Goal: Transaction & Acquisition: Purchase product/service

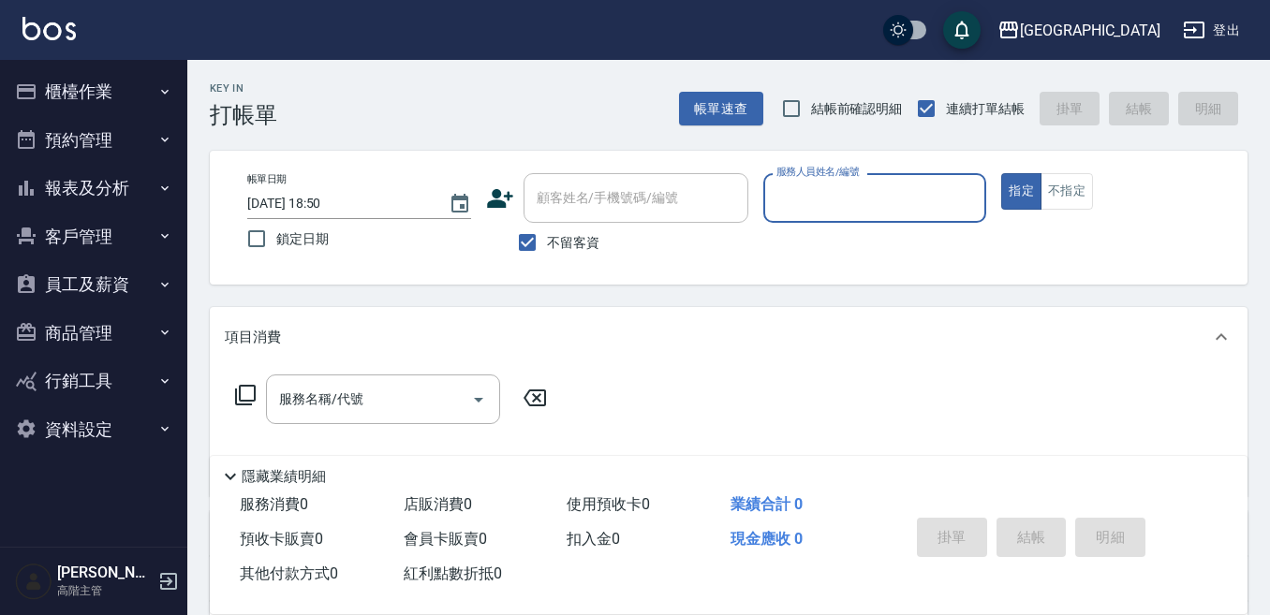
click at [68, 93] on button "櫃檯作業" at bounding box center [93, 91] width 172 height 49
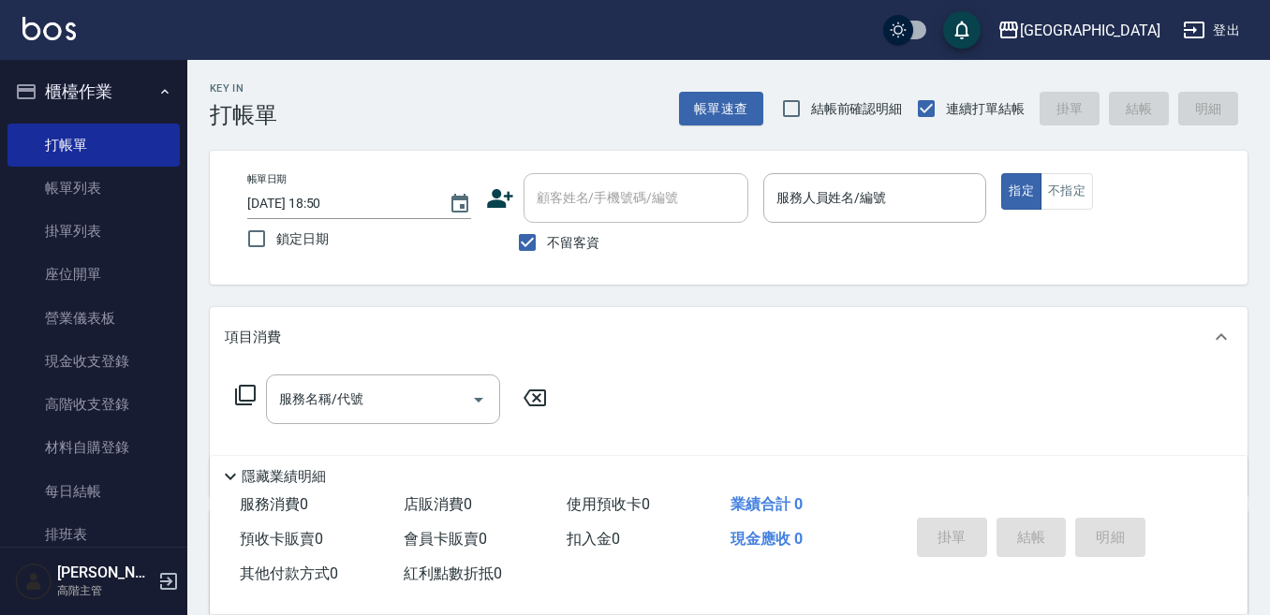
click at [97, 88] on button "櫃檯作業" at bounding box center [93, 91] width 172 height 49
click at [70, 96] on button "櫃檯作業" at bounding box center [93, 91] width 172 height 49
click at [101, 89] on button "櫃檯作業" at bounding box center [93, 91] width 172 height 49
click at [80, 96] on button "櫃檯作業" at bounding box center [93, 91] width 172 height 49
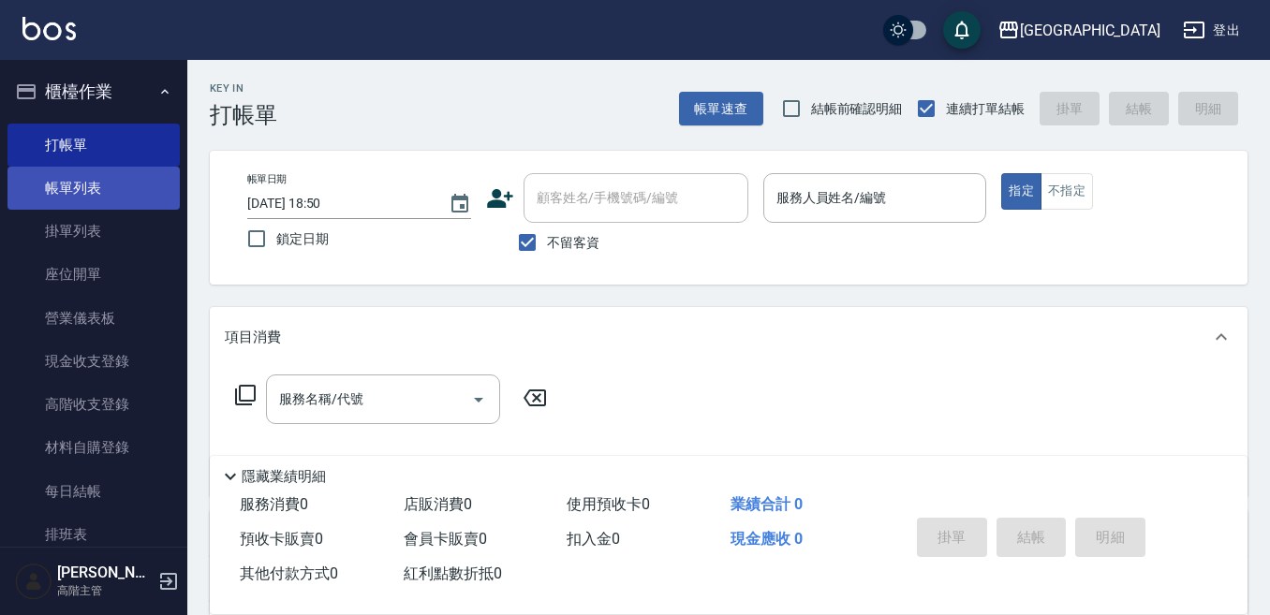
click at [80, 199] on link "帳單列表" at bounding box center [93, 188] width 172 height 43
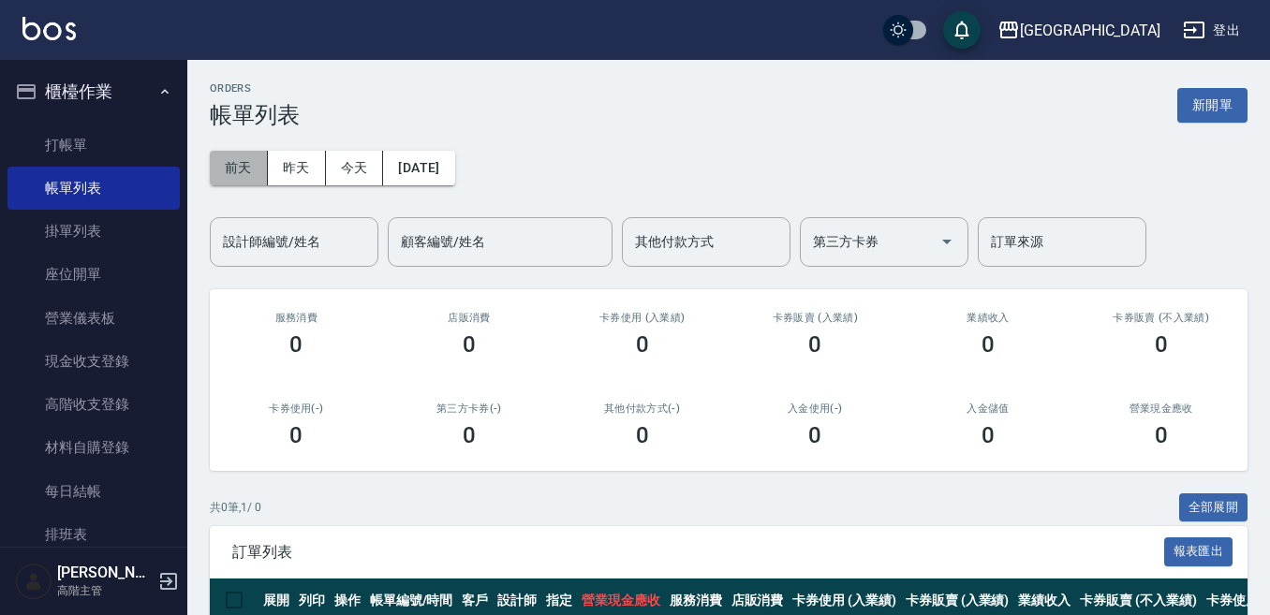
click at [225, 170] on button "前天" at bounding box center [239, 168] width 58 height 35
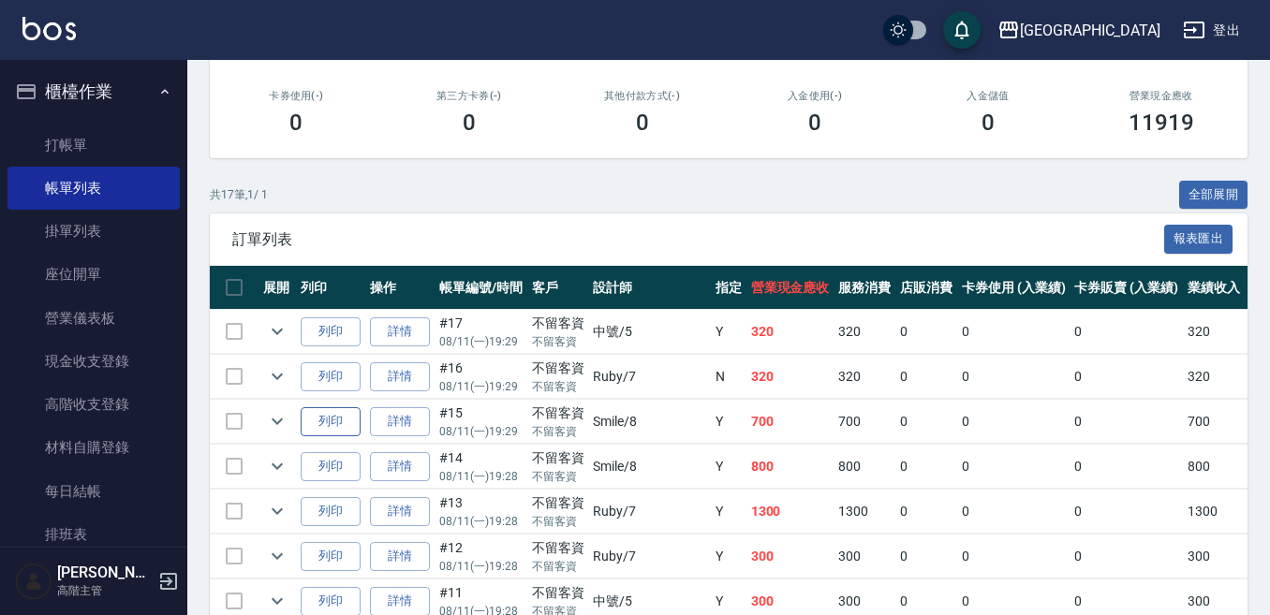
scroll to position [281, 0]
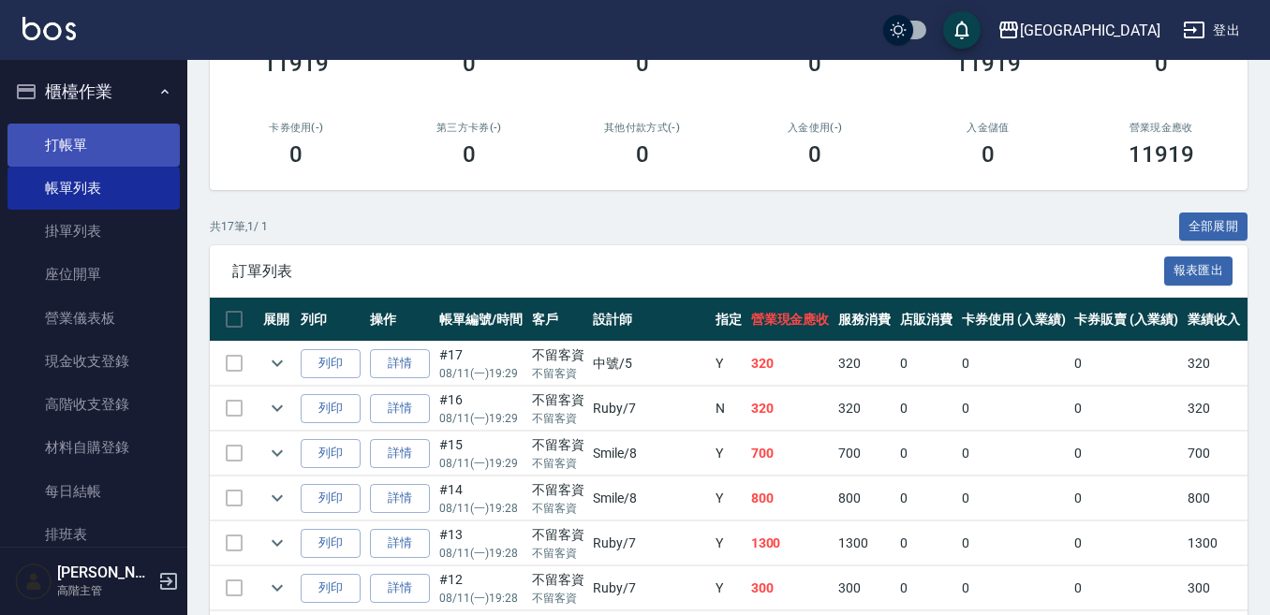
click at [125, 144] on link "打帳單" at bounding box center [93, 145] width 172 height 43
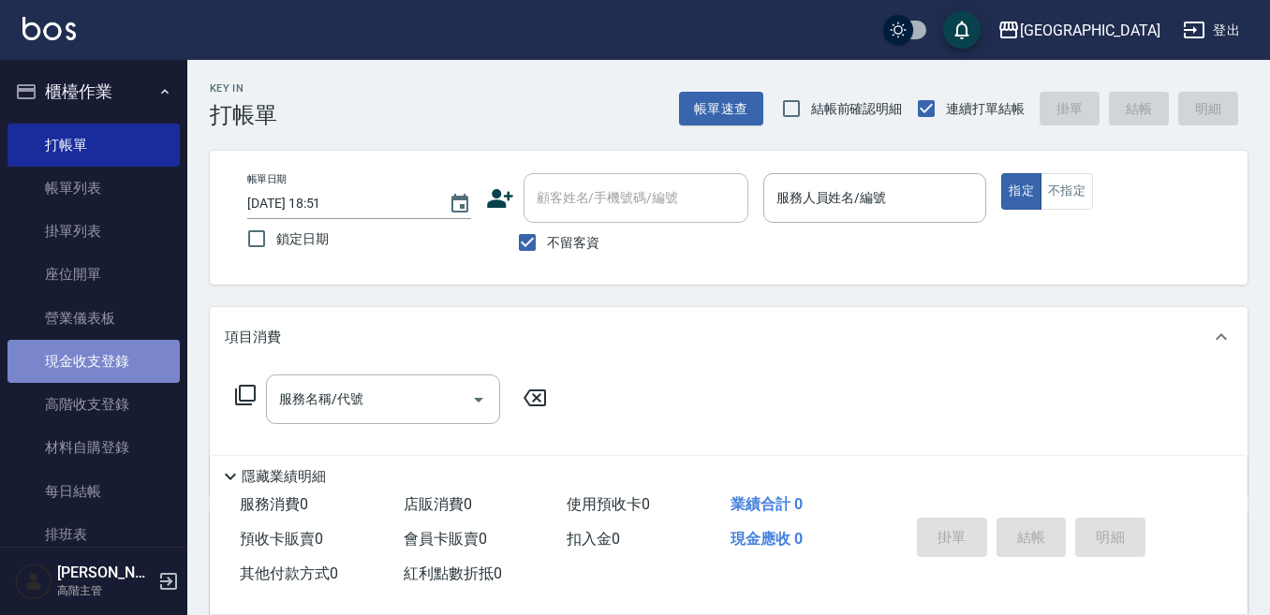
click at [136, 362] on link "現金收支登錄" at bounding box center [93, 361] width 172 height 43
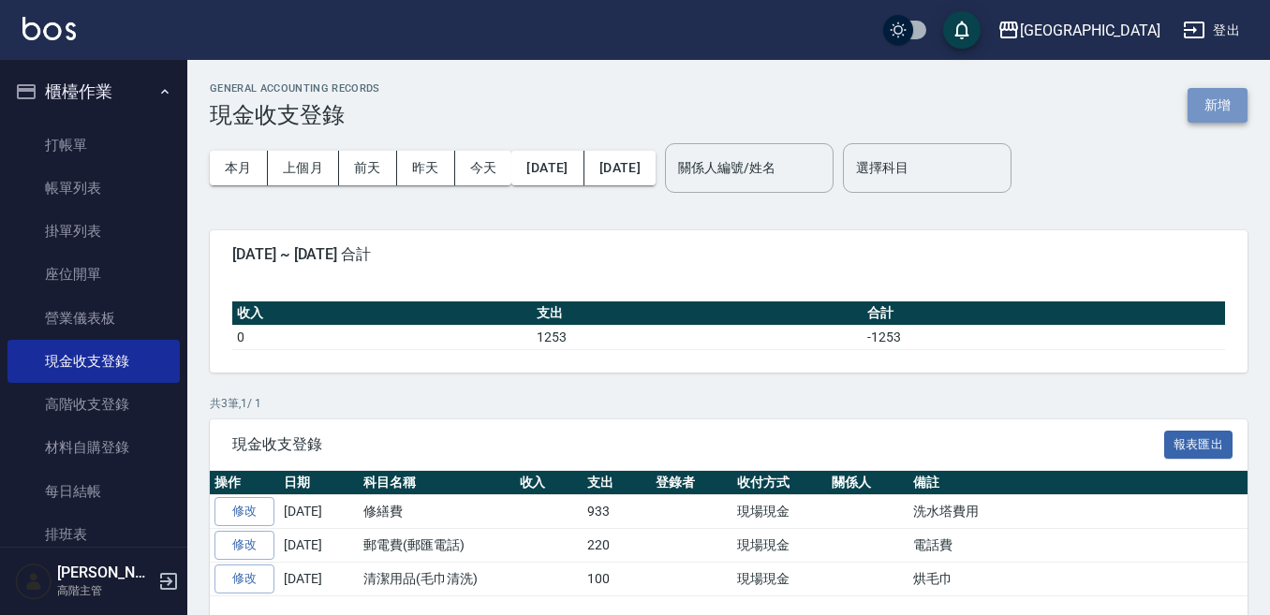
click at [1215, 96] on button "新增" at bounding box center [1217, 105] width 60 height 35
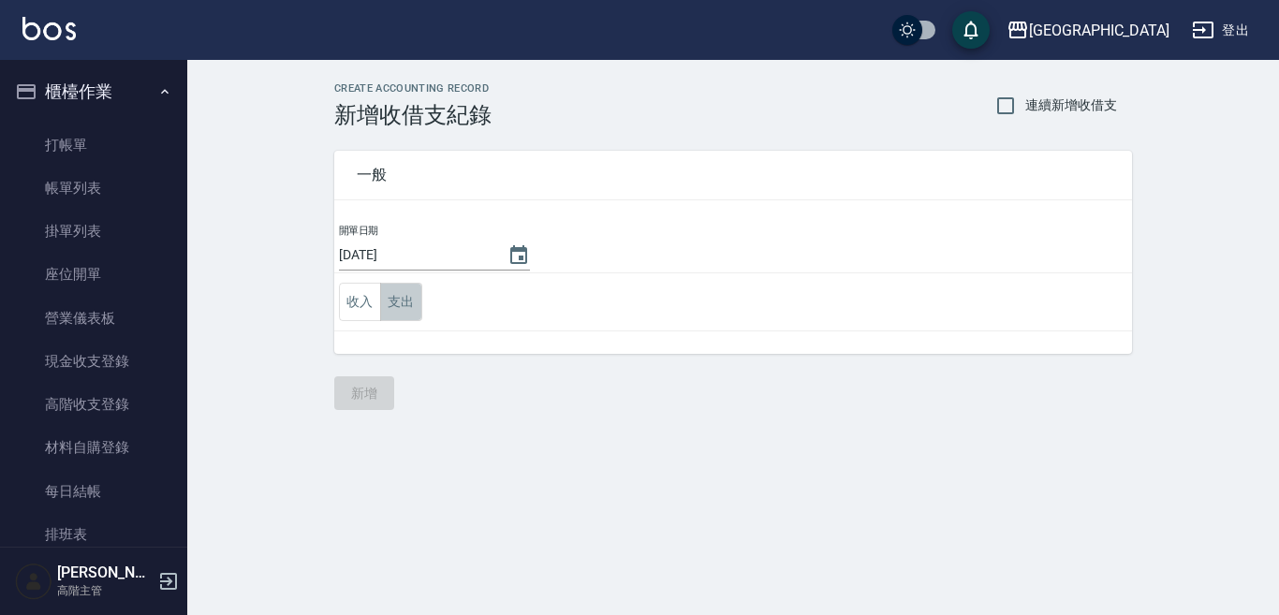
click at [408, 293] on button "支出" at bounding box center [401, 302] width 42 height 38
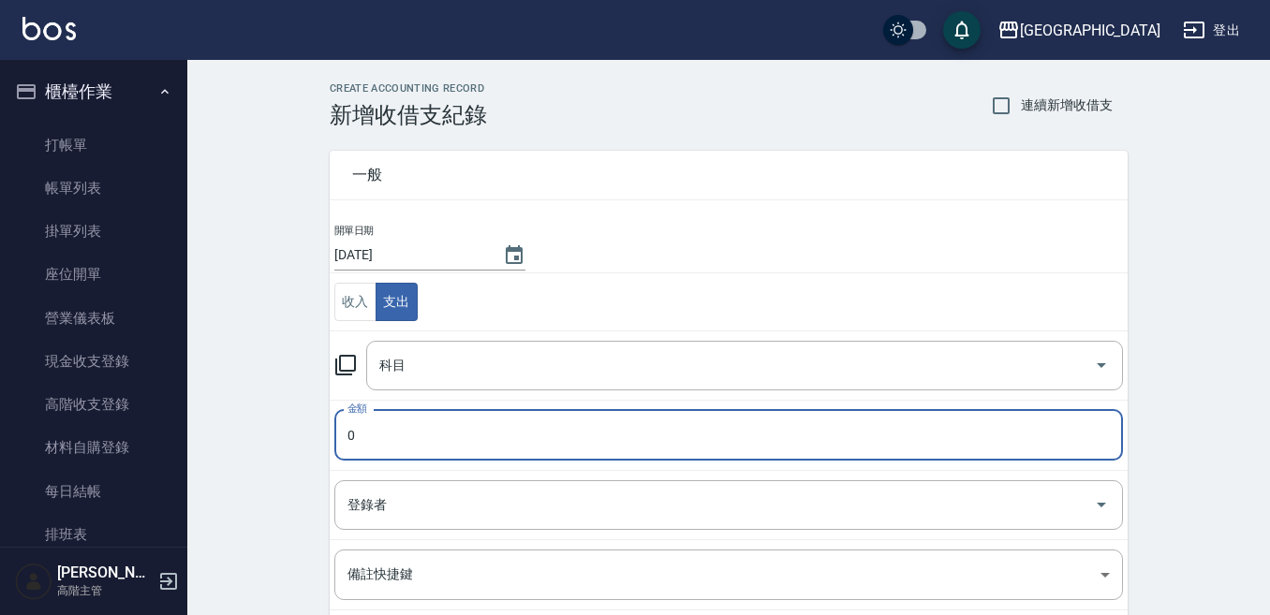
click at [369, 442] on input "0" at bounding box center [728, 435] width 788 height 51
type input "544"
click at [410, 364] on input "科目" at bounding box center [731, 365] width 712 height 33
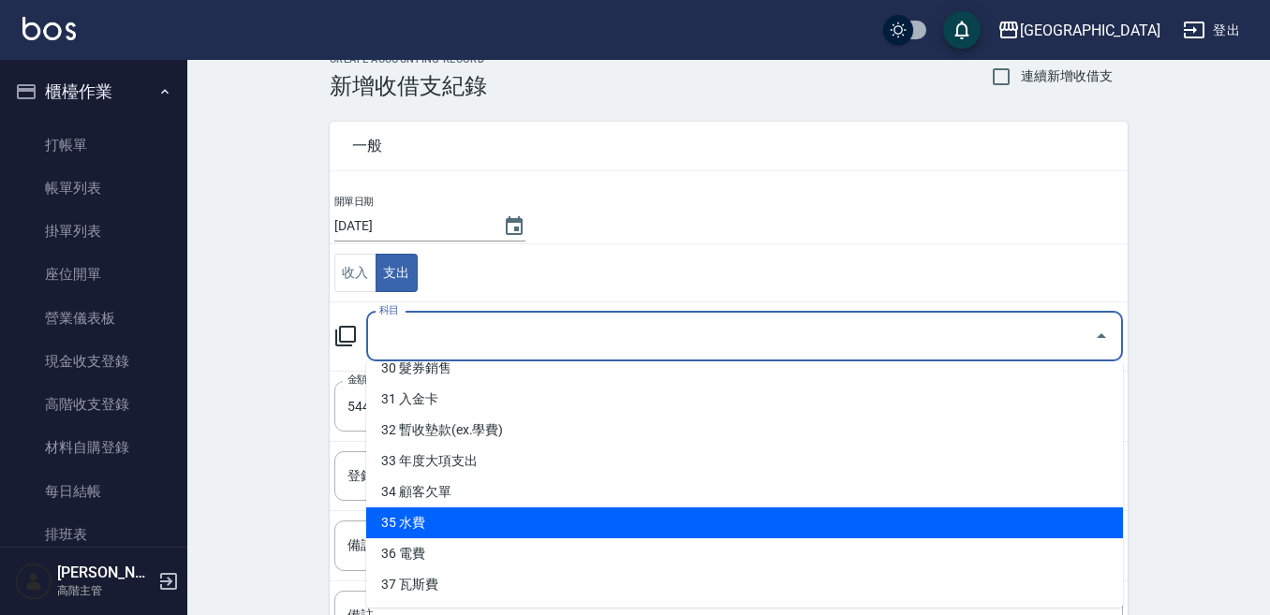
scroll to position [24, 0]
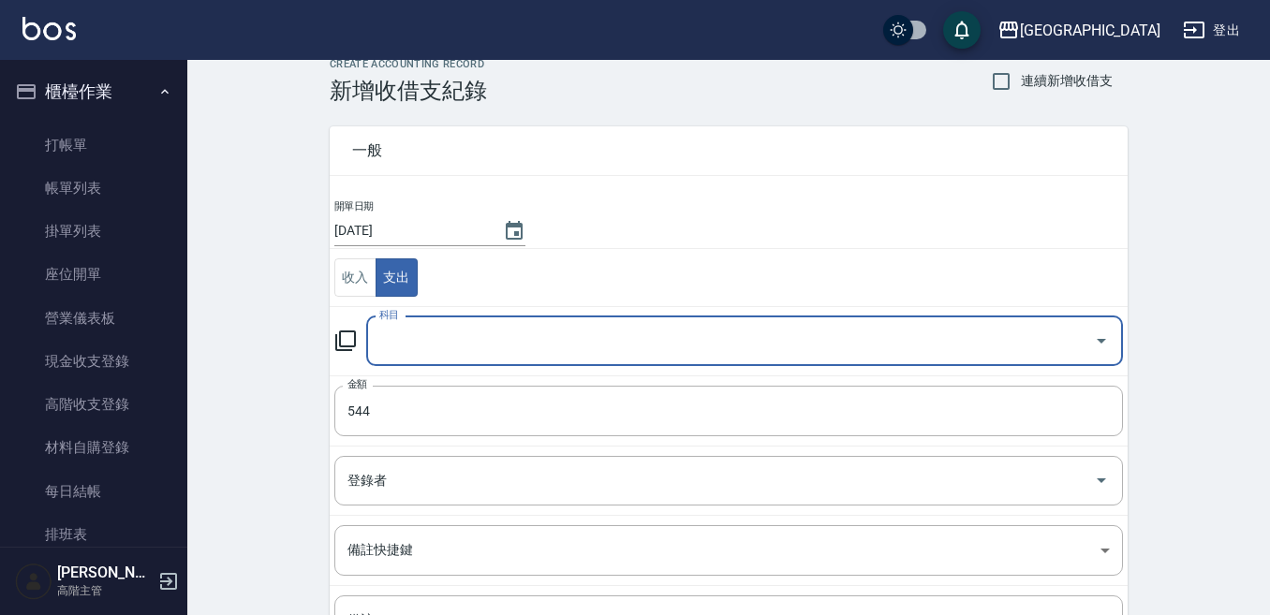
click at [394, 337] on input "科目" at bounding box center [731, 341] width 712 height 33
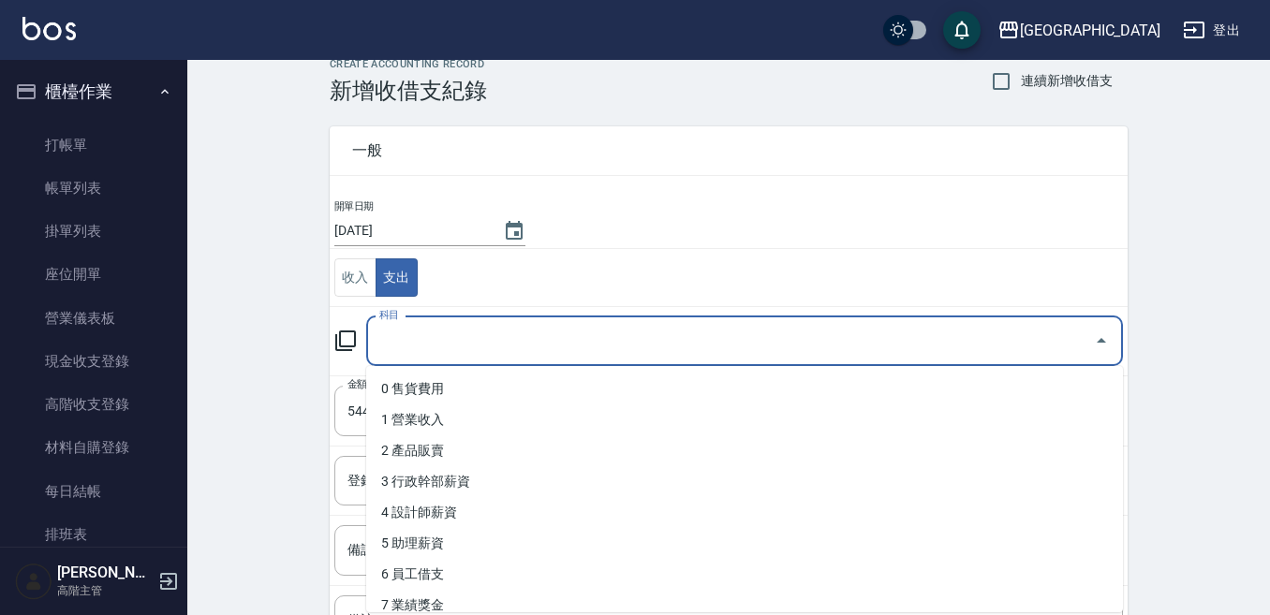
click at [392, 337] on input "科目" at bounding box center [731, 341] width 712 height 33
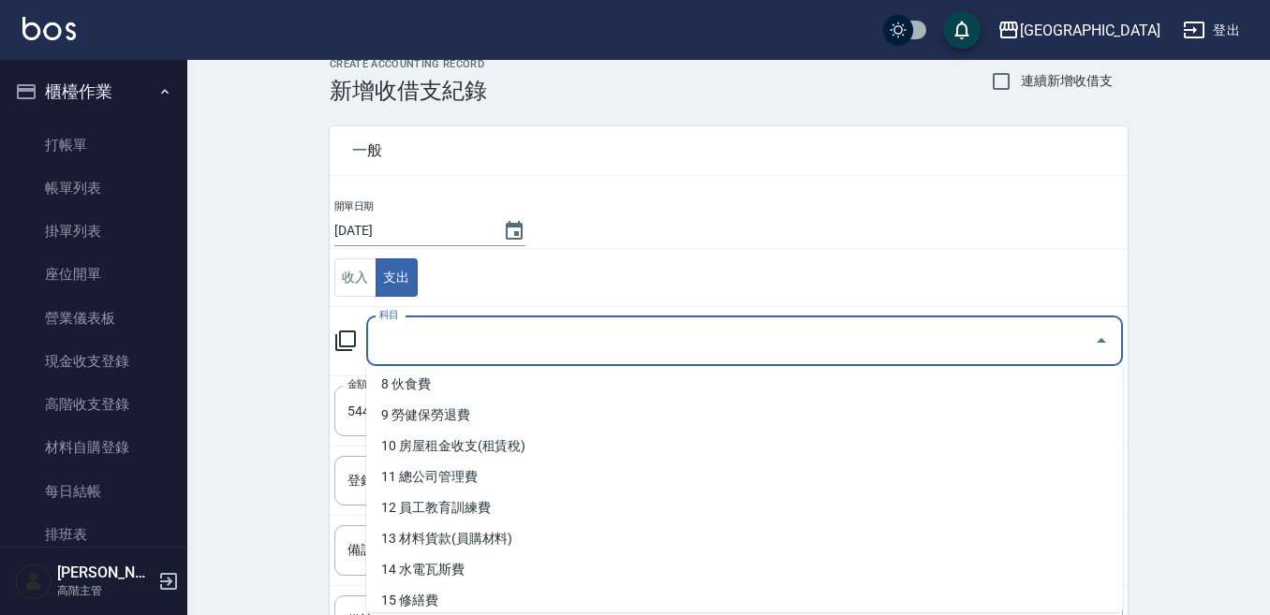
scroll to position [281, 0]
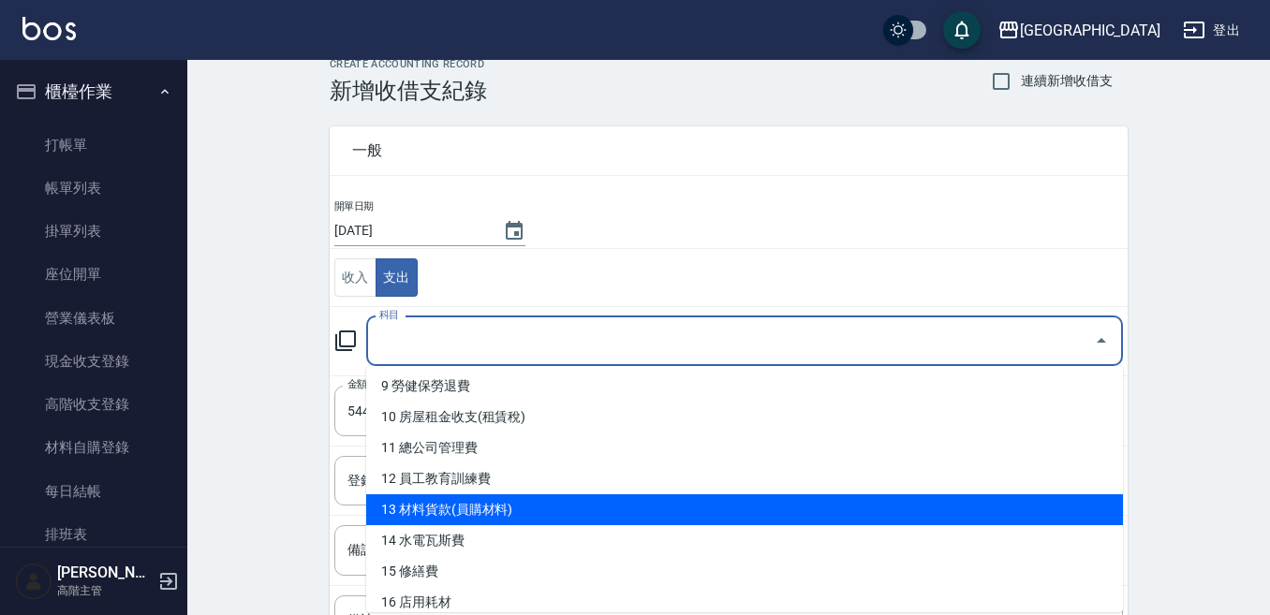
click at [453, 509] on li "13 材料貨款(員購材料)" at bounding box center [744, 509] width 757 height 31
type input "13 材料貨款(員購材料)"
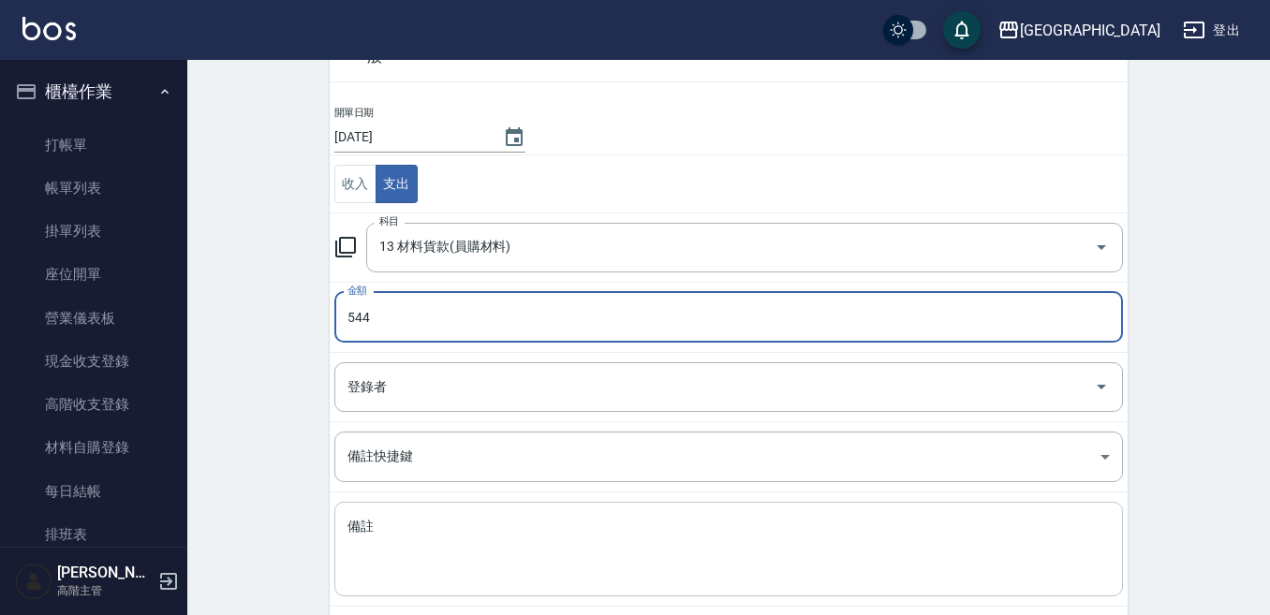
click at [375, 518] on textarea "備註" at bounding box center [728, 550] width 762 height 64
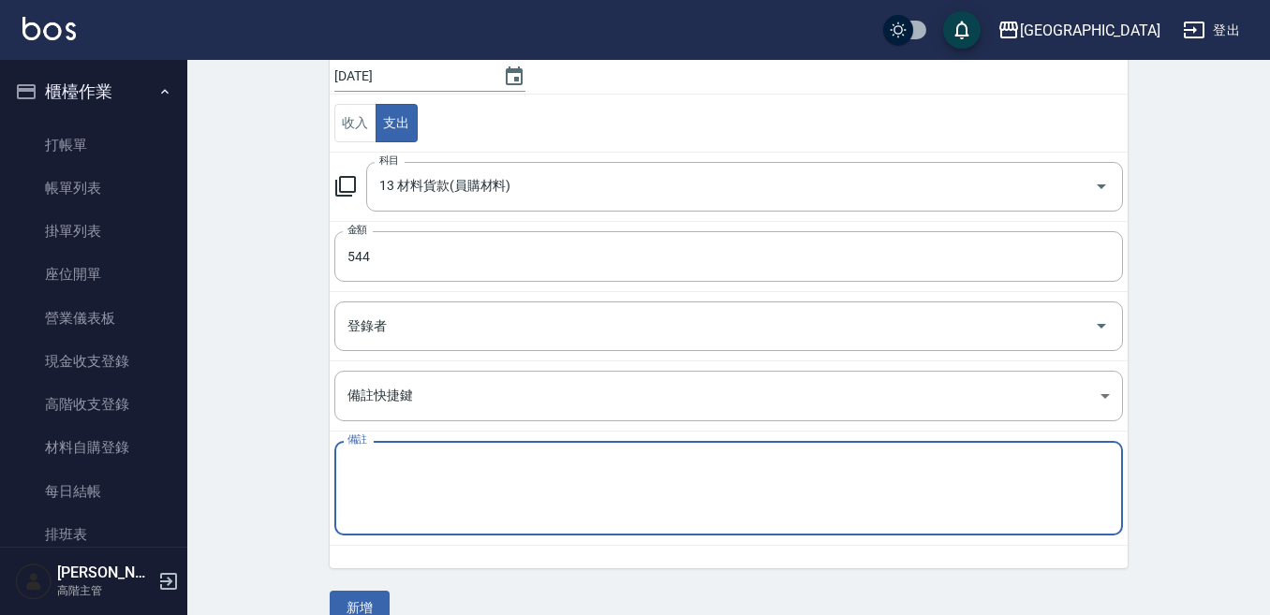
scroll to position [212, 0]
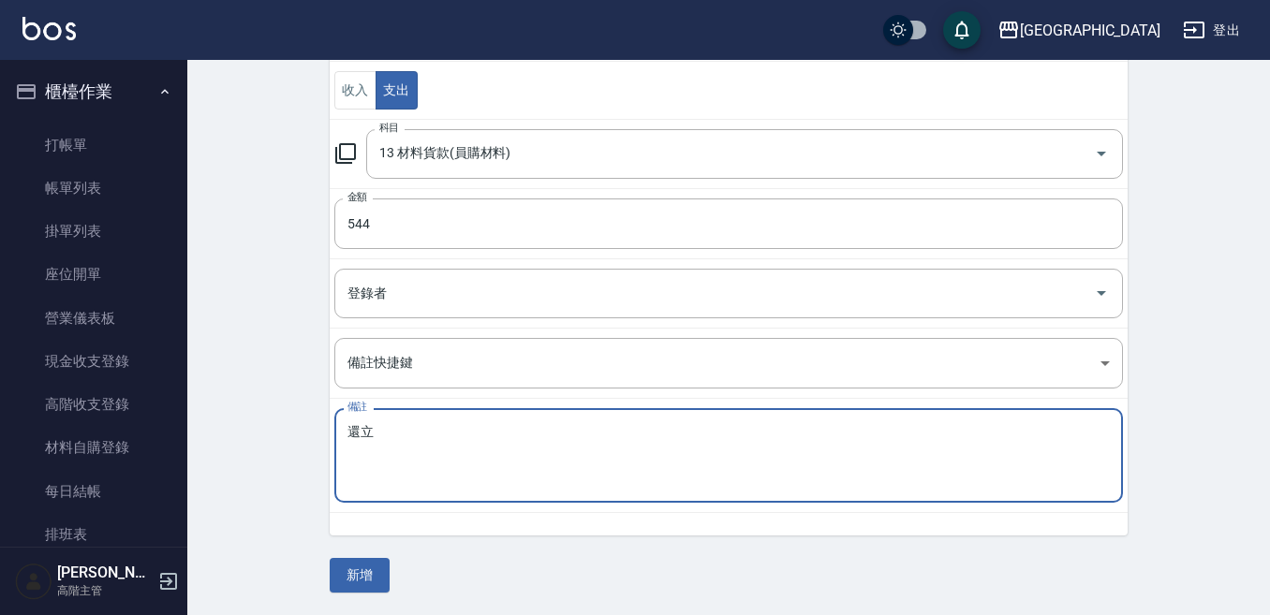
type textarea "還"
type textarea "[PERSON_NAME]"
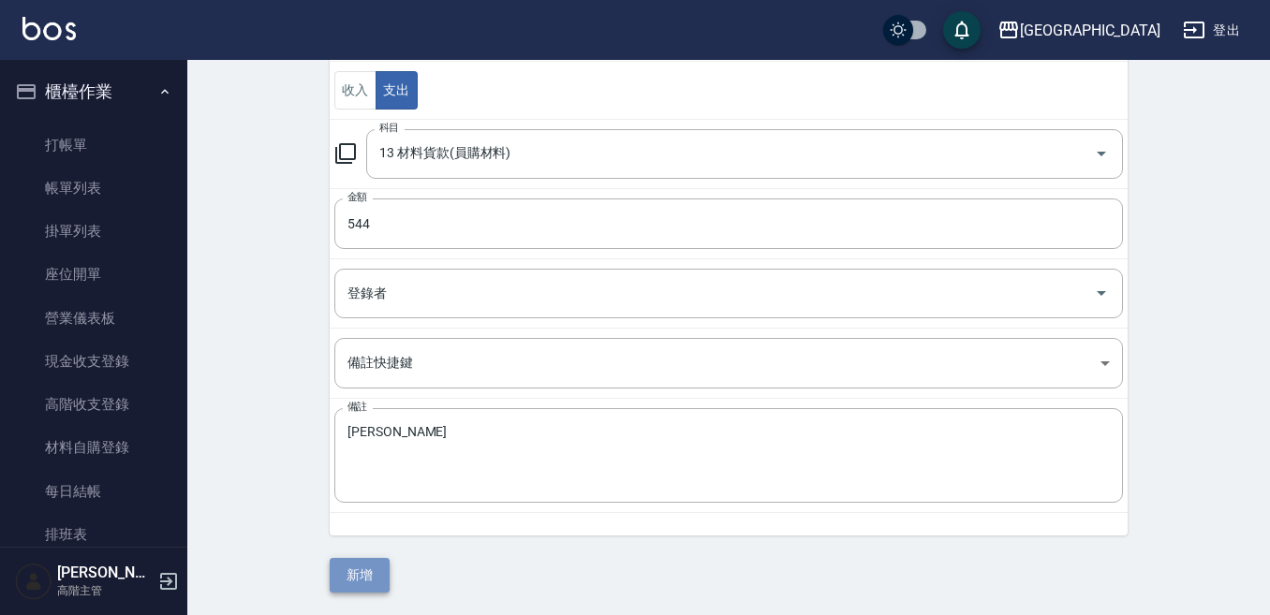
click at [355, 566] on button "新增" at bounding box center [360, 575] width 60 height 35
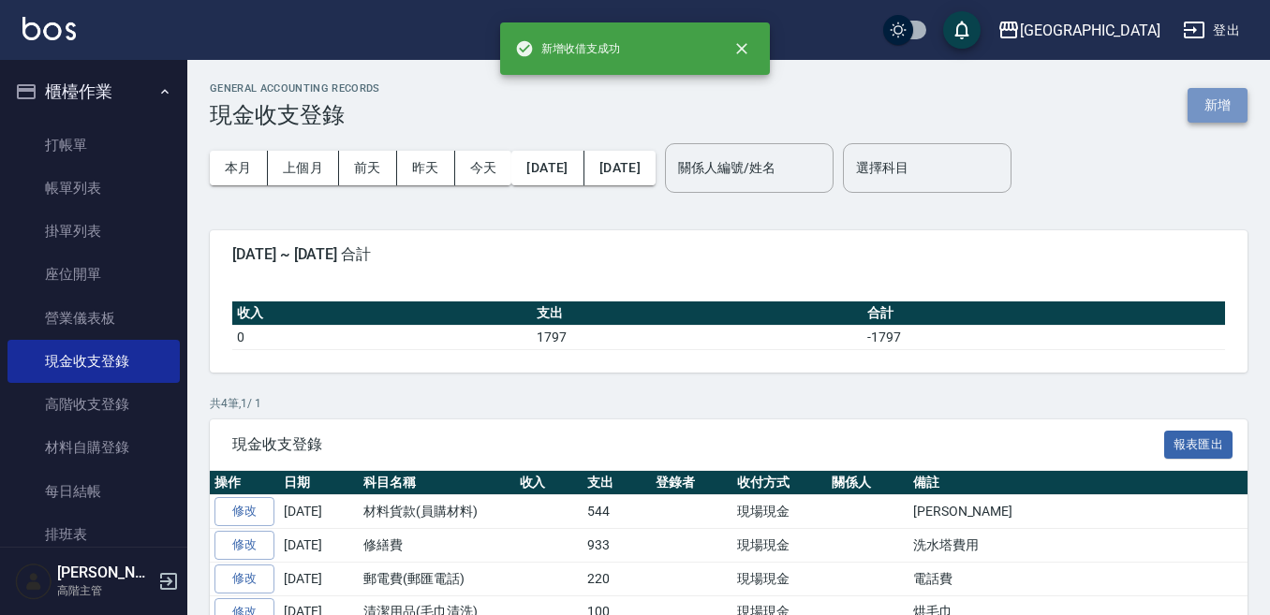
click at [1223, 101] on button "新增" at bounding box center [1217, 105] width 60 height 35
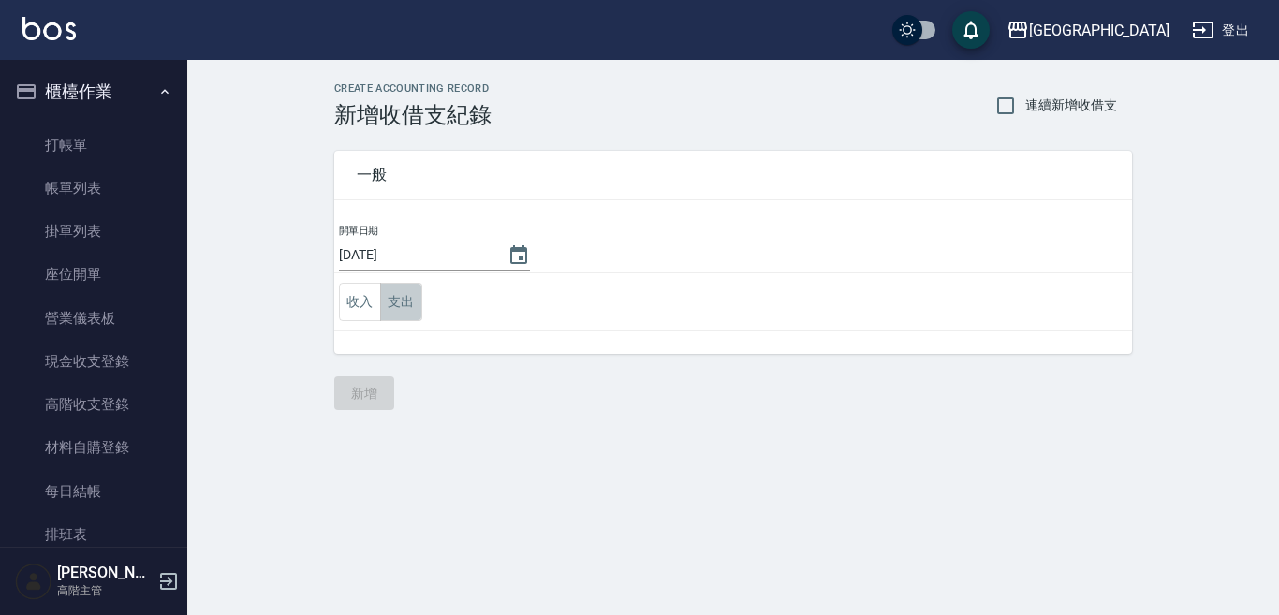
click at [397, 303] on button "支出" at bounding box center [401, 302] width 42 height 38
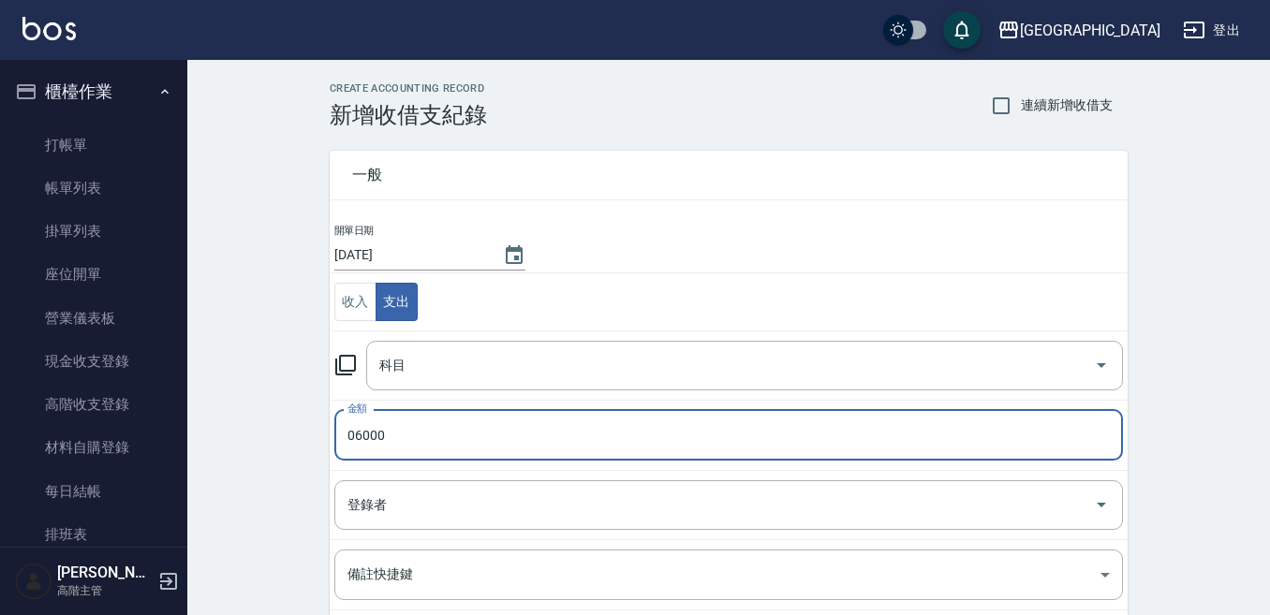
type input "06000"
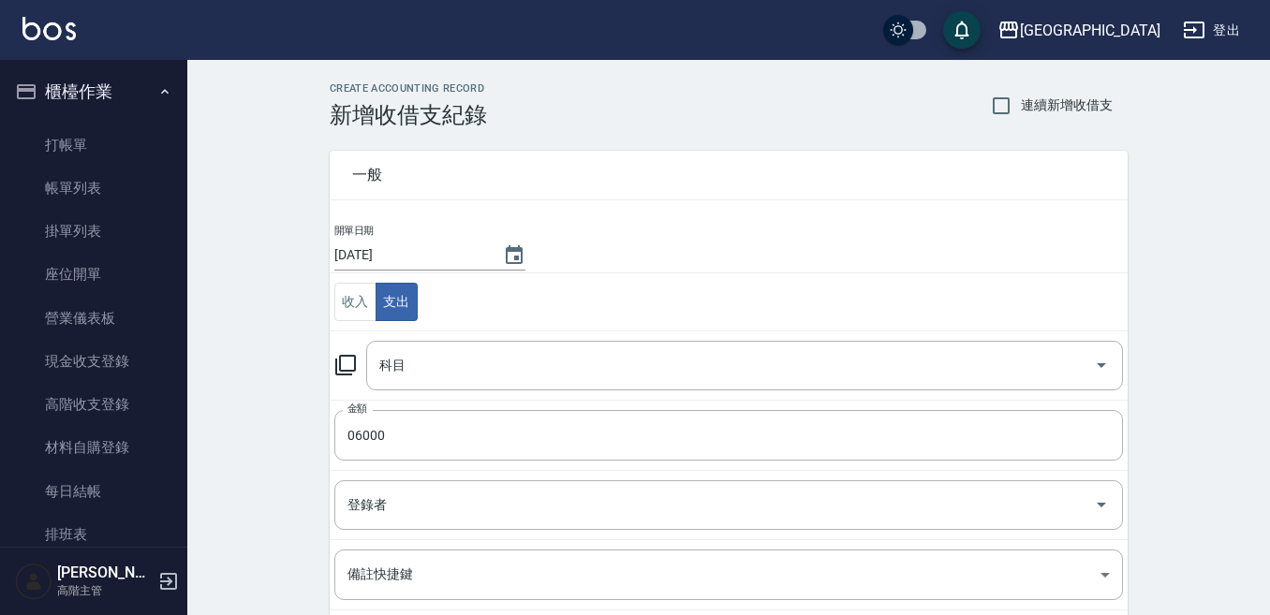
drag, startPoint x: 231, startPoint y: 426, endPoint x: 333, endPoint y: 422, distance: 102.1
click at [242, 423] on div "CREATE ACCOUNTING RECORD 新增收借支紀錄 連續新增收借支 一般 開單日期 [DATE] 收入 支出 科目 科目 金額 06000 金額…" at bounding box center [728, 443] width 1082 height 767
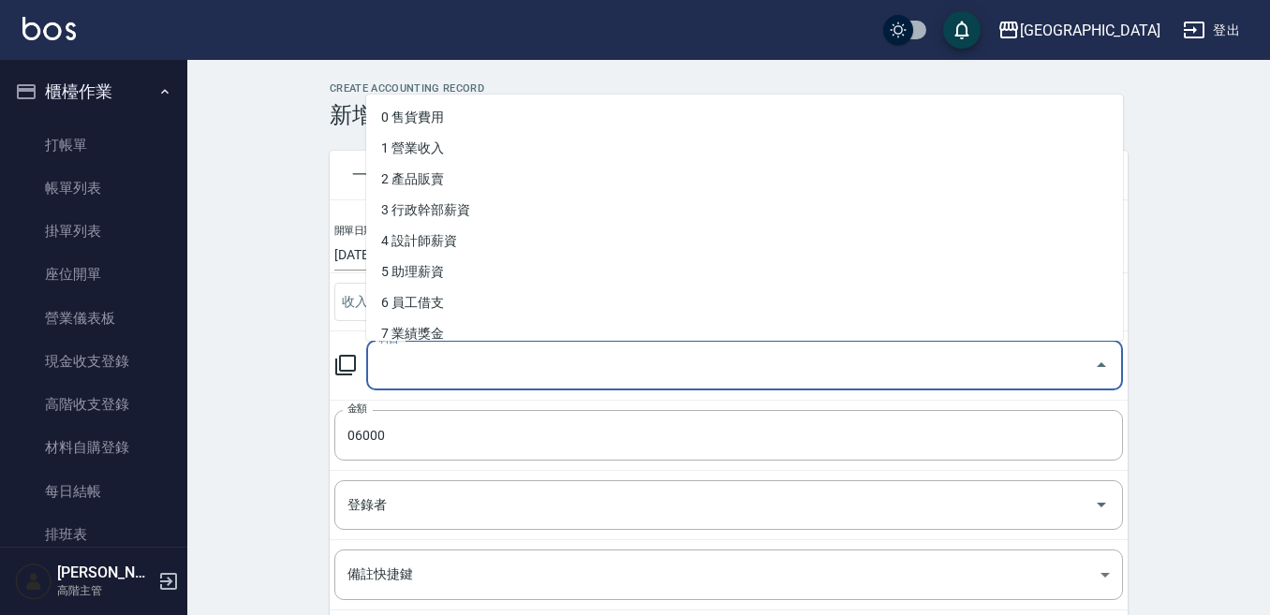
click at [406, 375] on input "科目" at bounding box center [731, 365] width 712 height 33
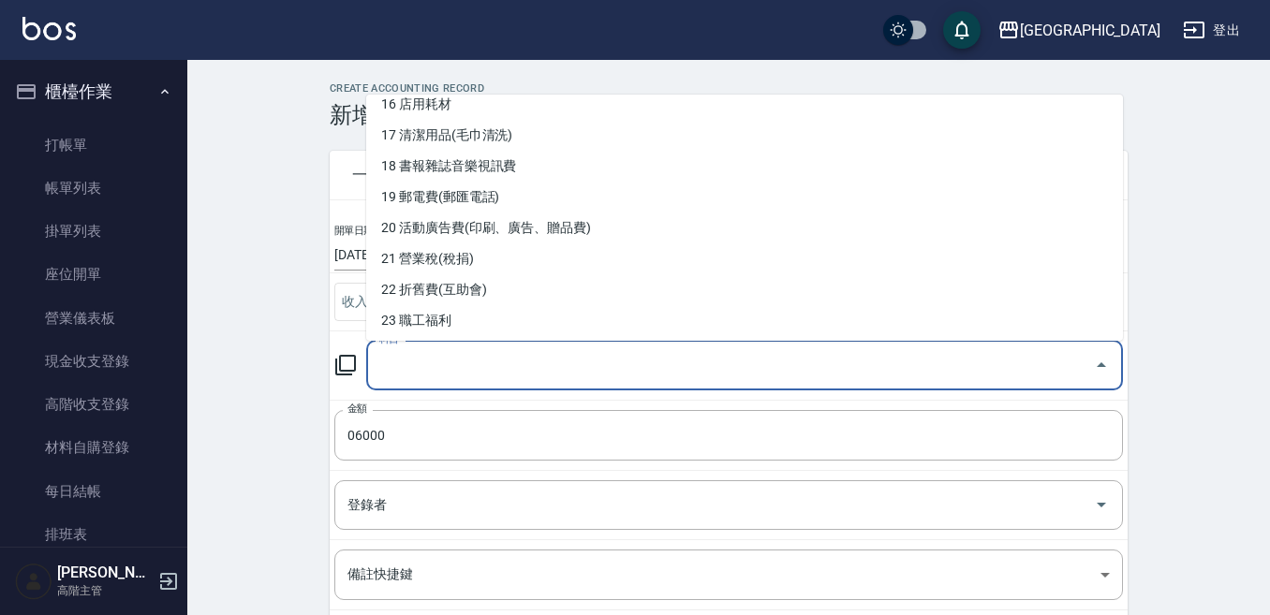
scroll to position [475, 0]
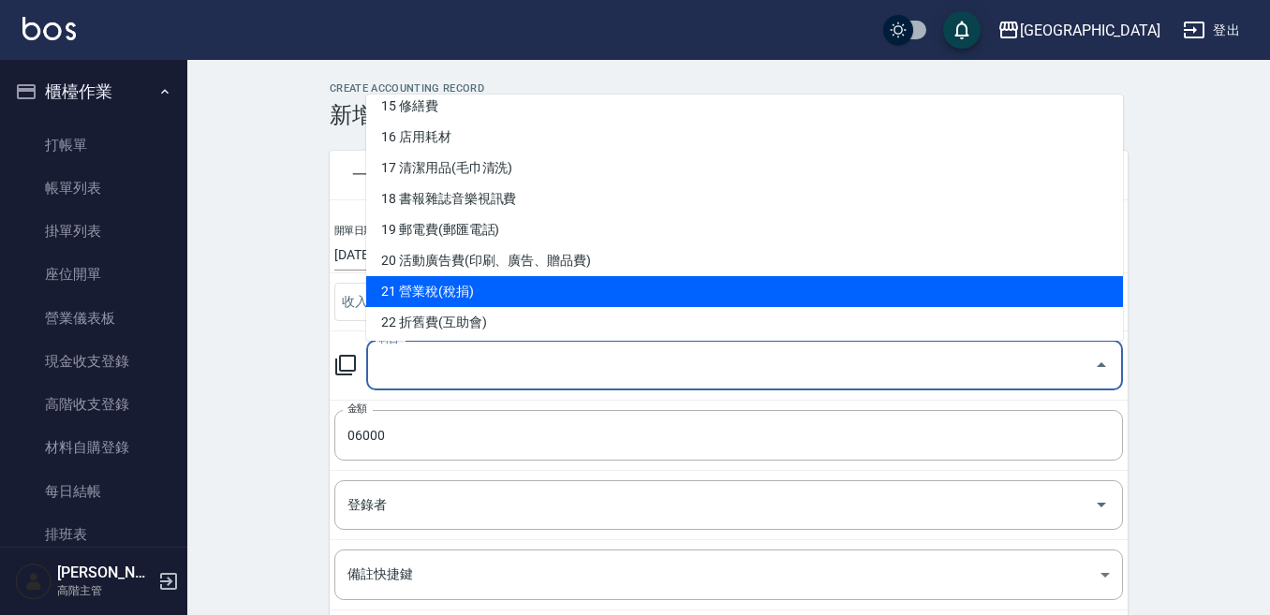
click at [431, 294] on li "21 營業稅(稅捐)" at bounding box center [744, 291] width 757 height 31
type input "21 營業稅(稅捐)"
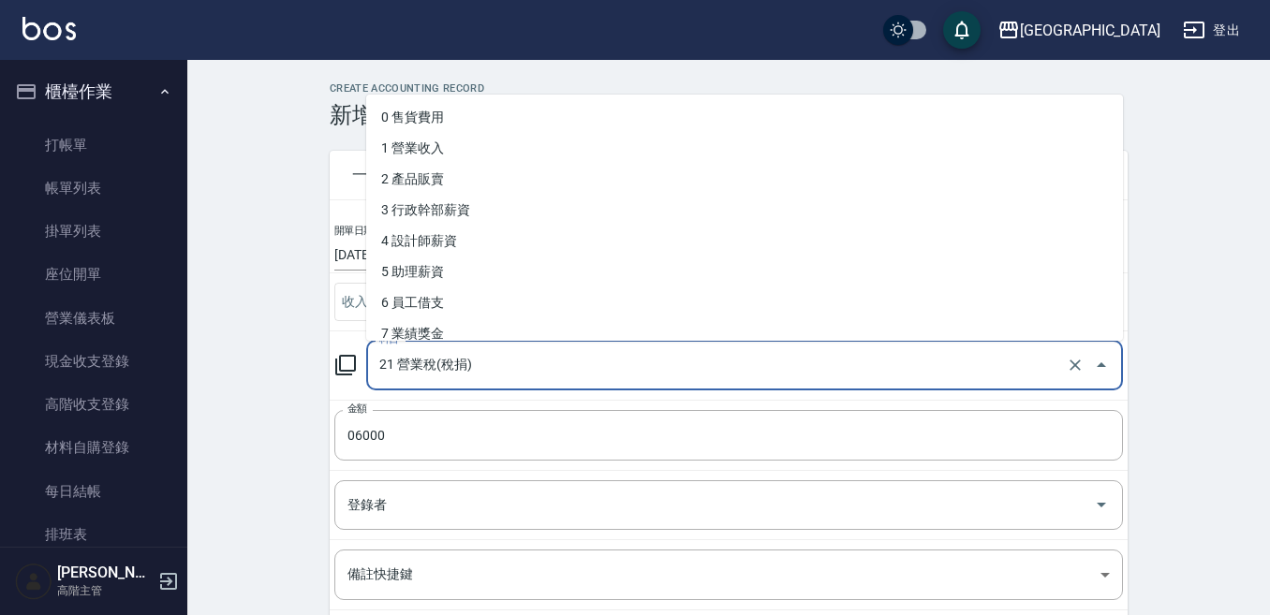
drag, startPoint x: 394, startPoint y: 367, endPoint x: 431, endPoint y: 368, distance: 36.5
click at [435, 365] on input "21 營業稅(稅捐)" at bounding box center [718, 365] width 687 height 33
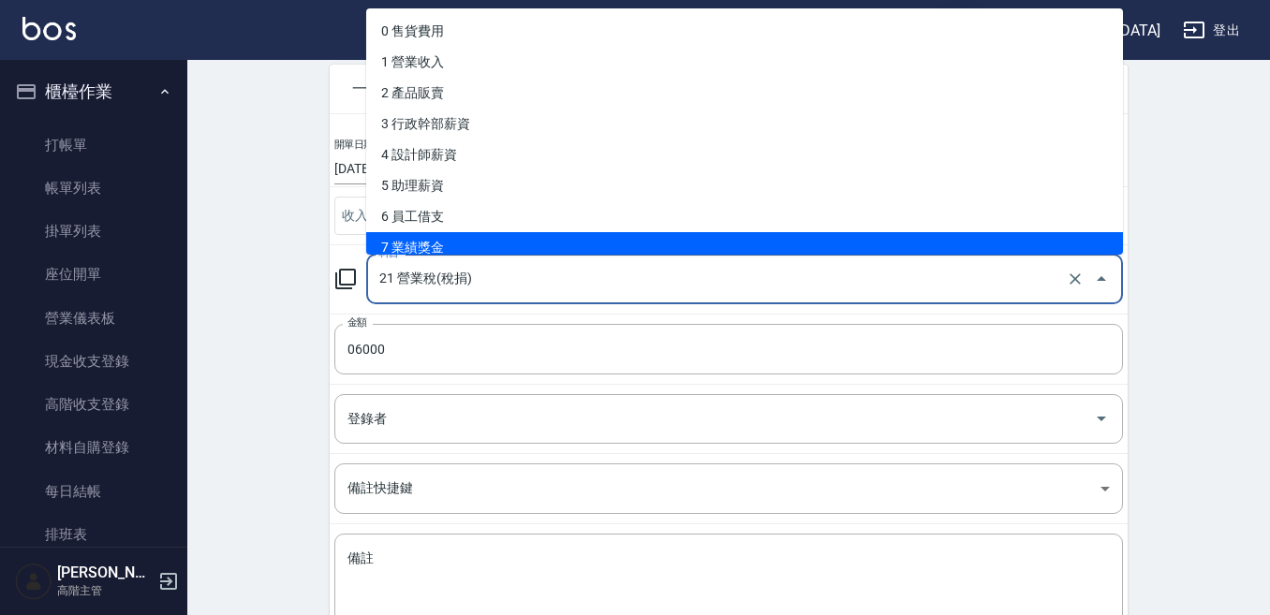
scroll to position [212, 0]
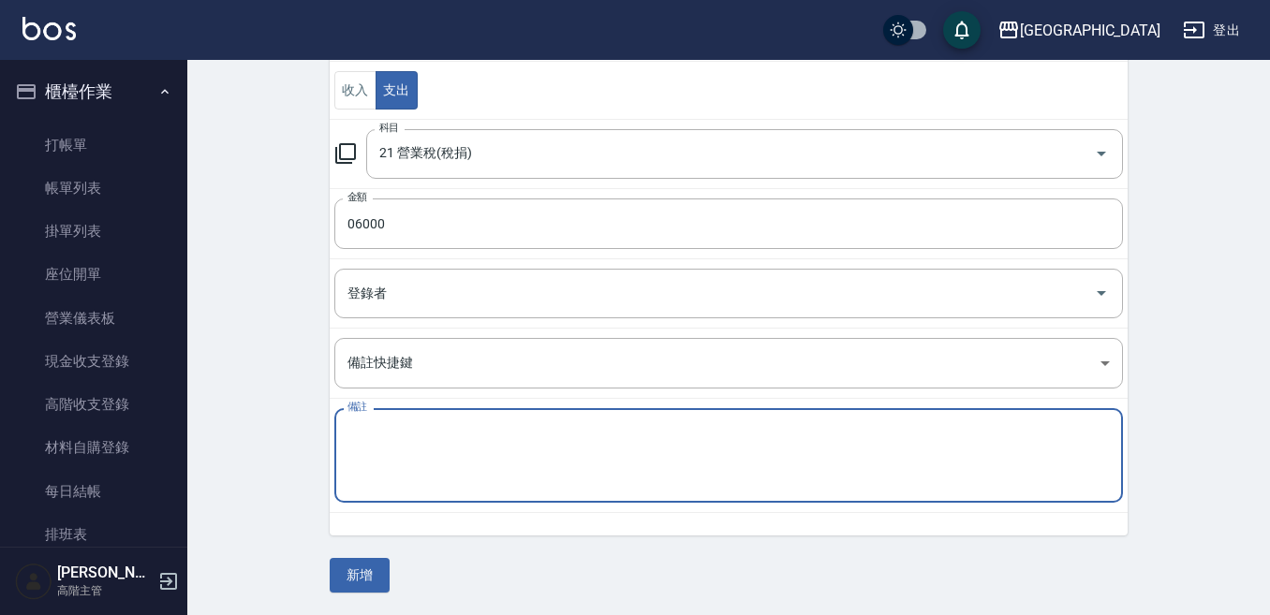
click at [358, 447] on textarea "備註" at bounding box center [728, 456] width 762 height 64
paste textarea "營業稅"
type textarea "營業稅"
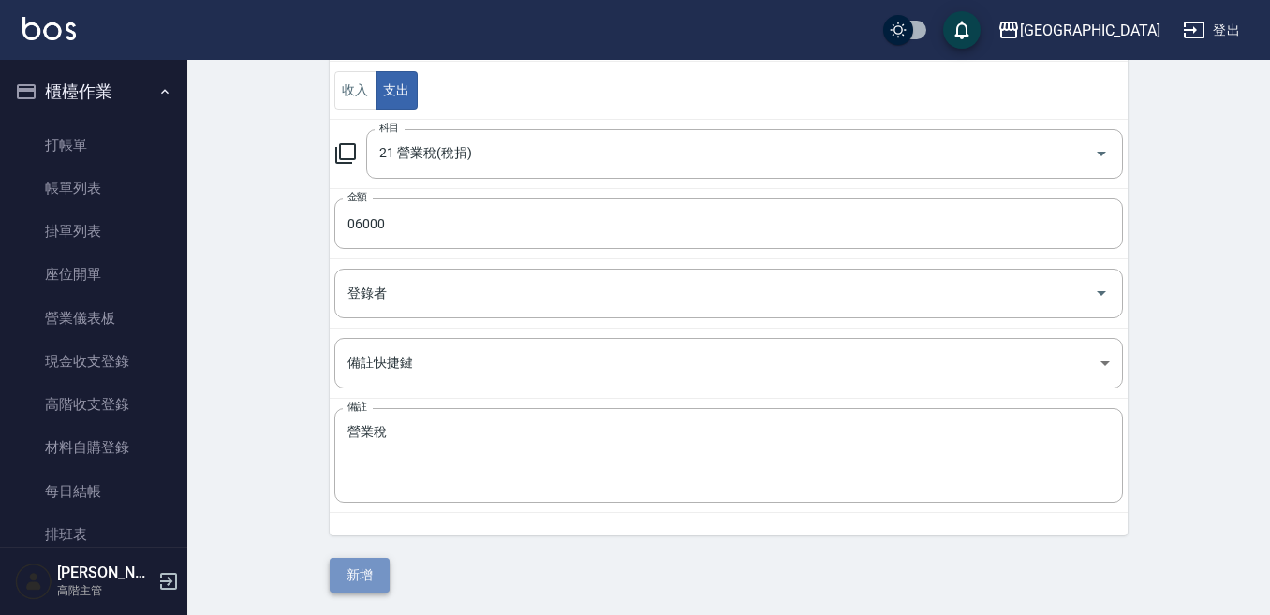
click at [362, 573] on button "新增" at bounding box center [360, 575] width 60 height 35
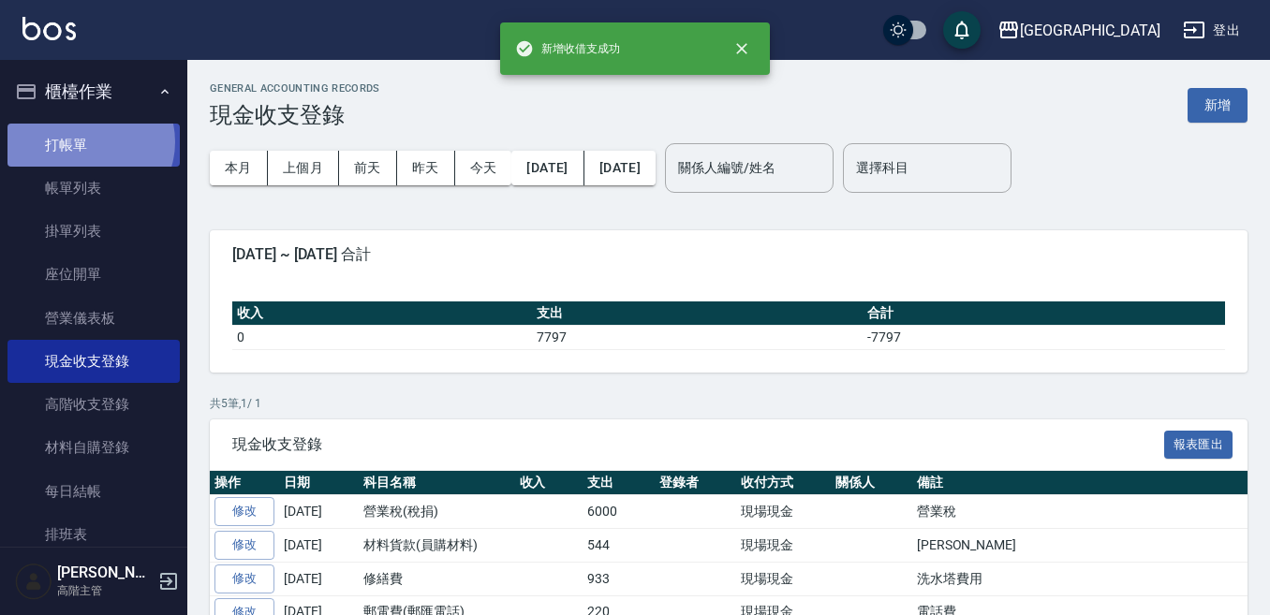
click at [87, 141] on link "打帳單" at bounding box center [93, 145] width 172 height 43
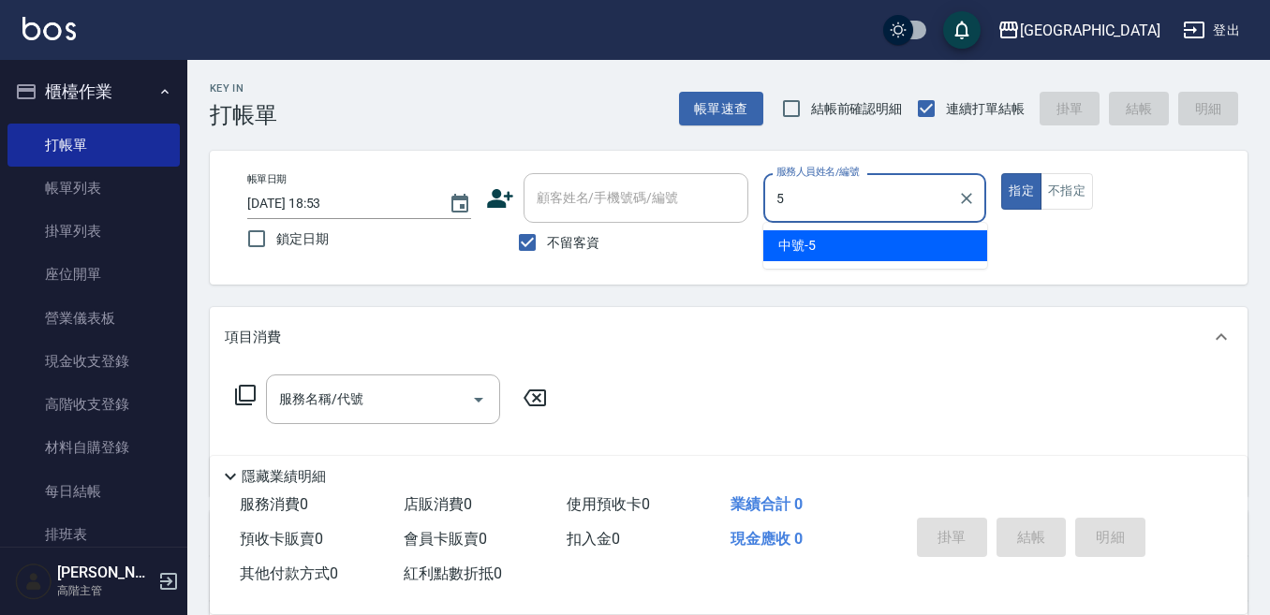
drag, startPoint x: 805, startPoint y: 242, endPoint x: 782, endPoint y: 243, distance: 23.5
click at [797, 241] on span "中號 -5" at bounding box center [796, 246] width 37 height 20
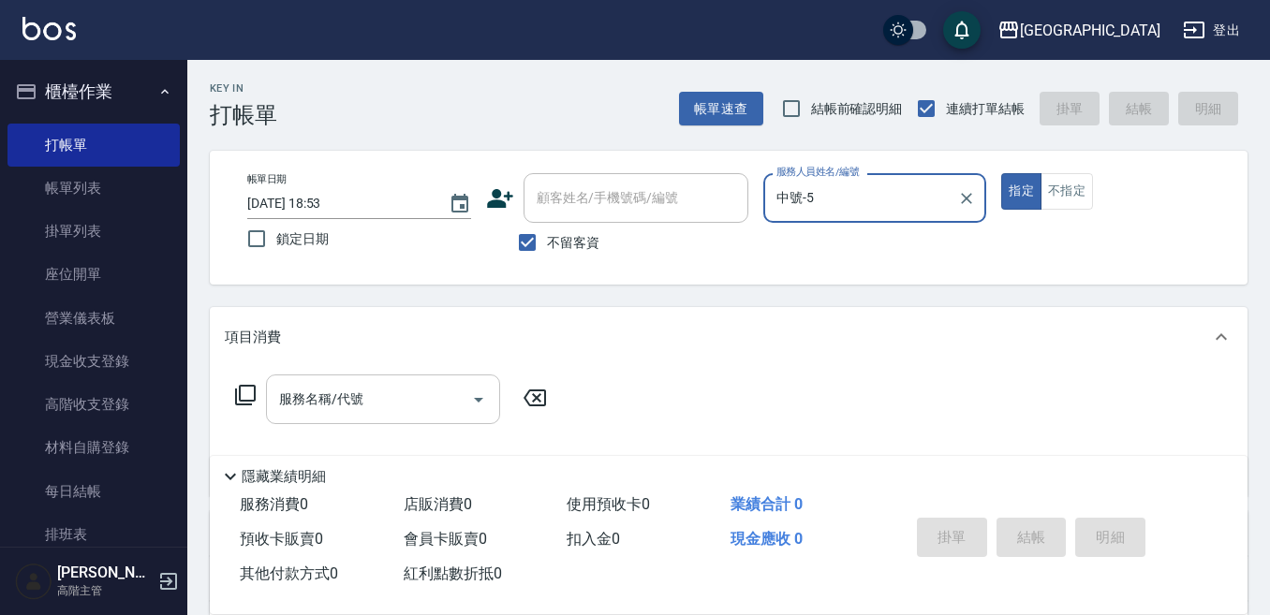
type input "中號-5"
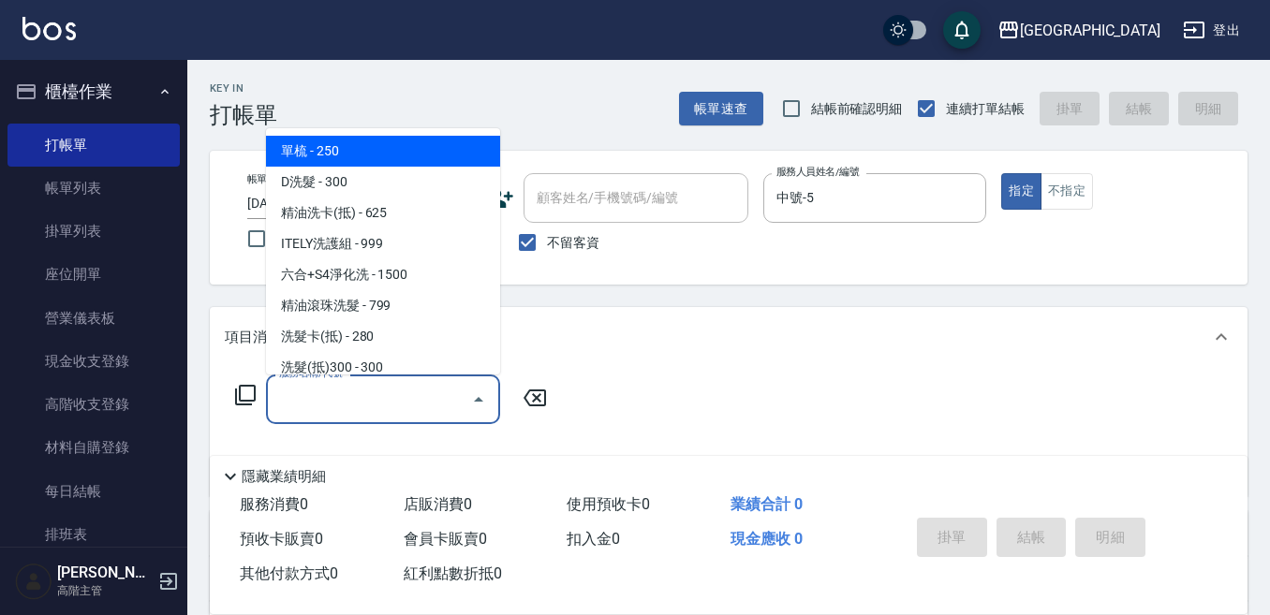
click at [368, 398] on input "服務名稱/代號" at bounding box center [368, 399] width 189 height 33
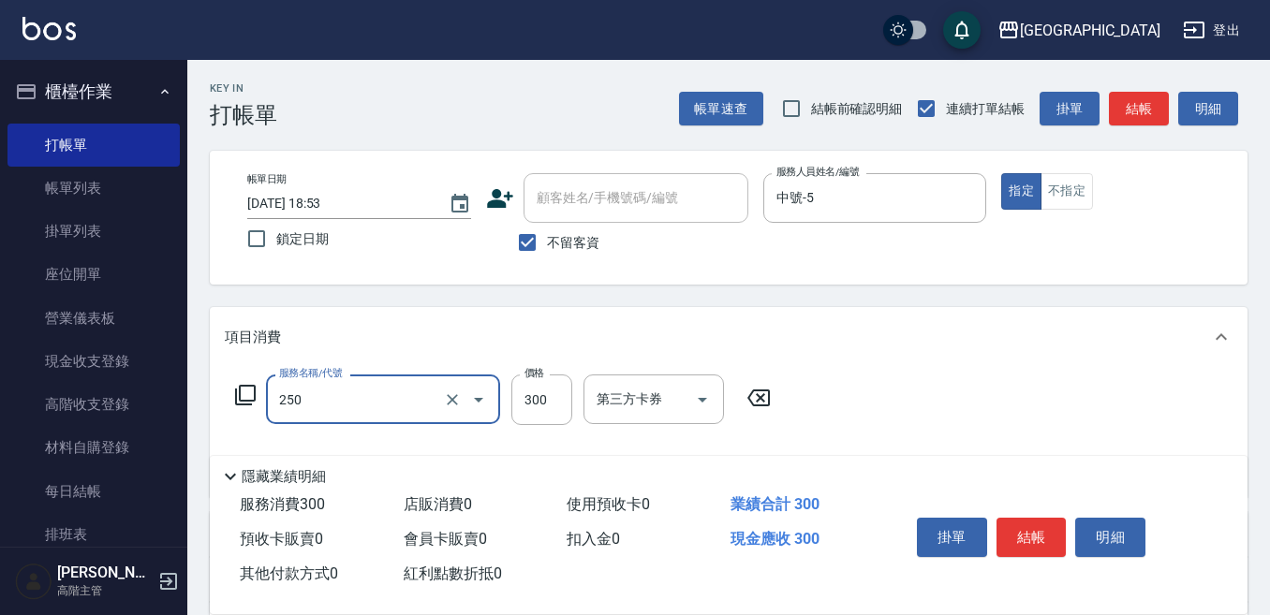
type input "日式洗髮(250)"
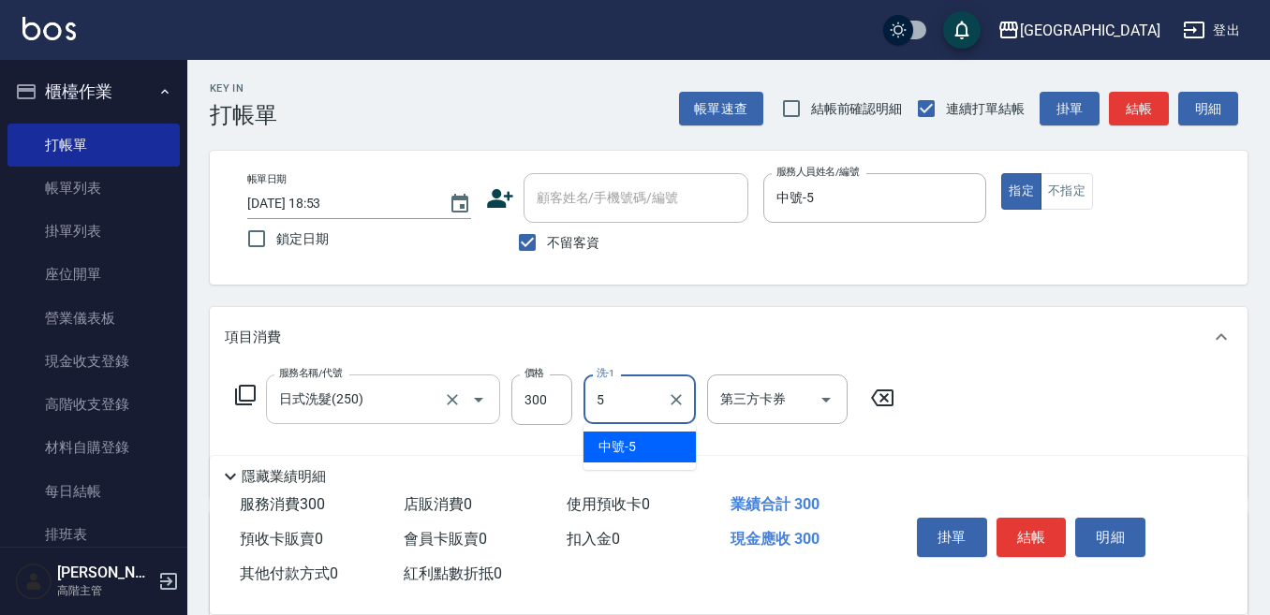
type input "中號-5"
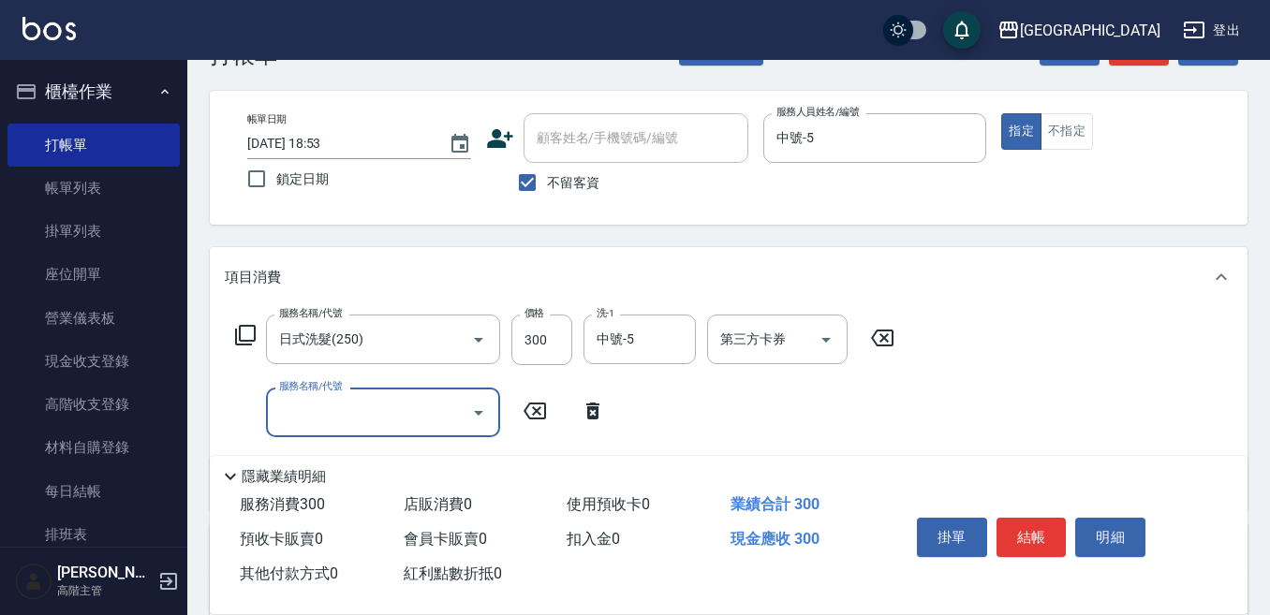
scroll to position [94, 0]
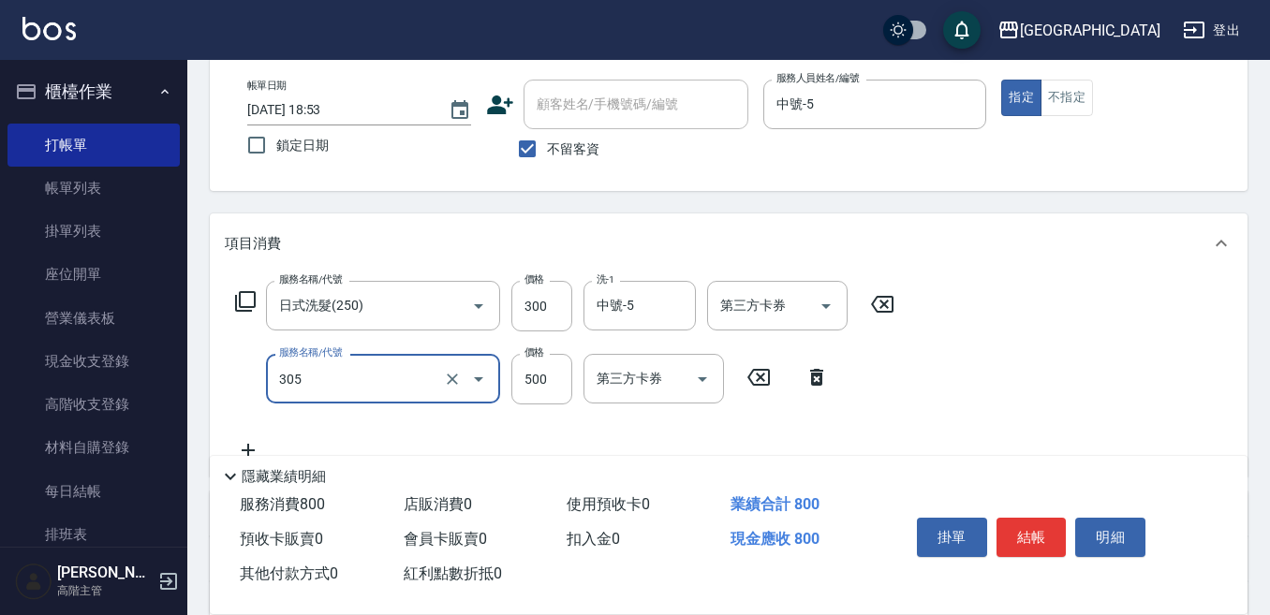
type input "剪髮500(305)"
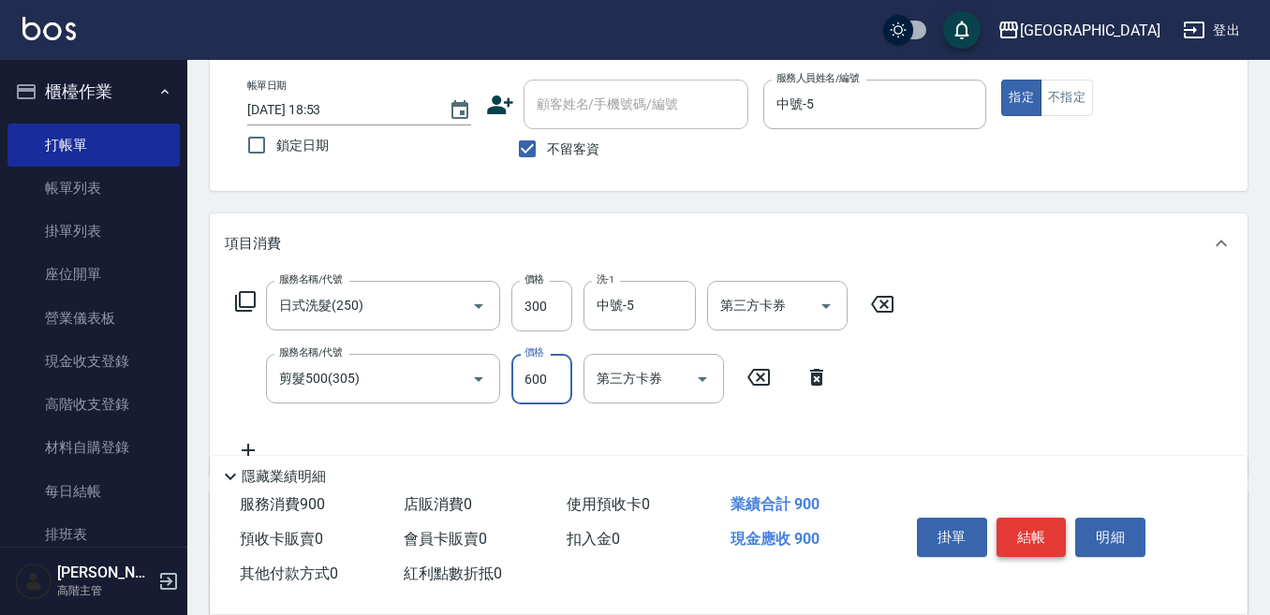
type input "600"
click at [1037, 527] on button "結帳" at bounding box center [1031, 537] width 70 height 39
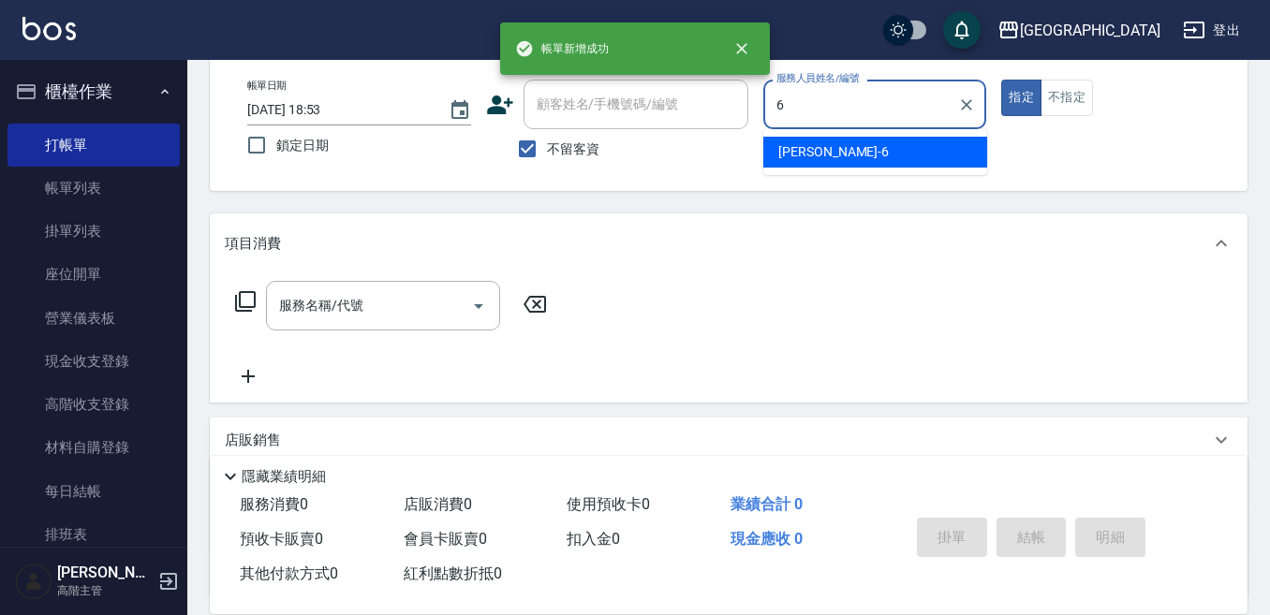
type input "[PERSON_NAME]-6"
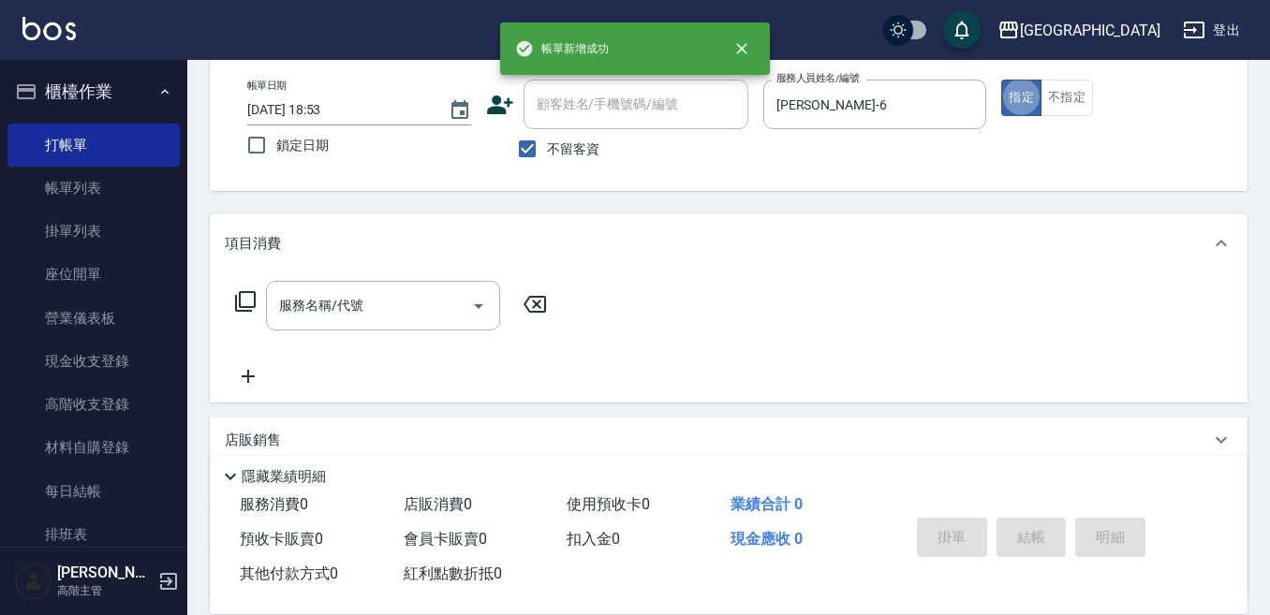
type button "true"
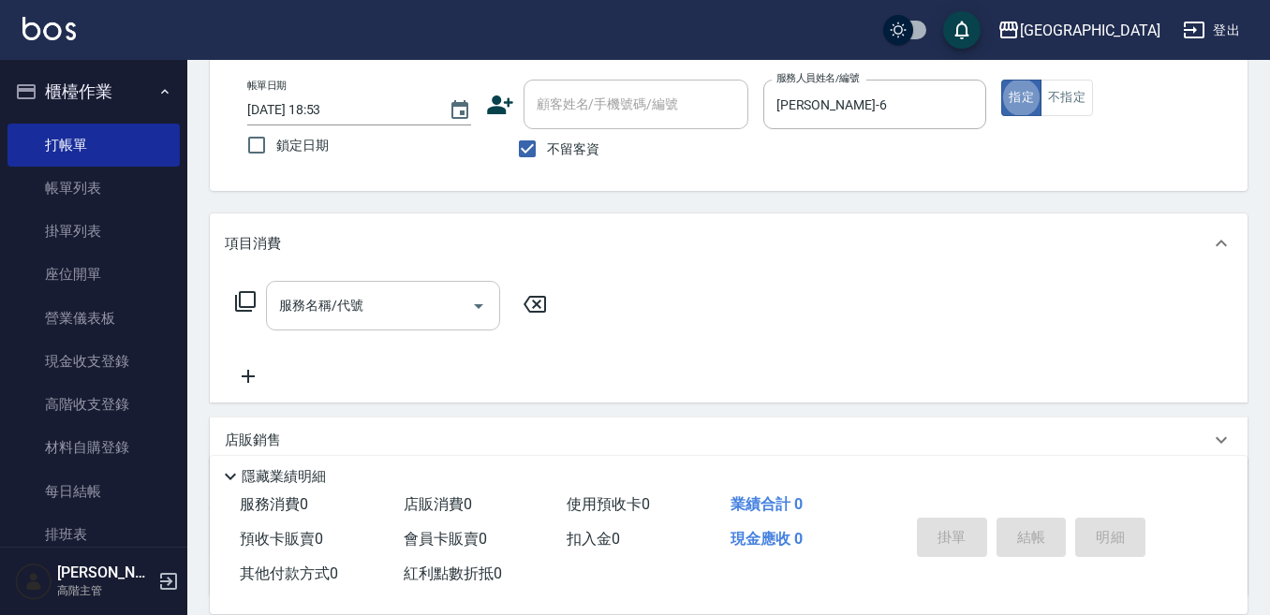
click at [364, 299] on input "服務名稱/代號" at bounding box center [368, 305] width 189 height 33
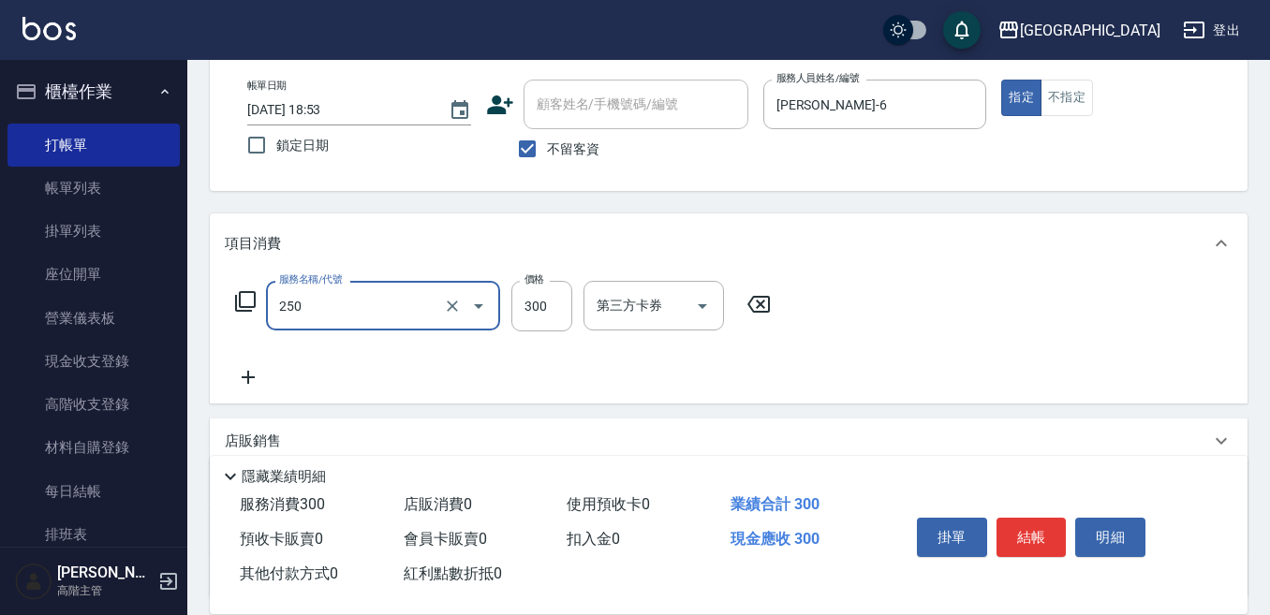
type input "日式洗髮(250)"
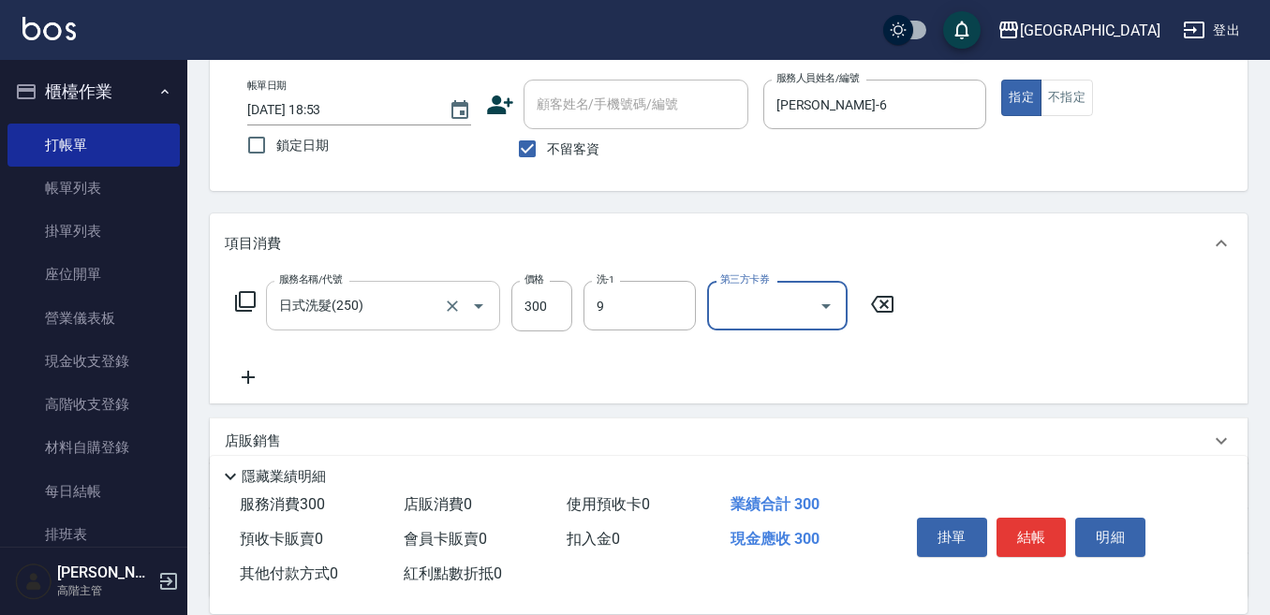
type input "Winnie-9"
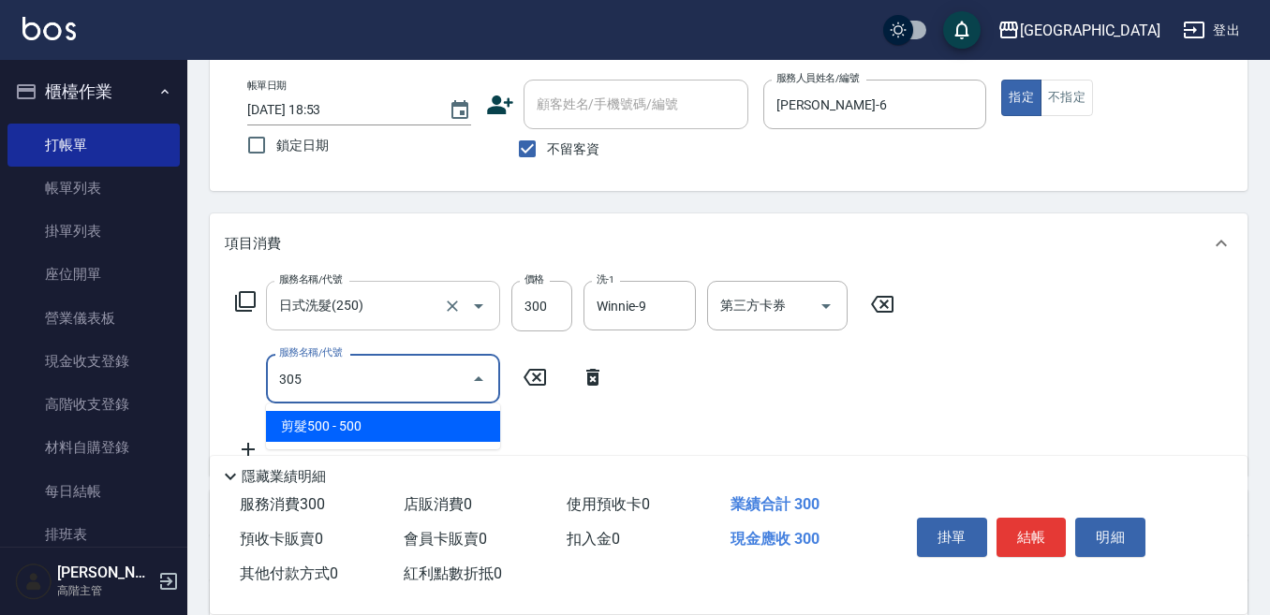
type input "剪髮500(305)"
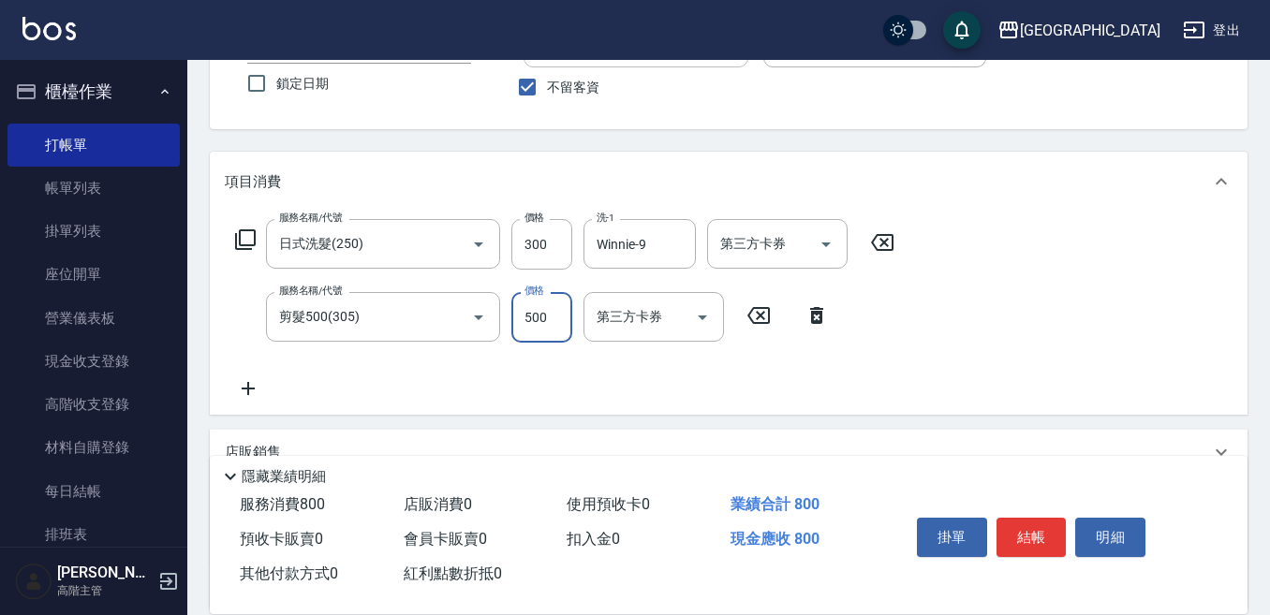
scroll to position [187, 0]
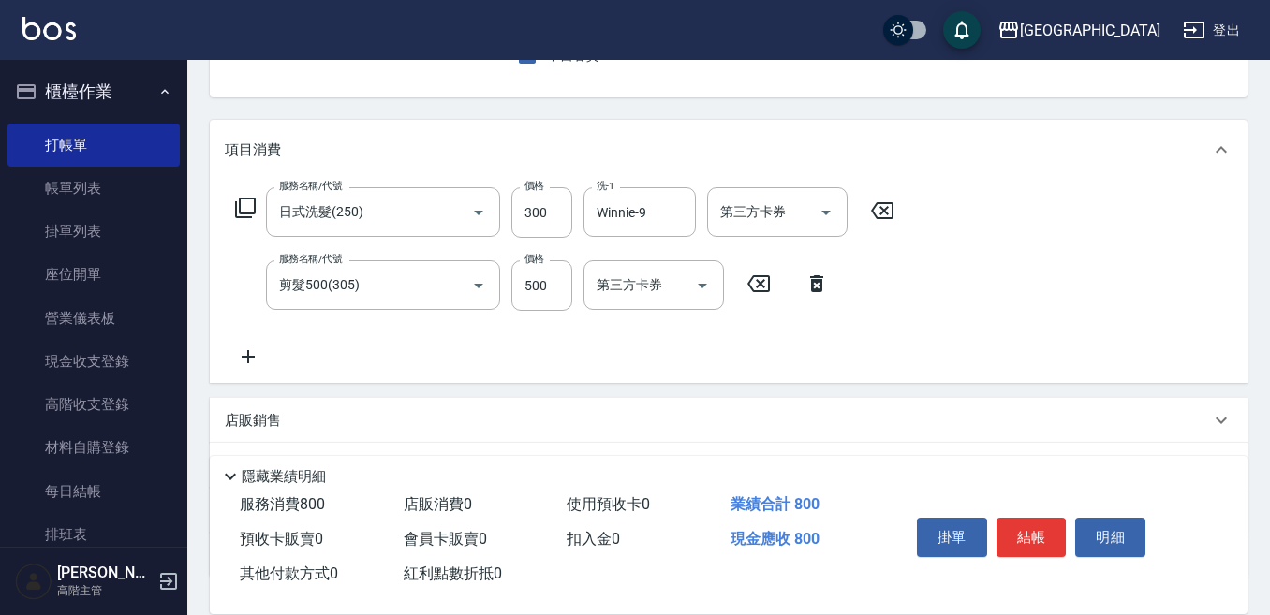
click at [249, 356] on icon at bounding box center [248, 356] width 13 height 13
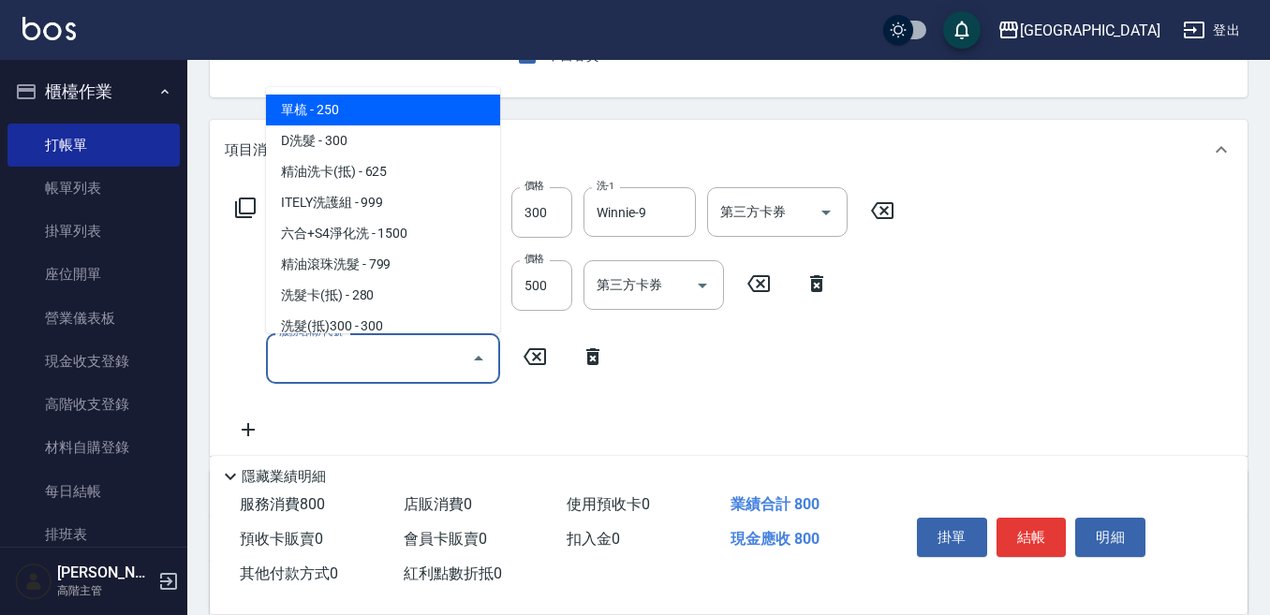
click at [283, 356] on input "服務名稱/代號" at bounding box center [368, 358] width 189 height 33
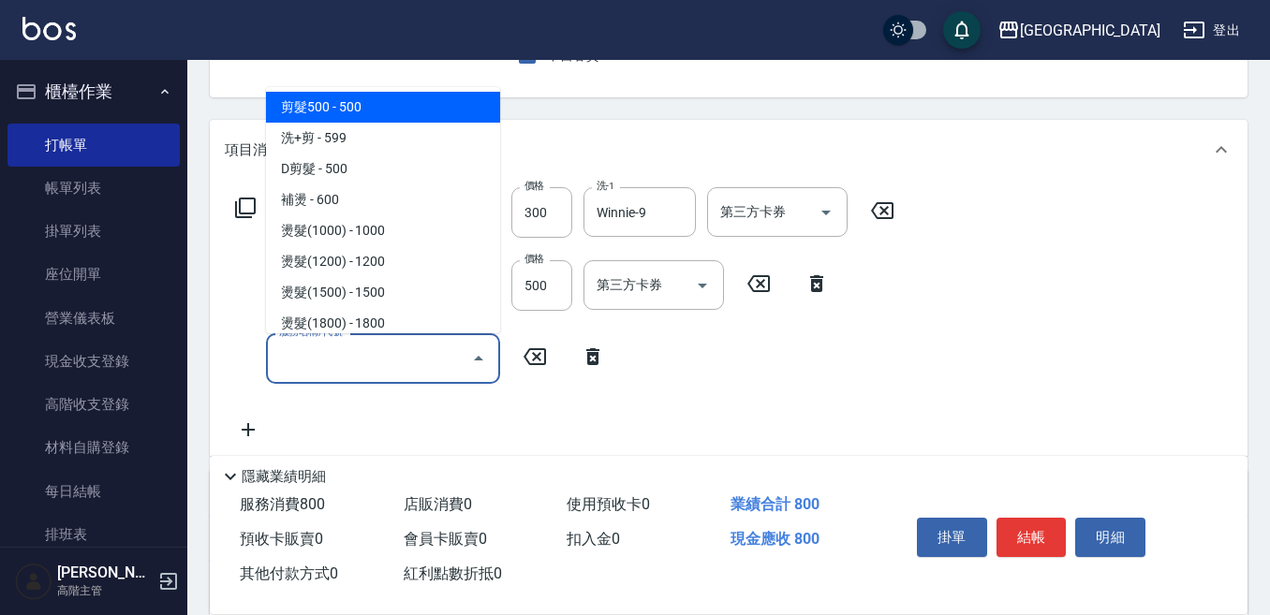
scroll to position [468, 0]
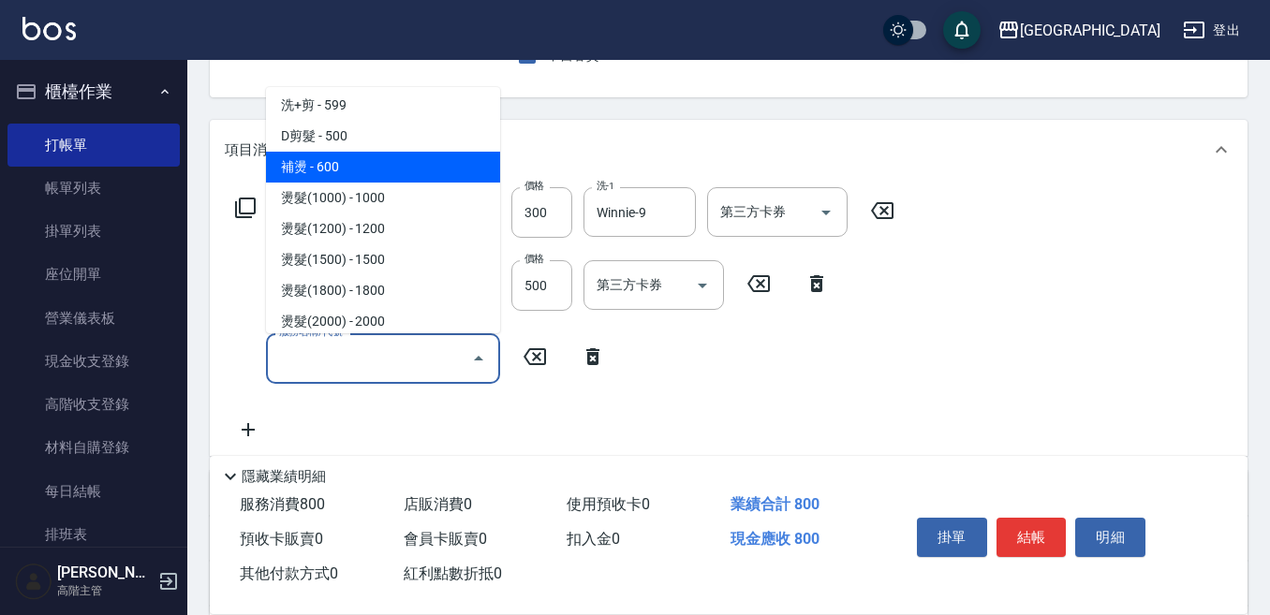
click at [358, 164] on span "補燙 - 600" at bounding box center [383, 167] width 234 height 31
type input "補燙(400)"
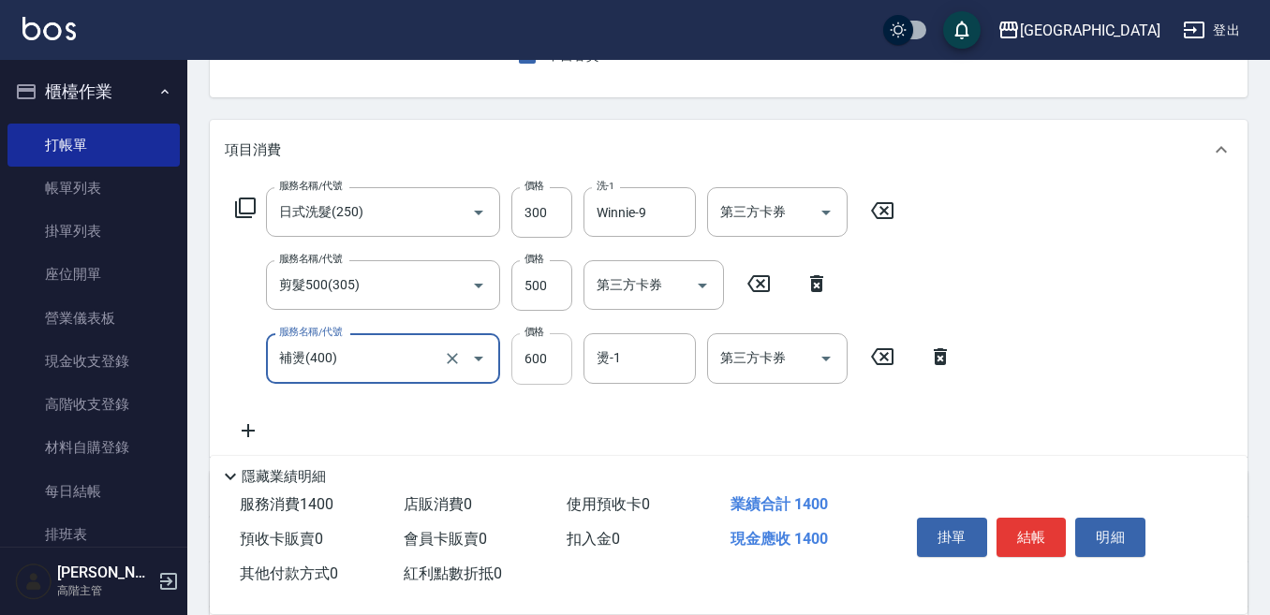
click at [552, 346] on input "600" at bounding box center [541, 358] width 61 height 51
type input "800"
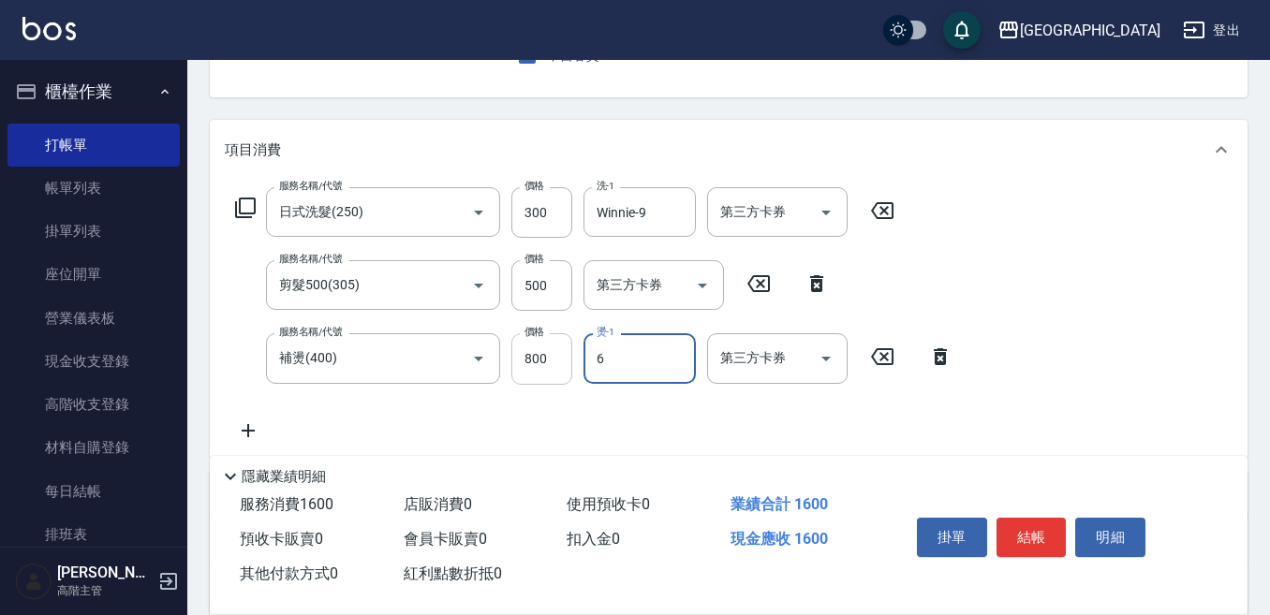
type input "[PERSON_NAME]-6"
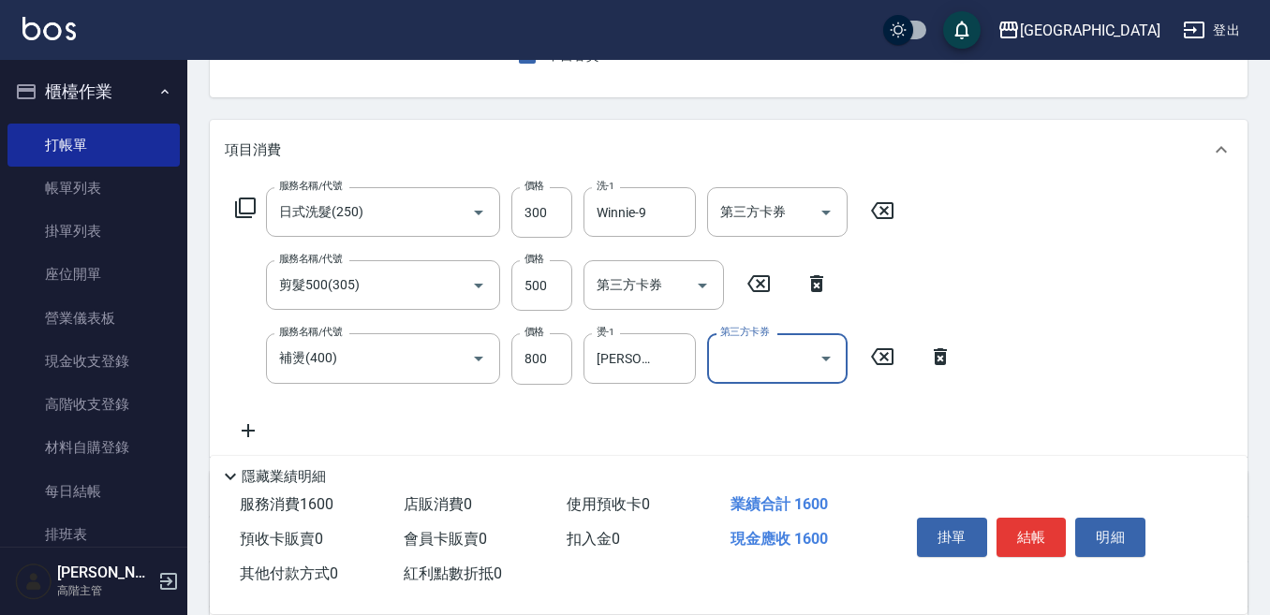
click at [1036, 519] on button "結帳" at bounding box center [1031, 537] width 70 height 39
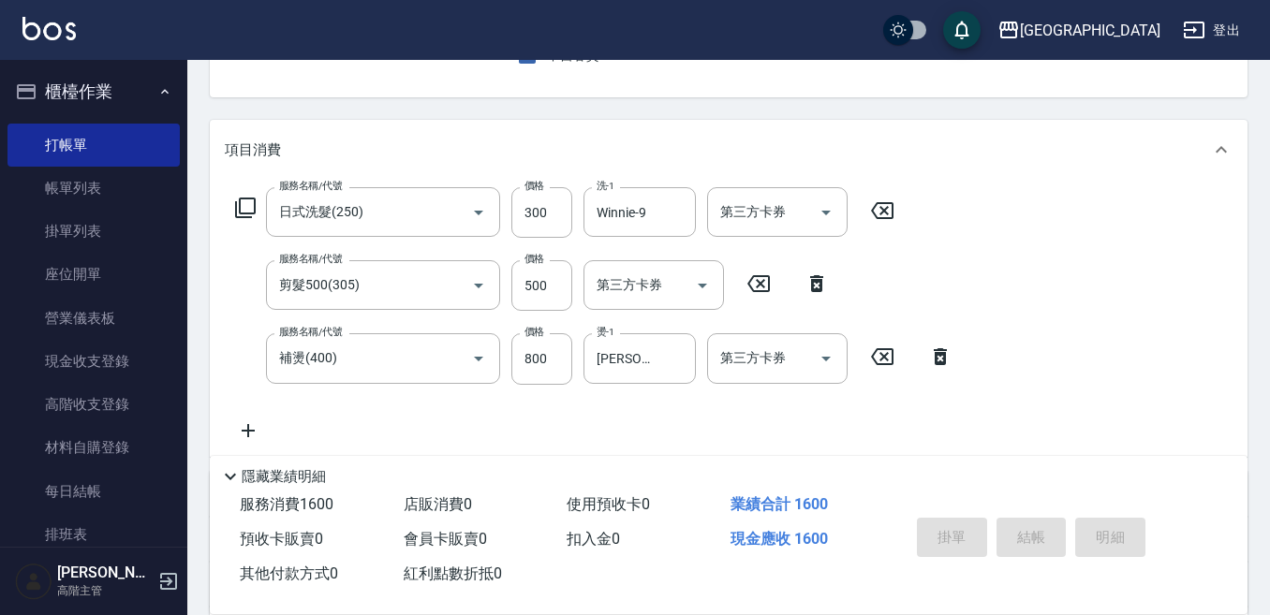
type input "[DATE] 18:54"
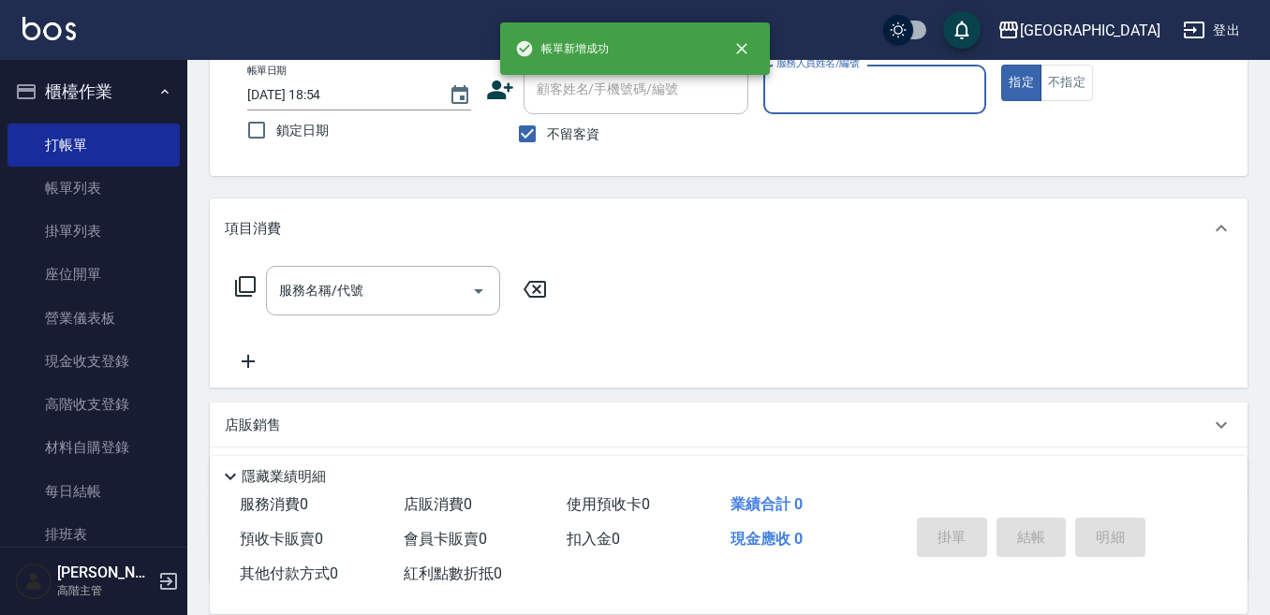
scroll to position [0, 0]
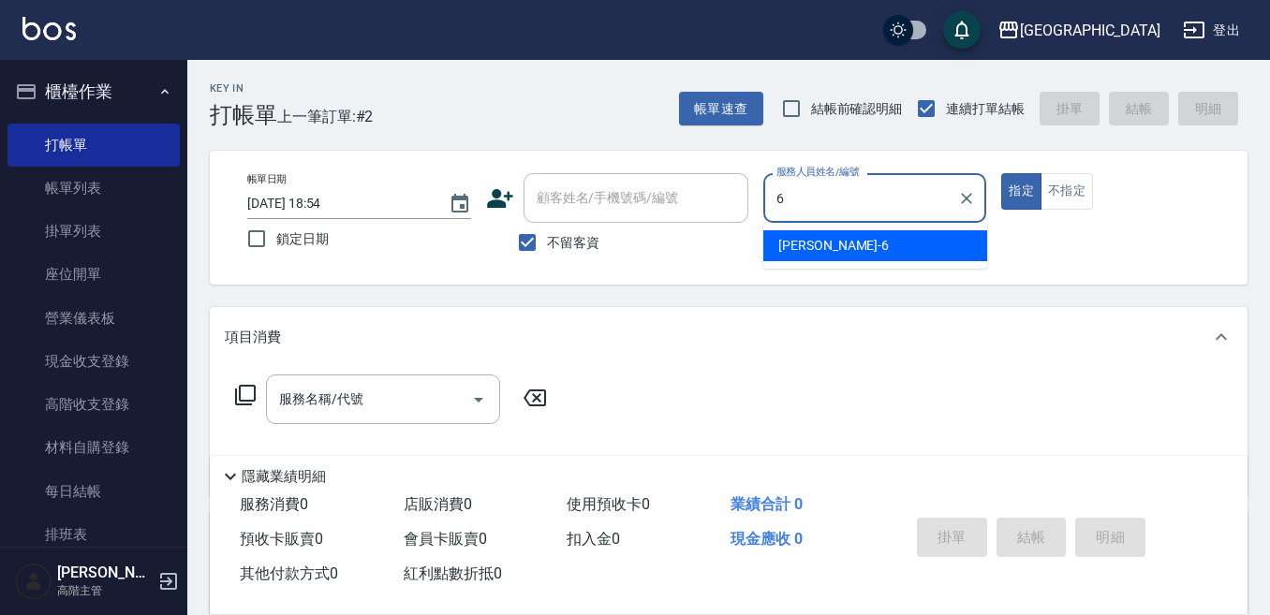
type input "[PERSON_NAME]-6"
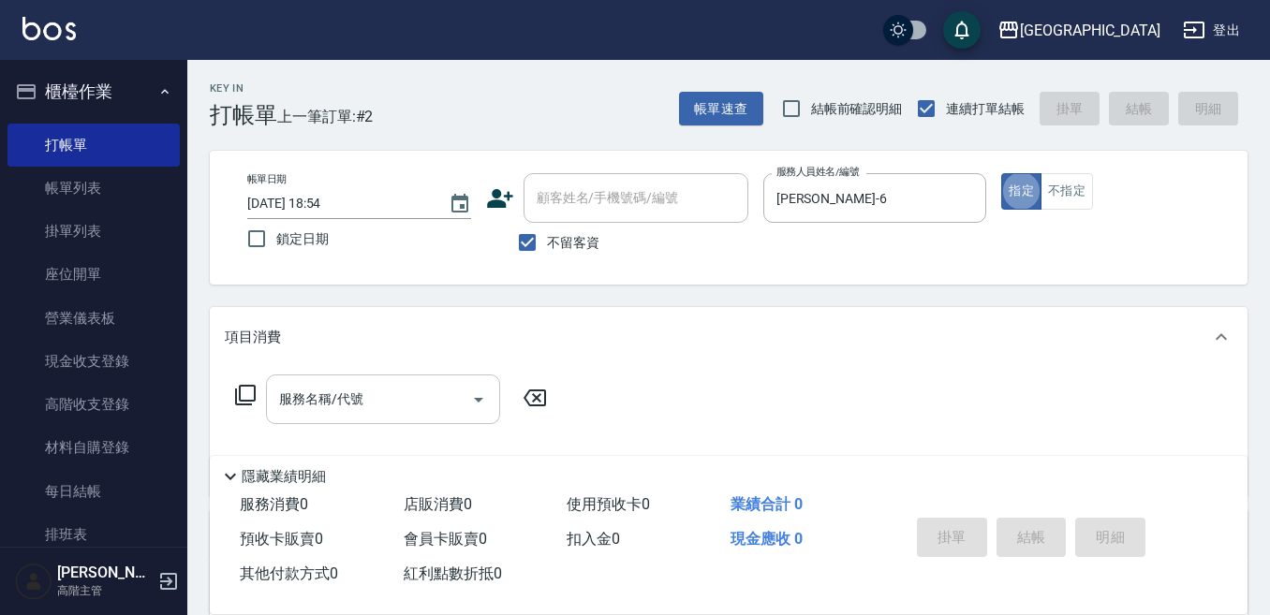
click at [314, 394] on input "服務名稱/代號" at bounding box center [368, 399] width 189 height 33
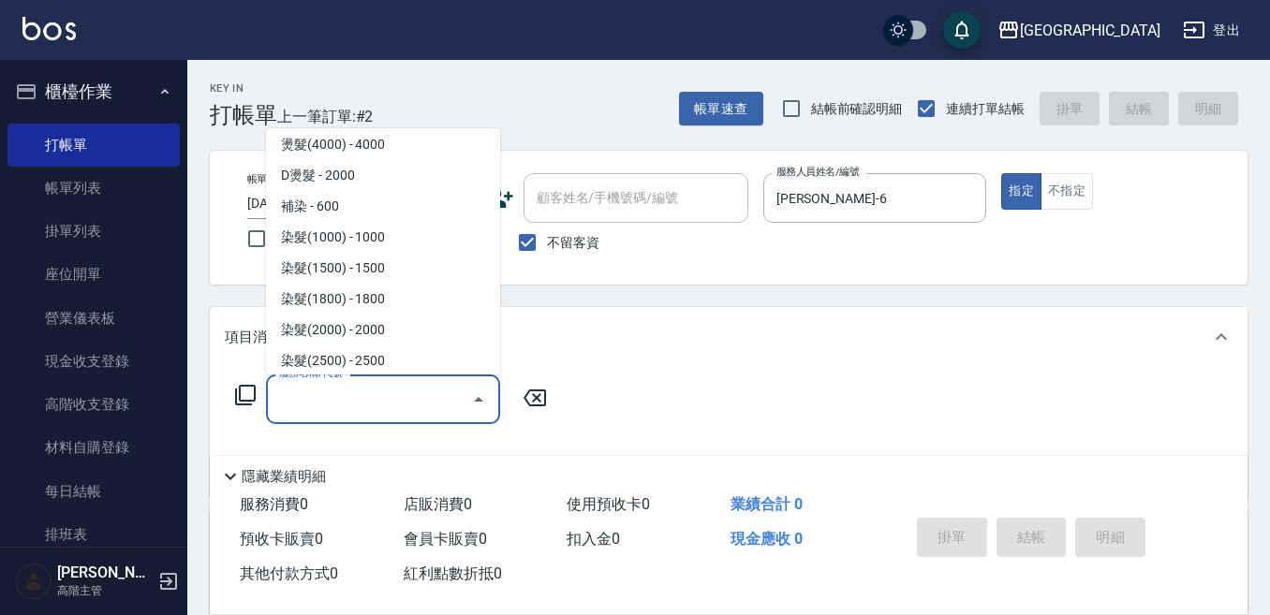
scroll to position [843, 0]
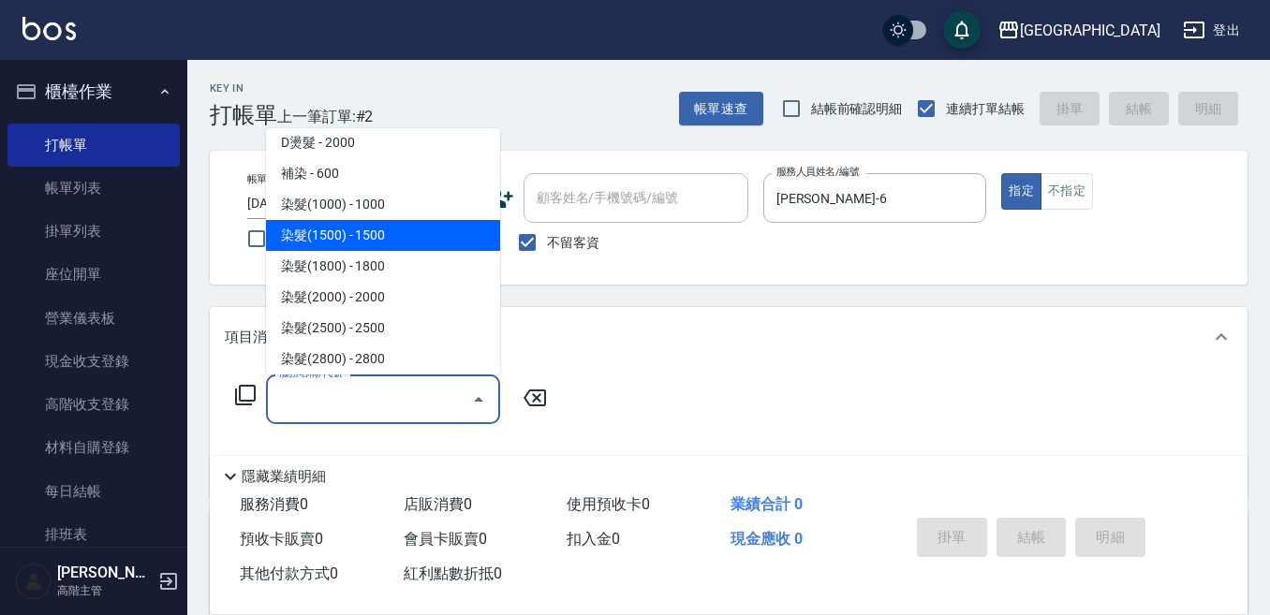
click at [402, 228] on span "染髮(1500) - 1500" at bounding box center [383, 235] width 234 height 31
type input "染髮(1500)(502)"
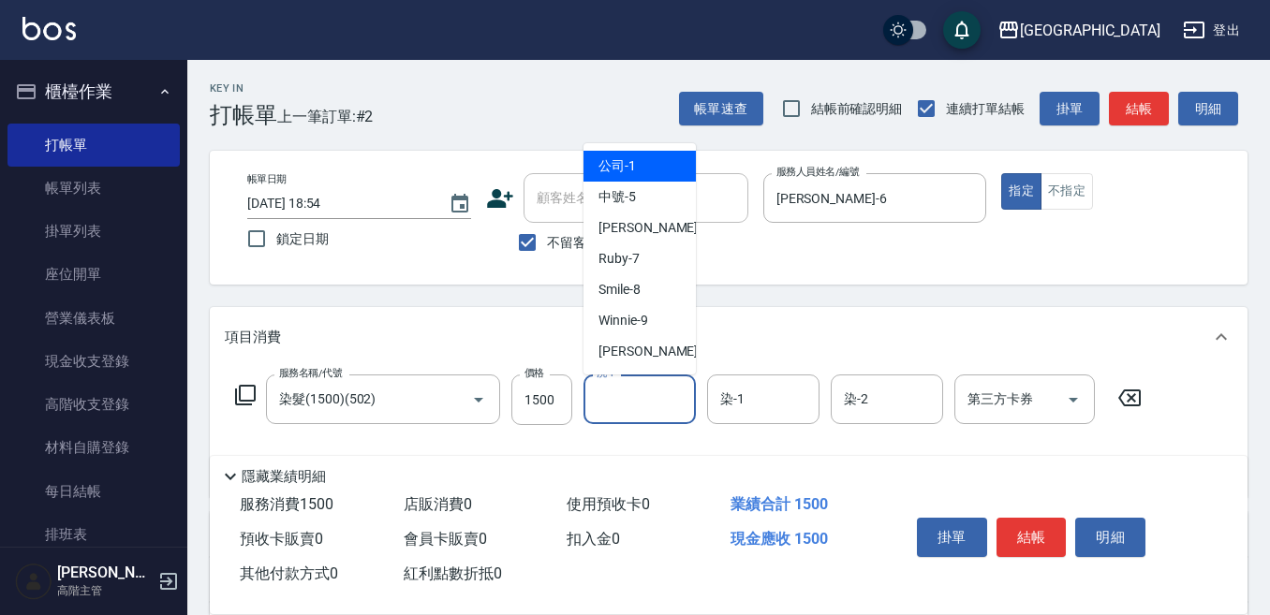
click at [630, 397] on input "洗-1" at bounding box center [640, 399] width 96 height 33
type input "Winnie-9"
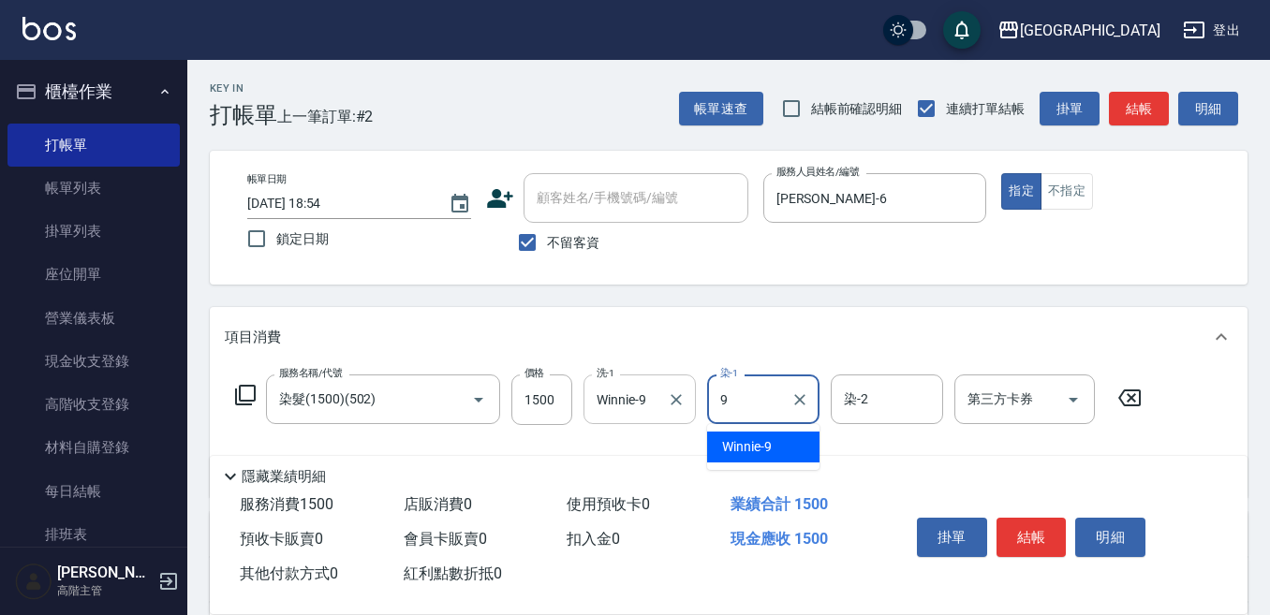
type input "Winnie-9"
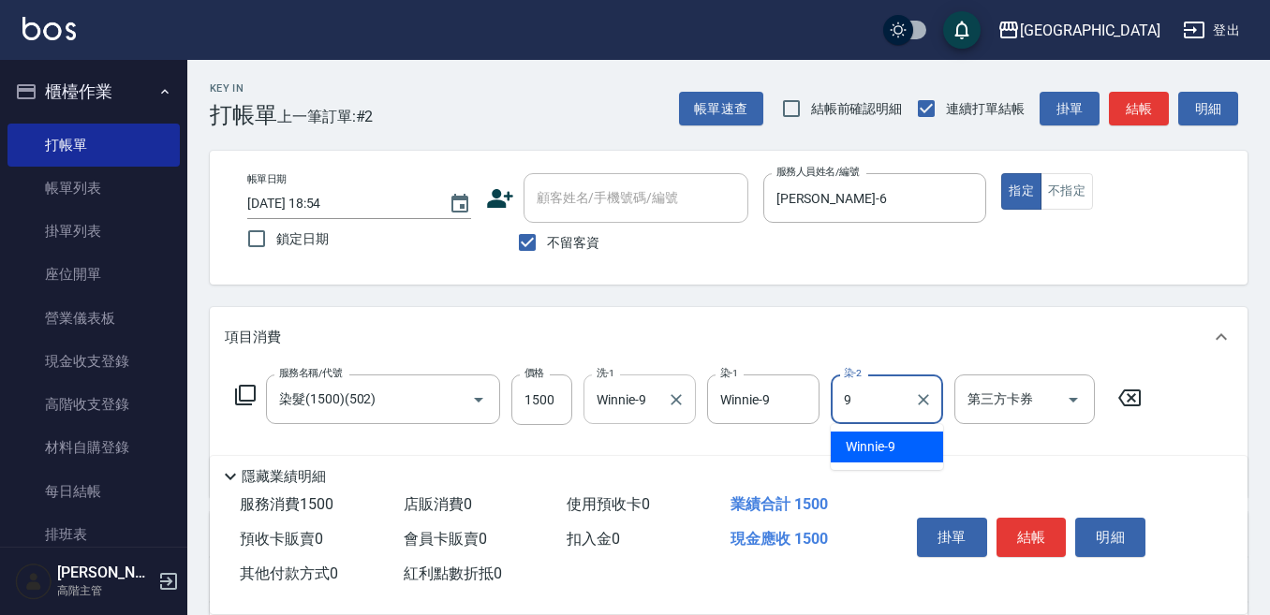
type input "Winnie-9"
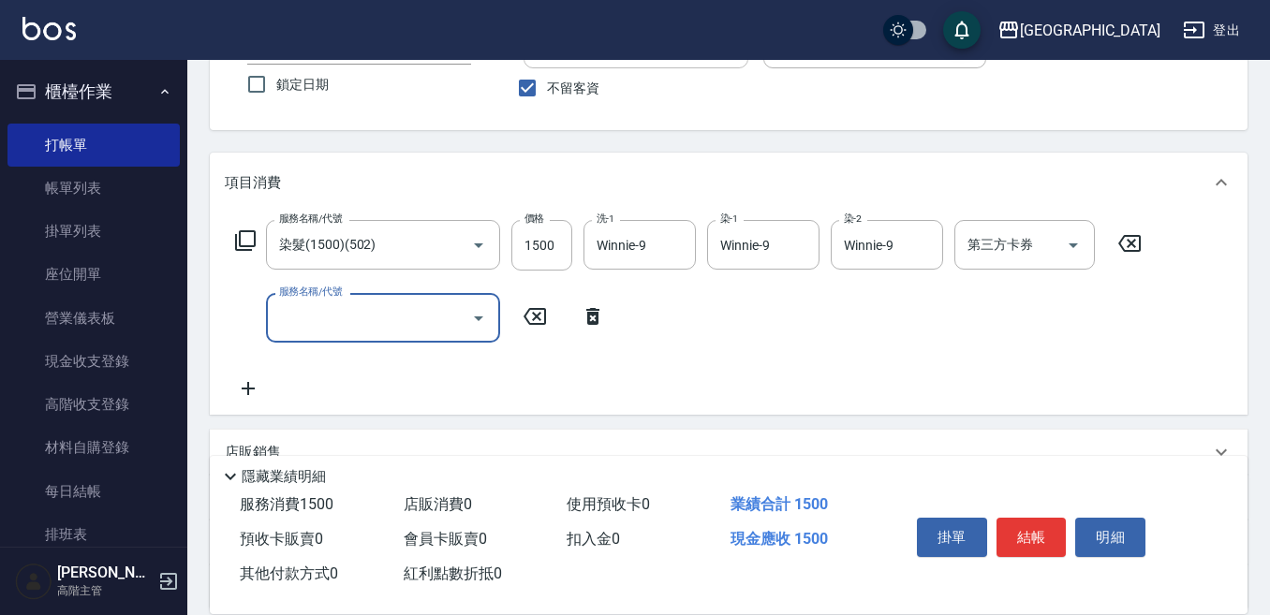
scroll to position [187, 0]
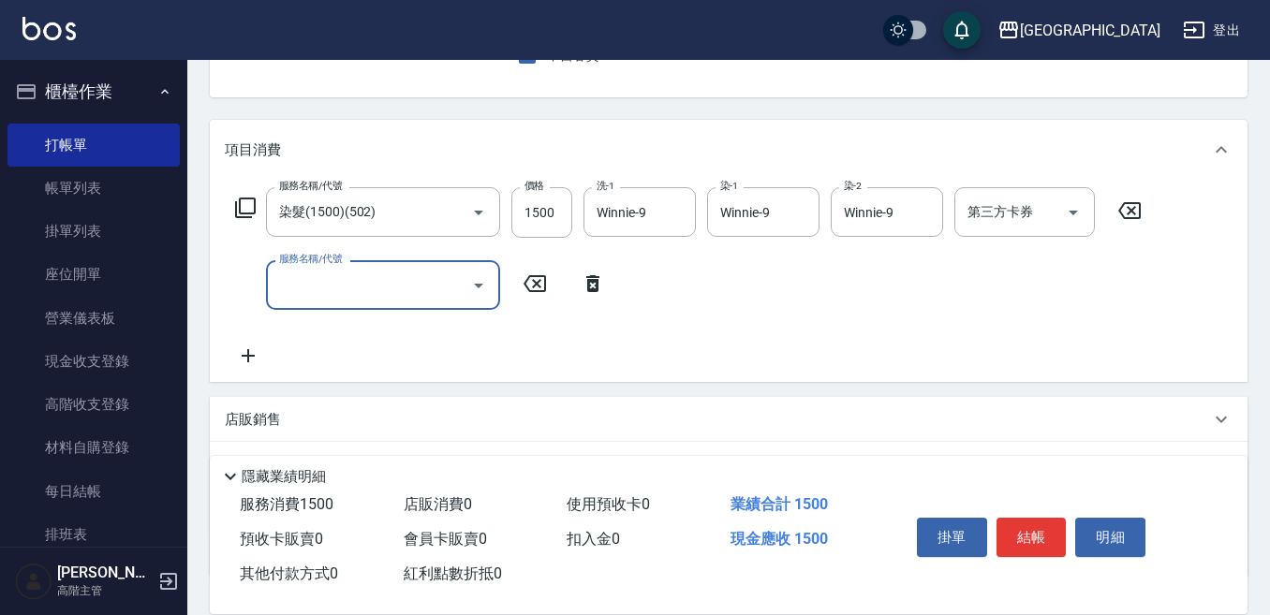
click at [253, 419] on p "店販銷售" at bounding box center [253, 420] width 56 height 20
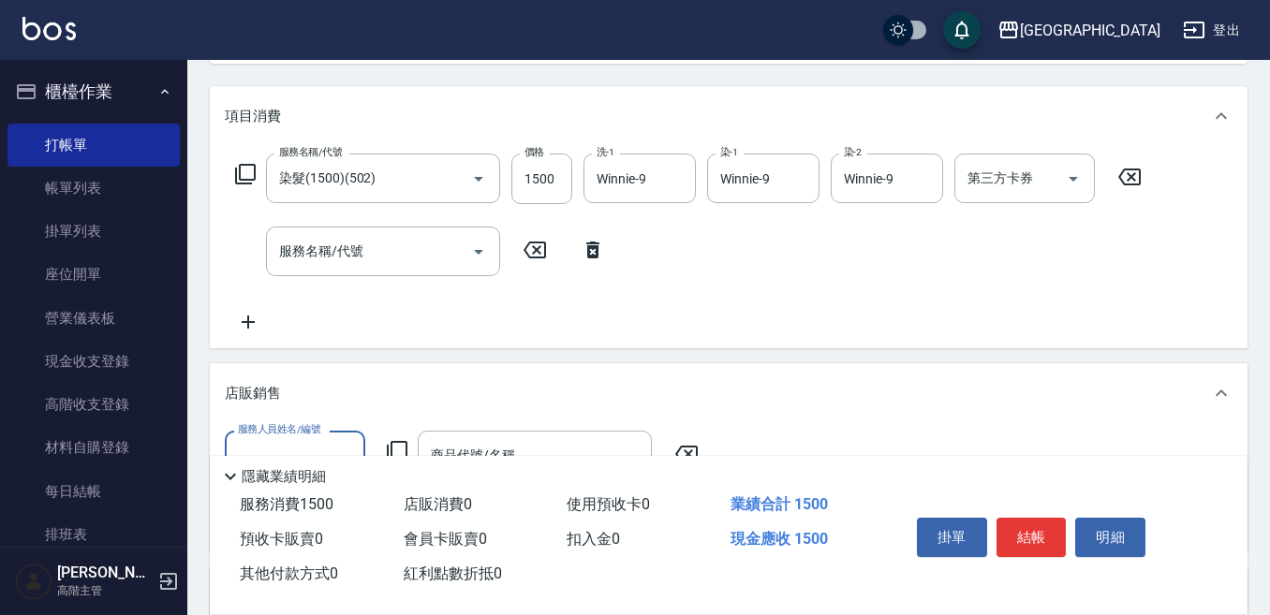
scroll to position [0, 0]
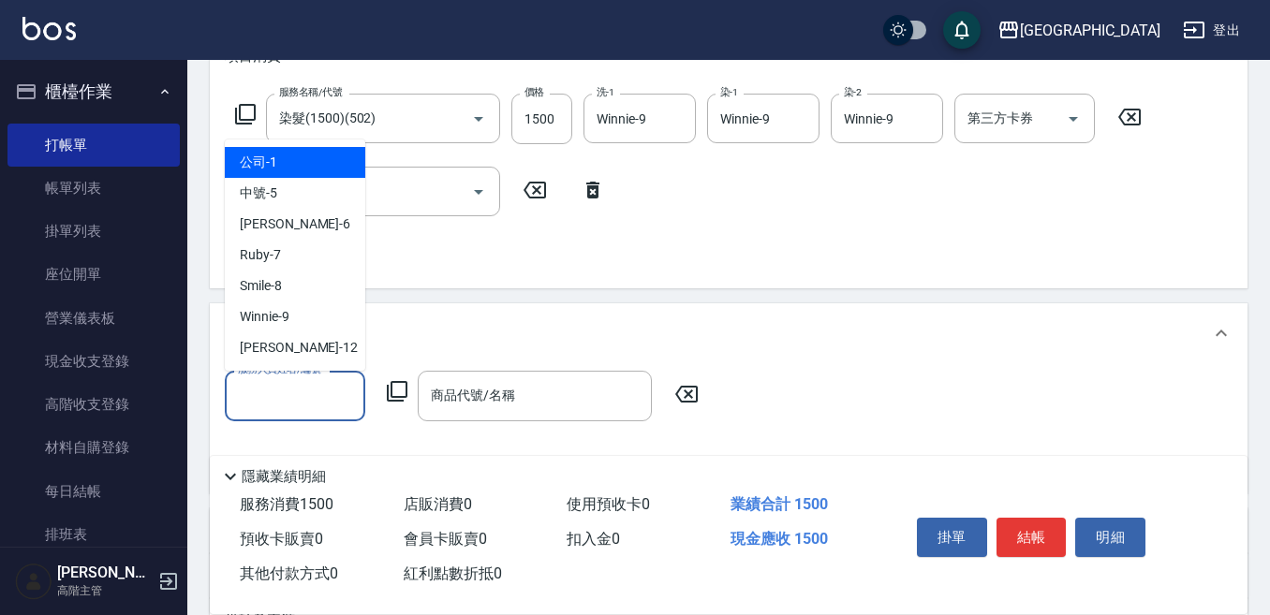
click at [253, 406] on input "服務人員姓名/編號" at bounding box center [295, 395] width 124 height 33
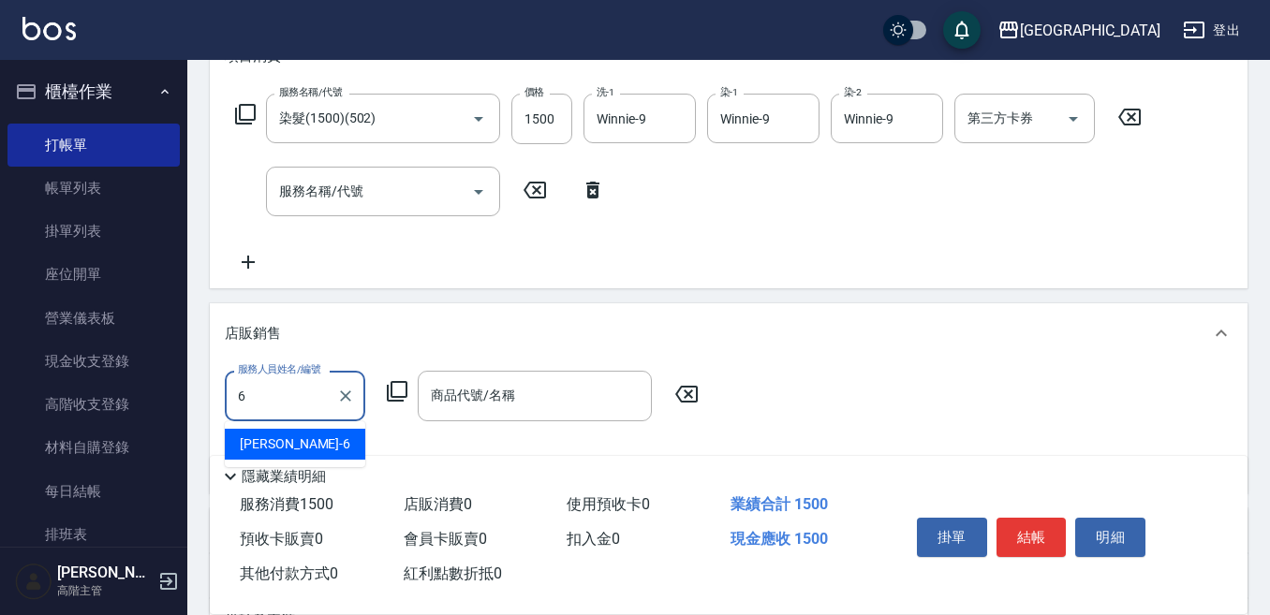
type input "[PERSON_NAME]-6"
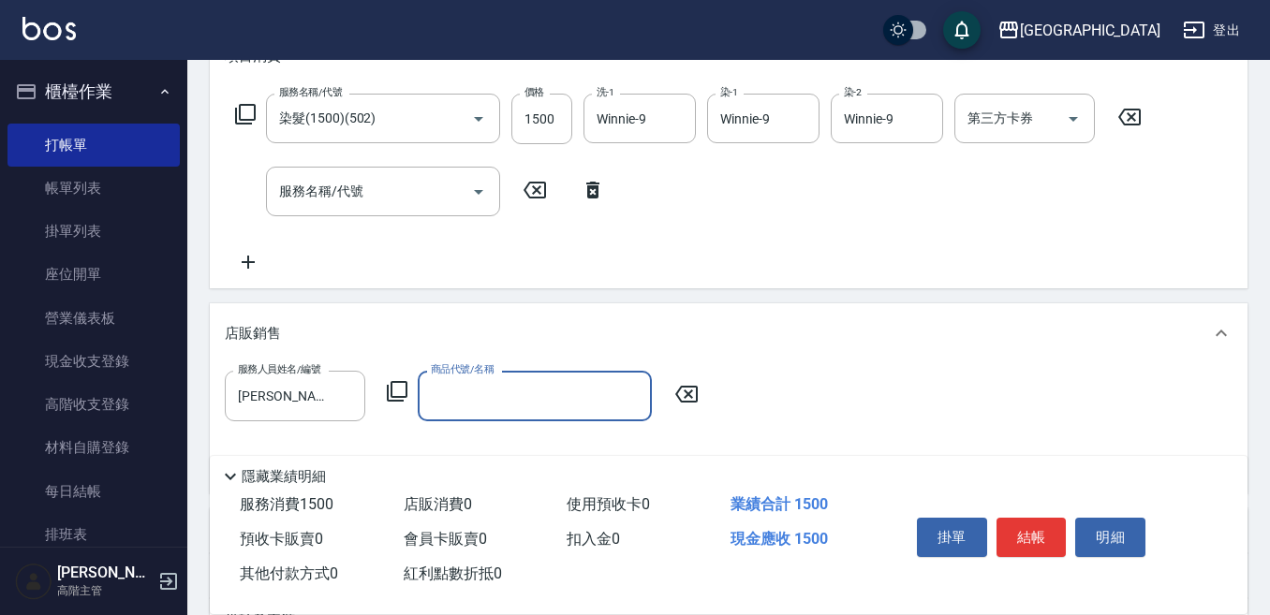
click at [398, 388] on icon at bounding box center [397, 391] width 22 height 22
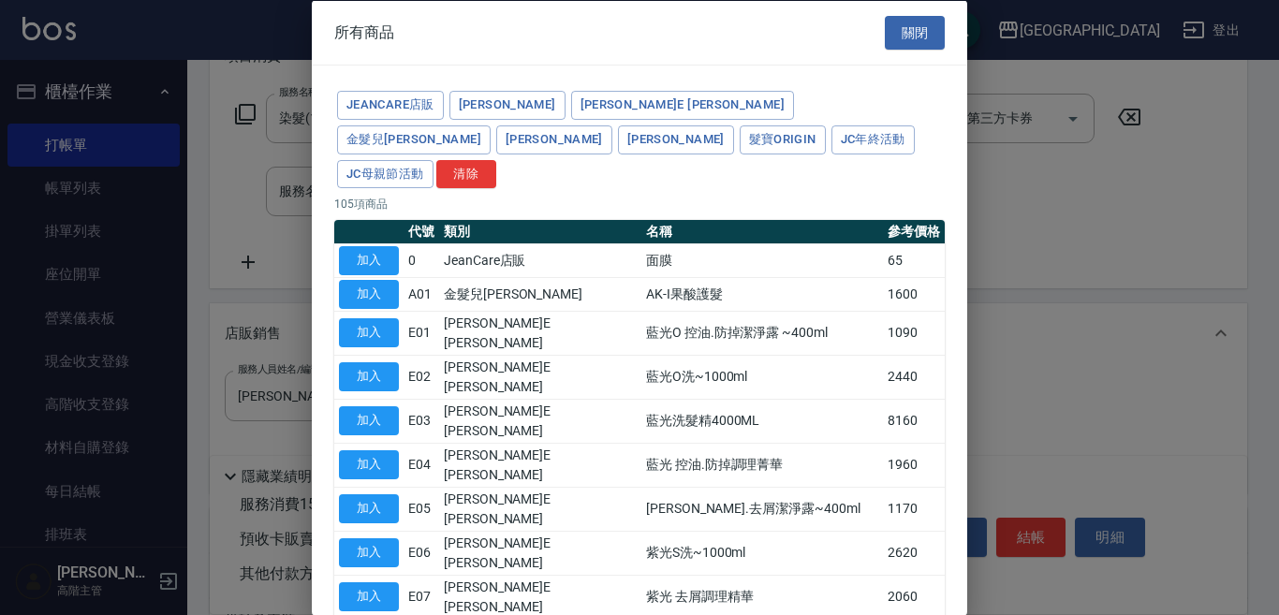
drag, startPoint x: 352, startPoint y: 593, endPoint x: 391, endPoint y: 575, distance: 43.2
type input "[PERSON_NAME]防護精華-10ml"
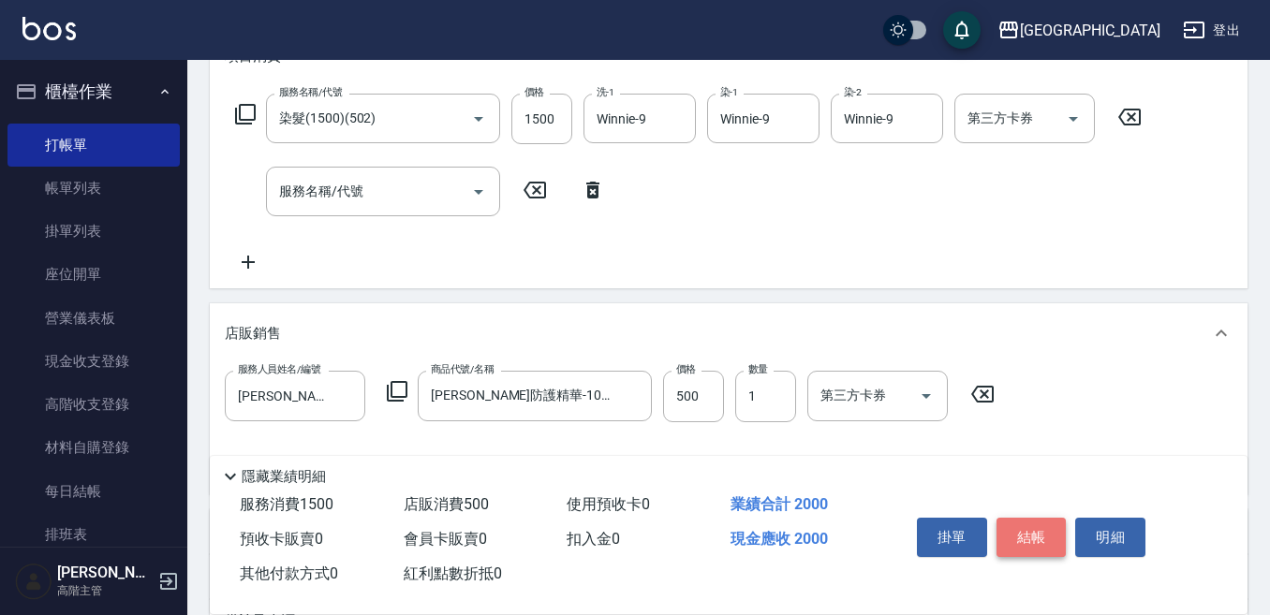
click at [1027, 523] on button "結帳" at bounding box center [1031, 537] width 70 height 39
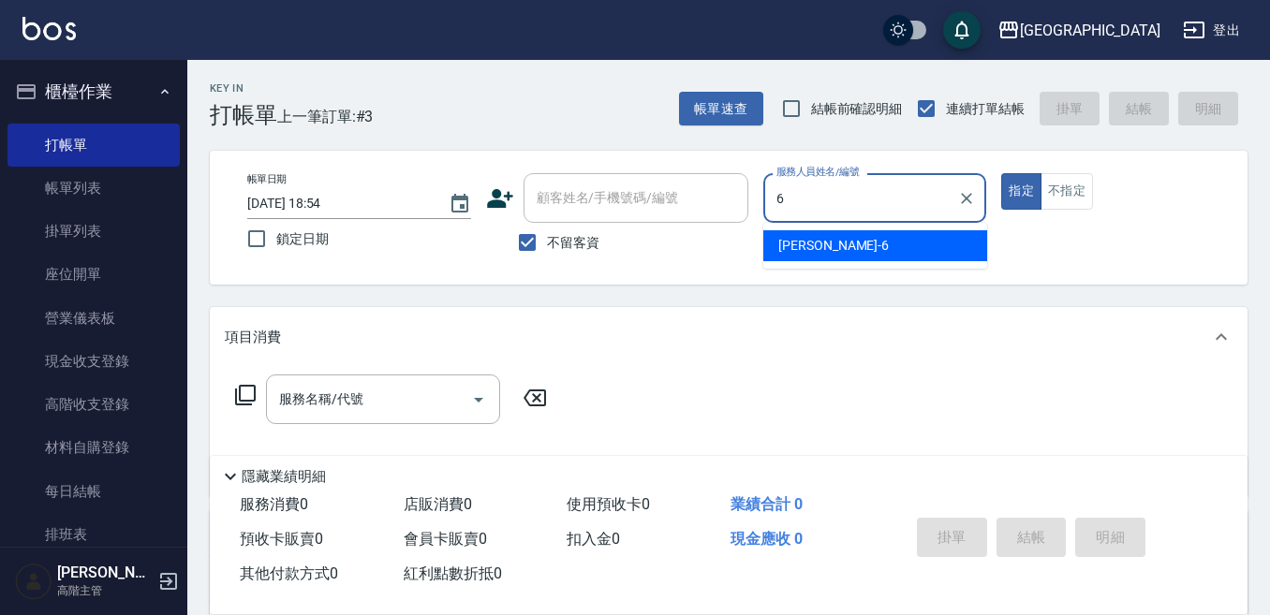
type input "[PERSON_NAME]-6"
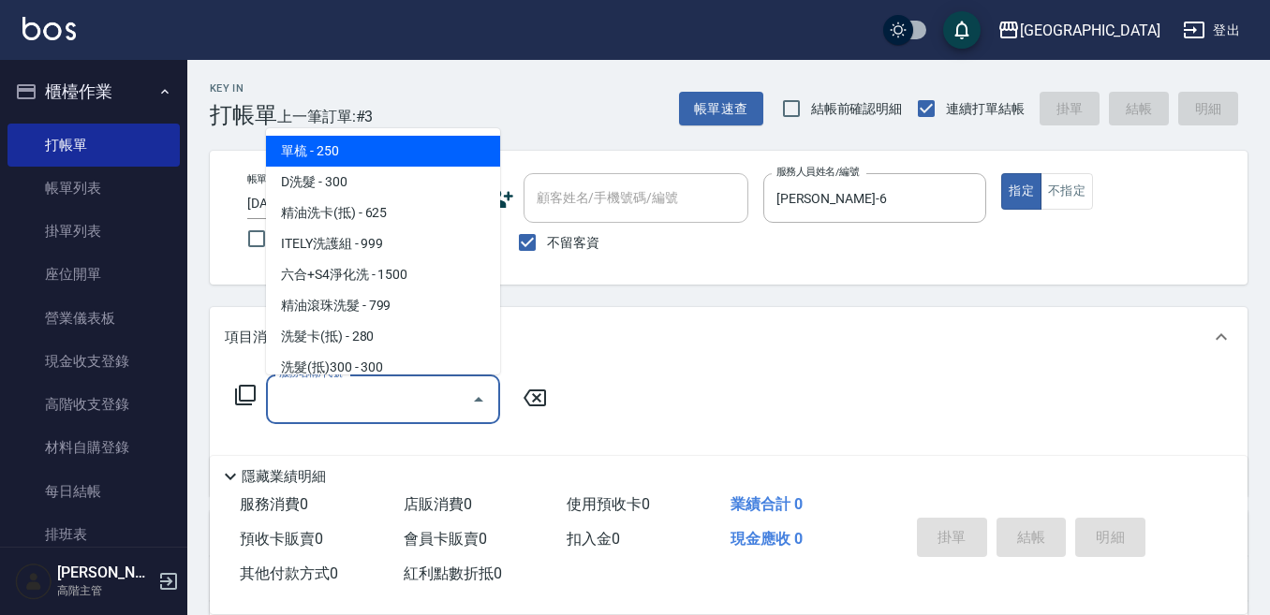
click at [301, 394] on input "服務名稱/代號" at bounding box center [368, 399] width 189 height 33
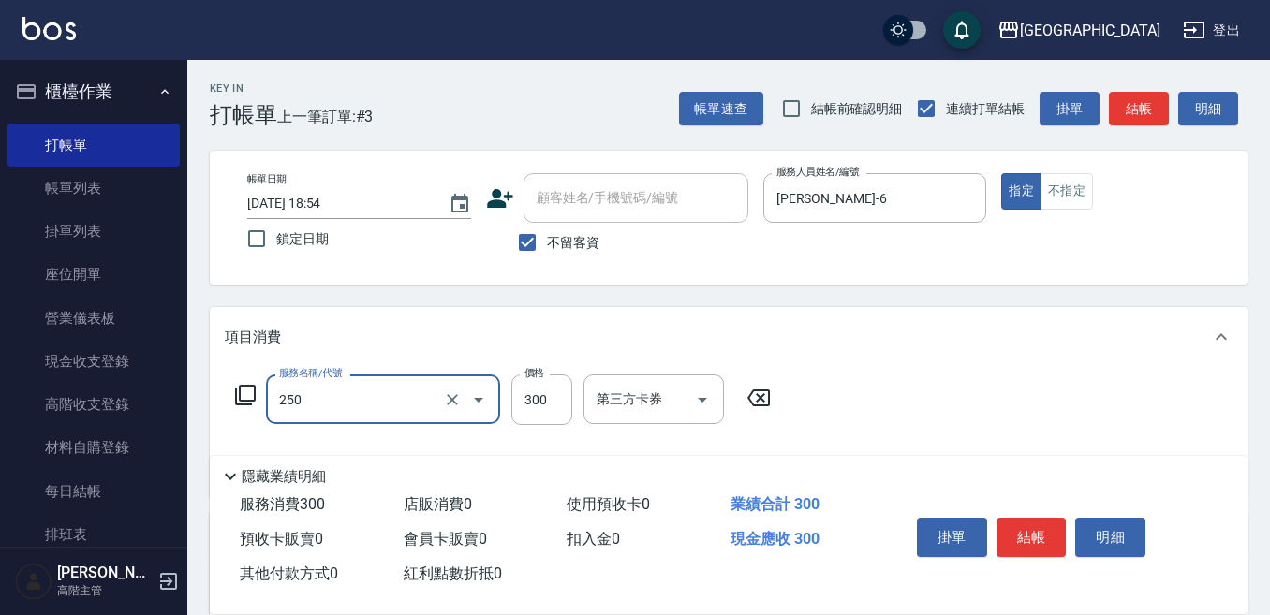
type input "日式洗髮(250)"
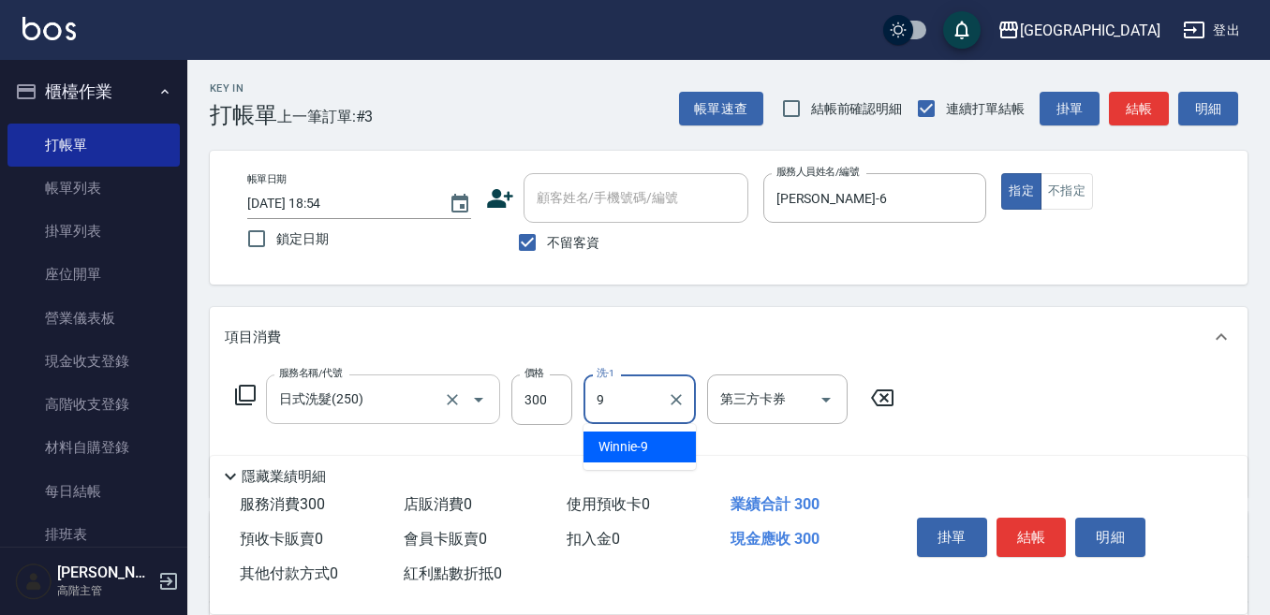
type input "Winnie-9"
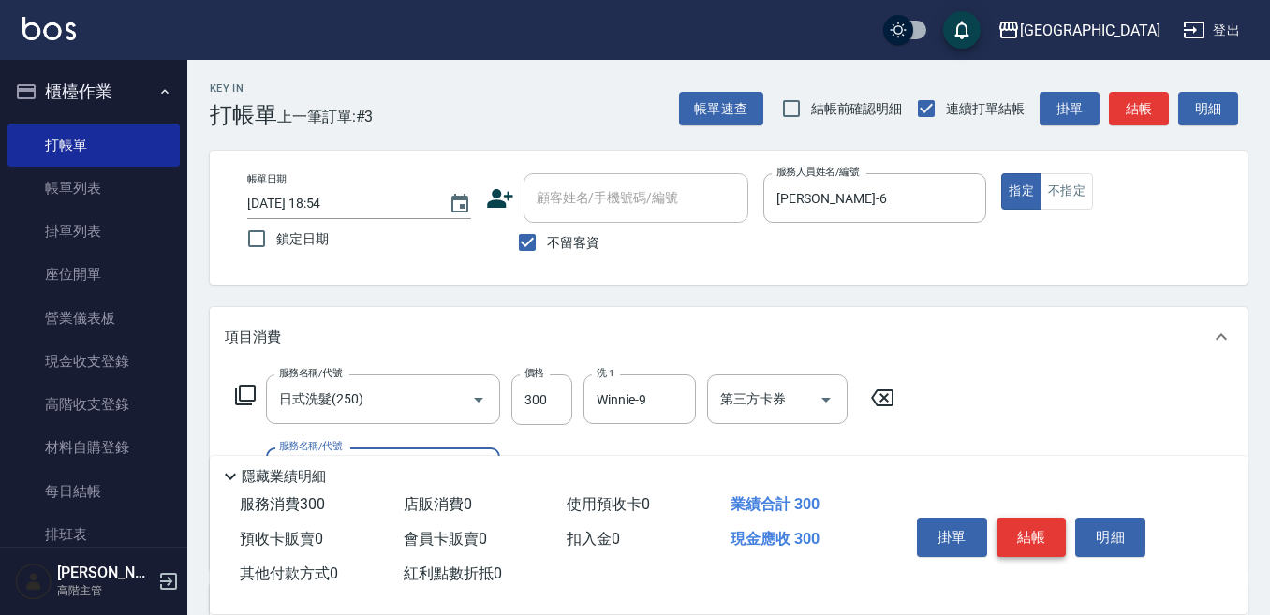
click at [1017, 523] on button "結帳" at bounding box center [1031, 537] width 70 height 39
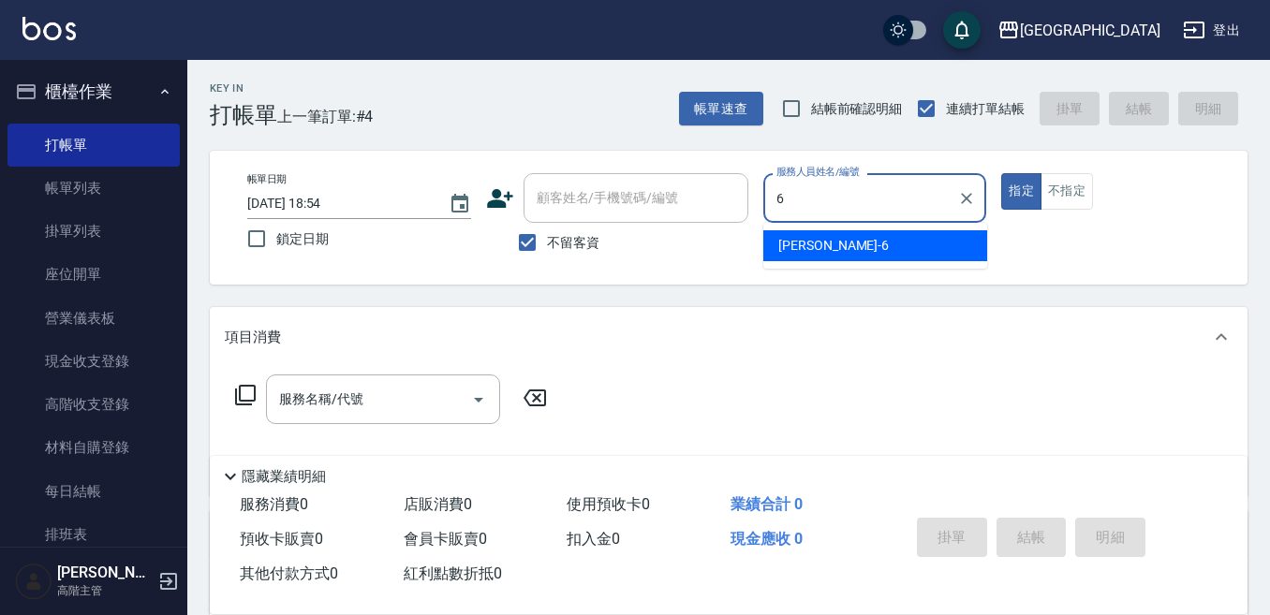
type input "[PERSON_NAME]-6"
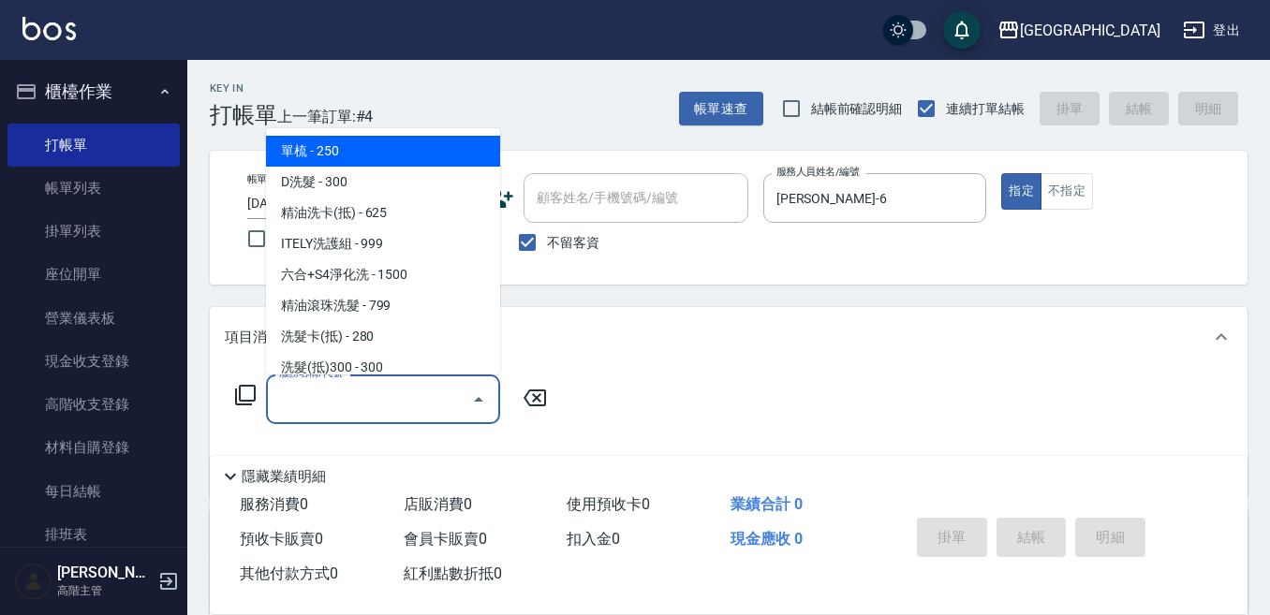
click at [373, 390] on input "服務名稱/代號" at bounding box center [368, 399] width 189 height 33
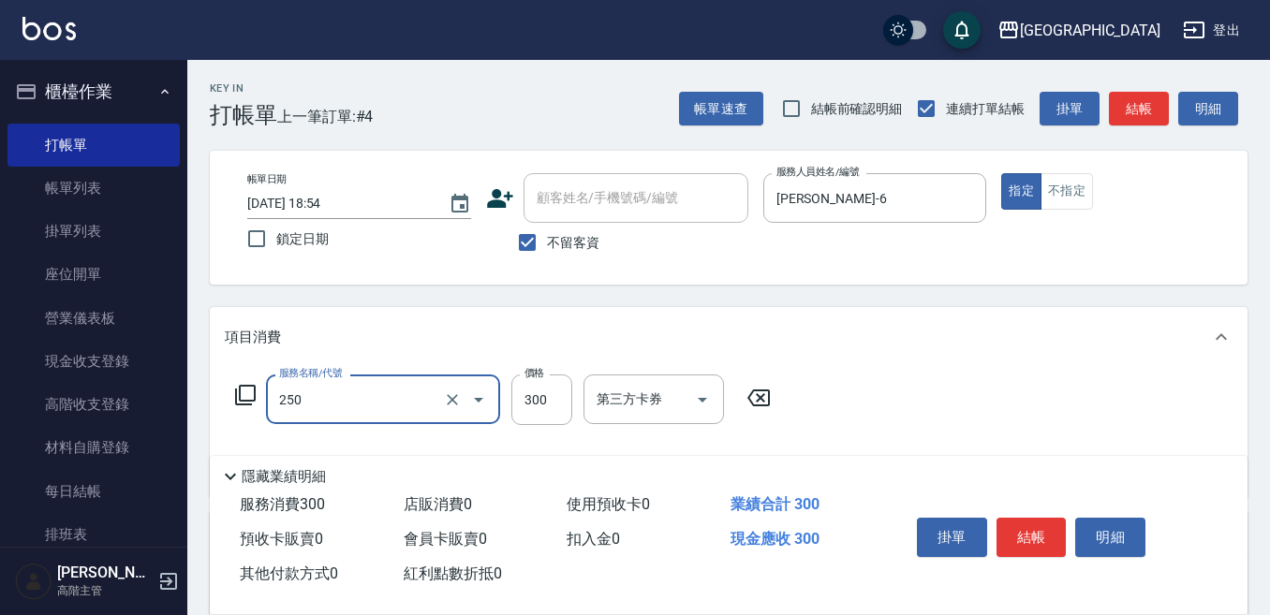
type input "日式洗髮(250)"
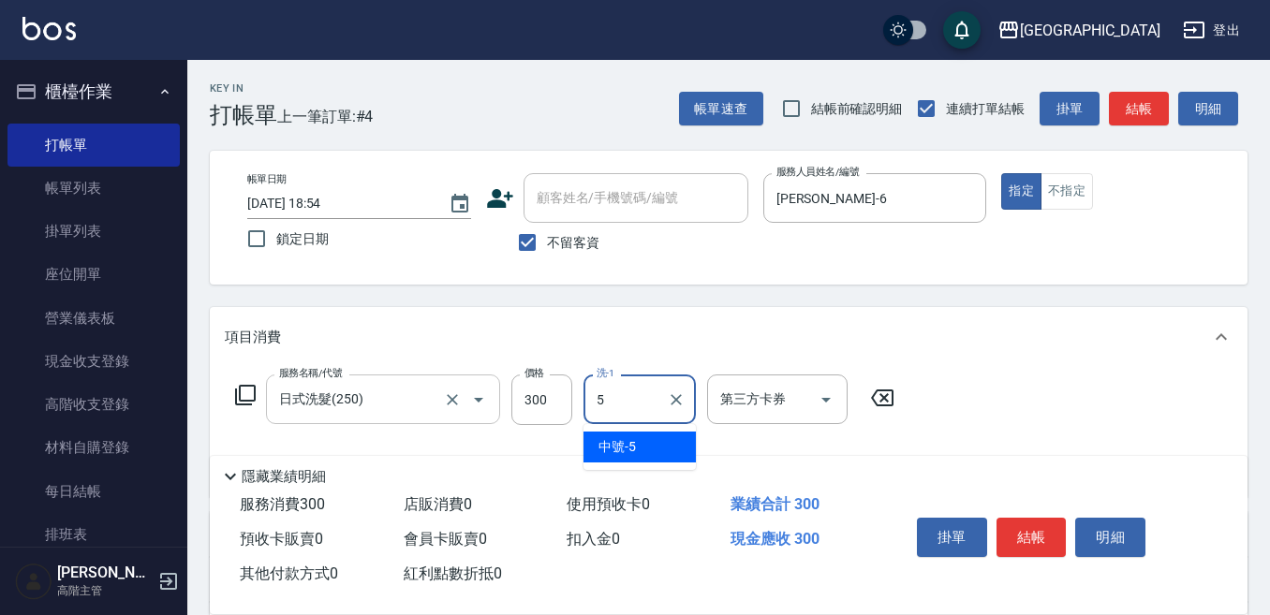
type input "中號-5"
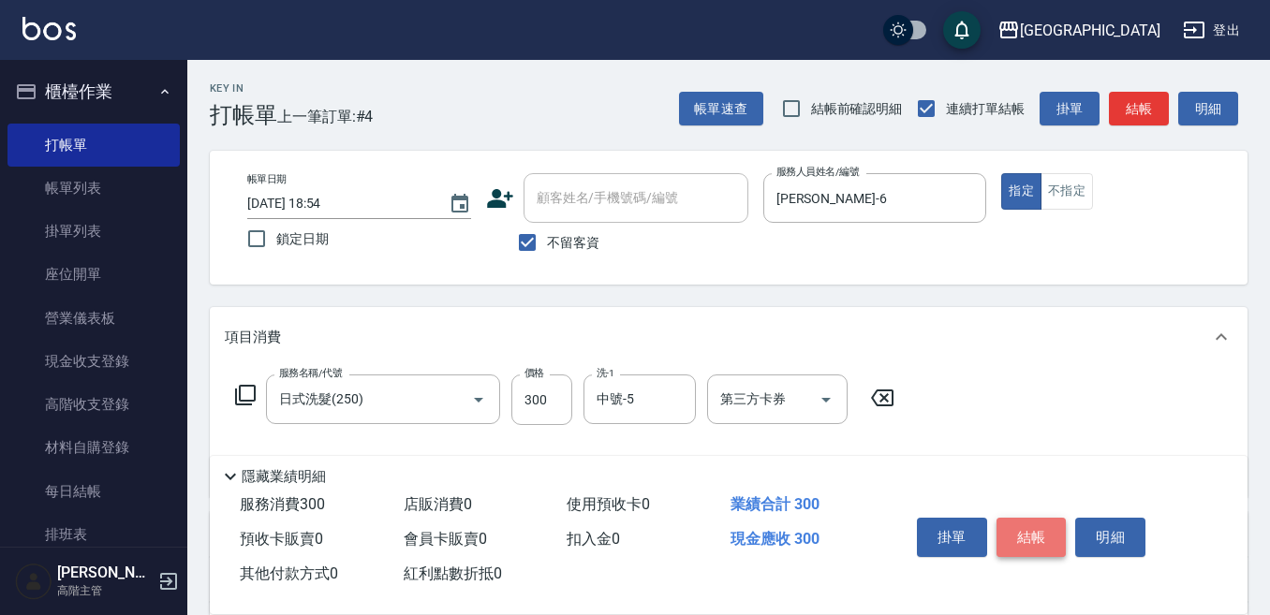
click at [1000, 520] on button "結帳" at bounding box center [1031, 537] width 70 height 39
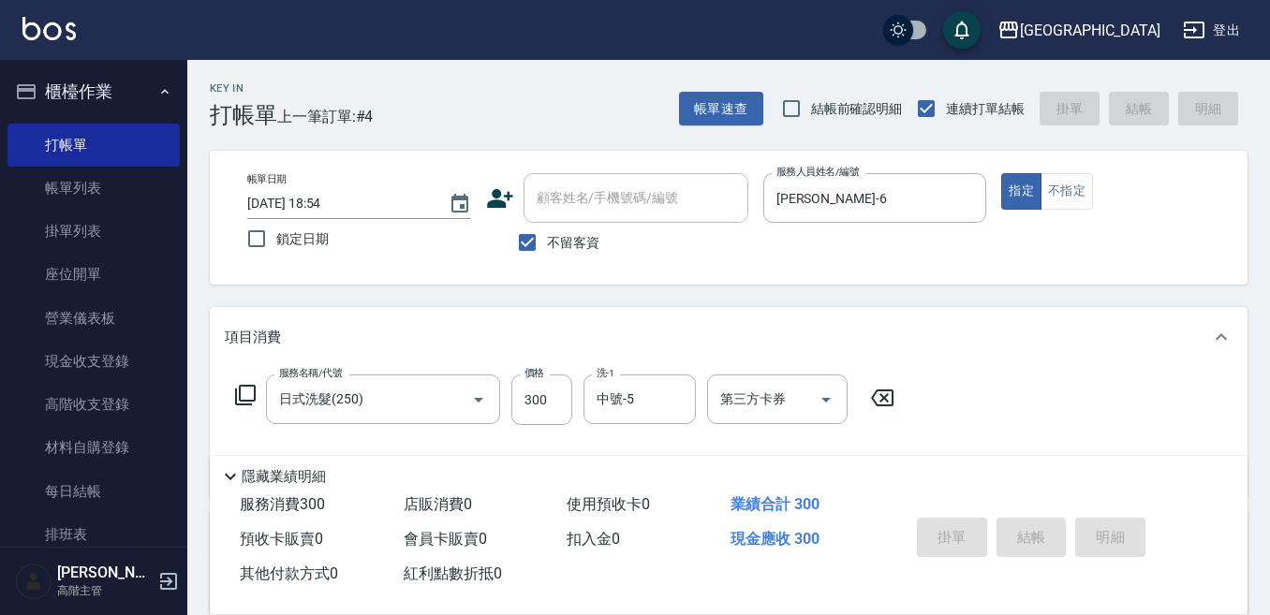
type input "[DATE] 18:55"
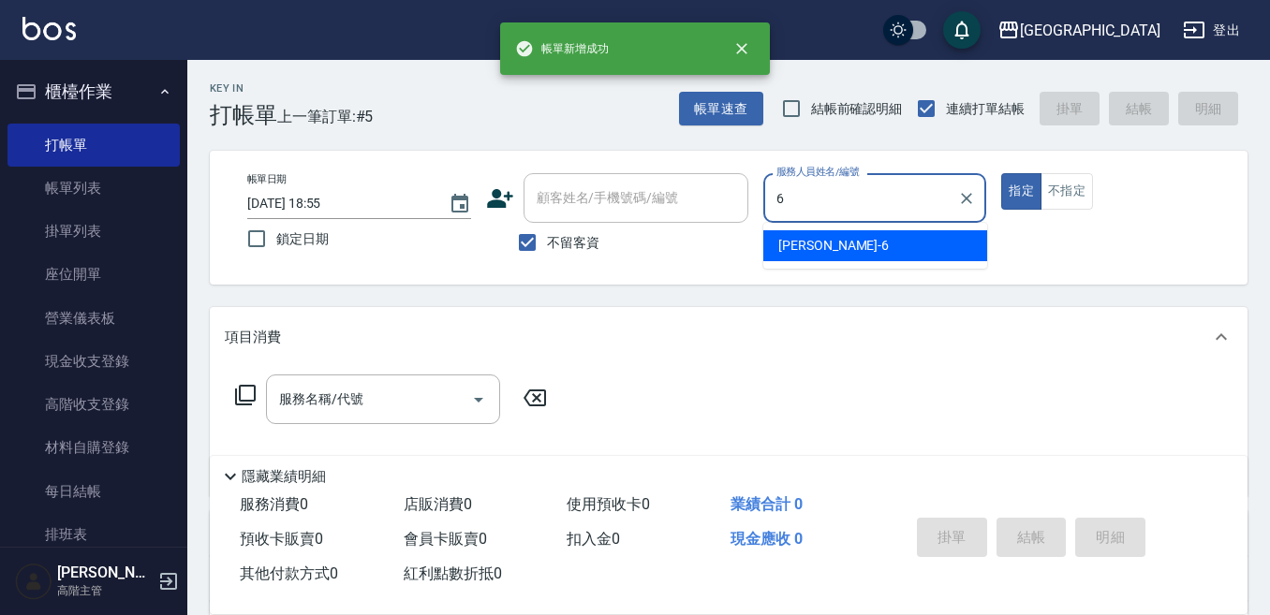
type input "[PERSON_NAME]-6"
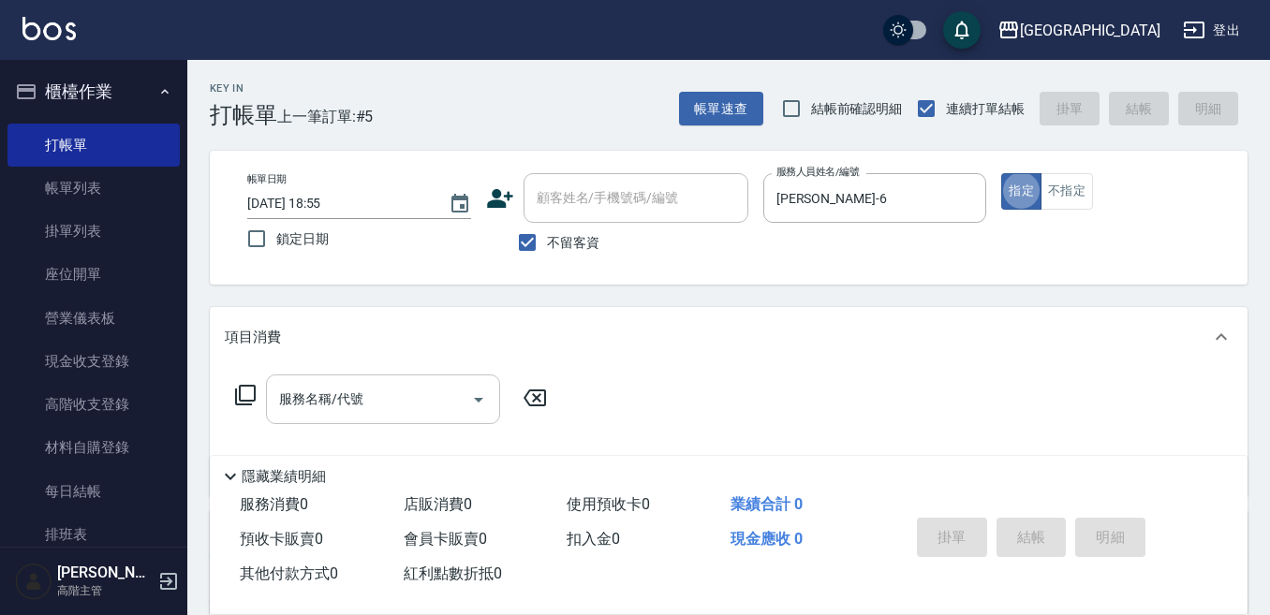
click at [316, 389] on div "服務名稱/代號 服務名稱/代號" at bounding box center [383, 400] width 234 height 50
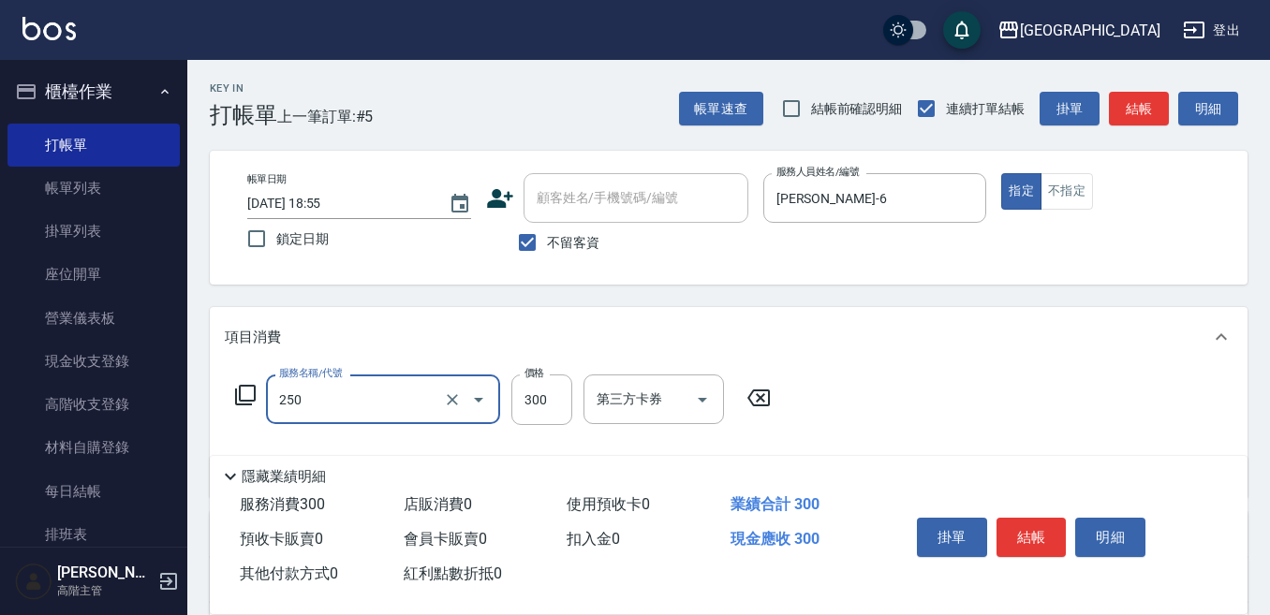
type input "日式洗髮(250)"
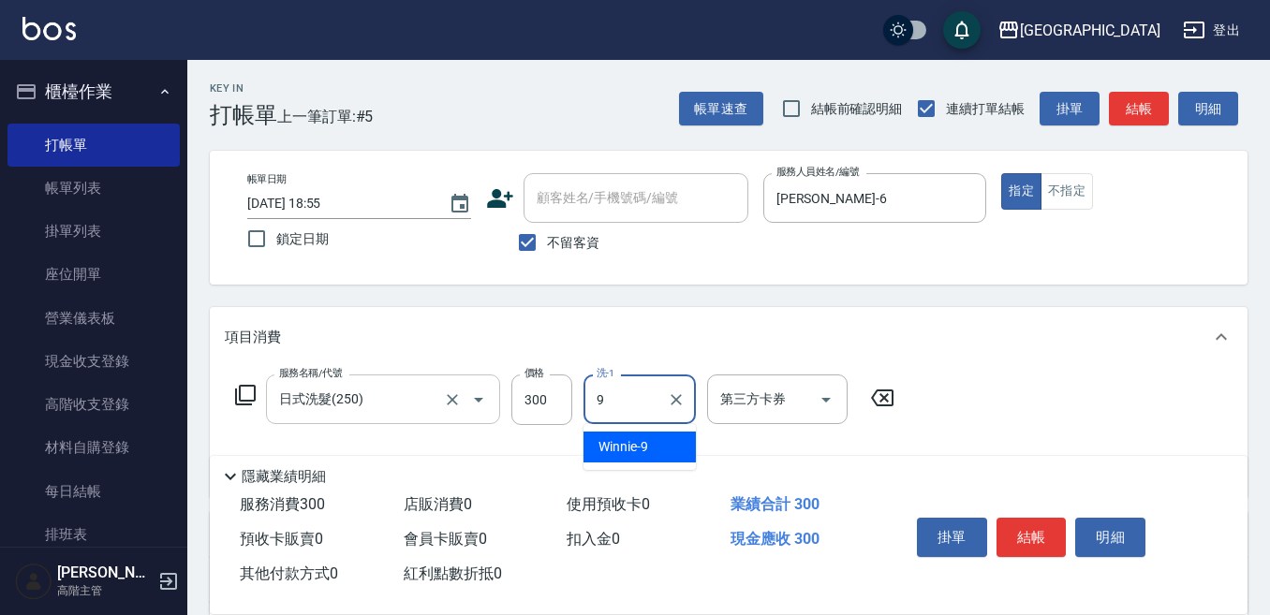
type input "Winnie-9"
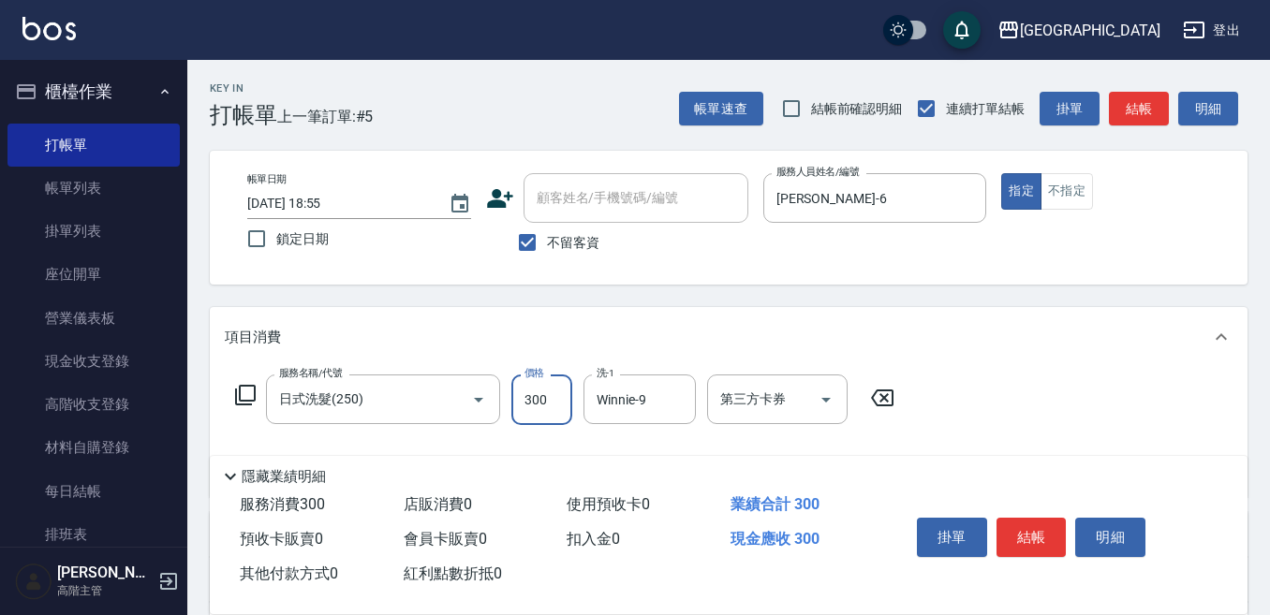
click at [541, 403] on input "300" at bounding box center [541, 400] width 61 height 51
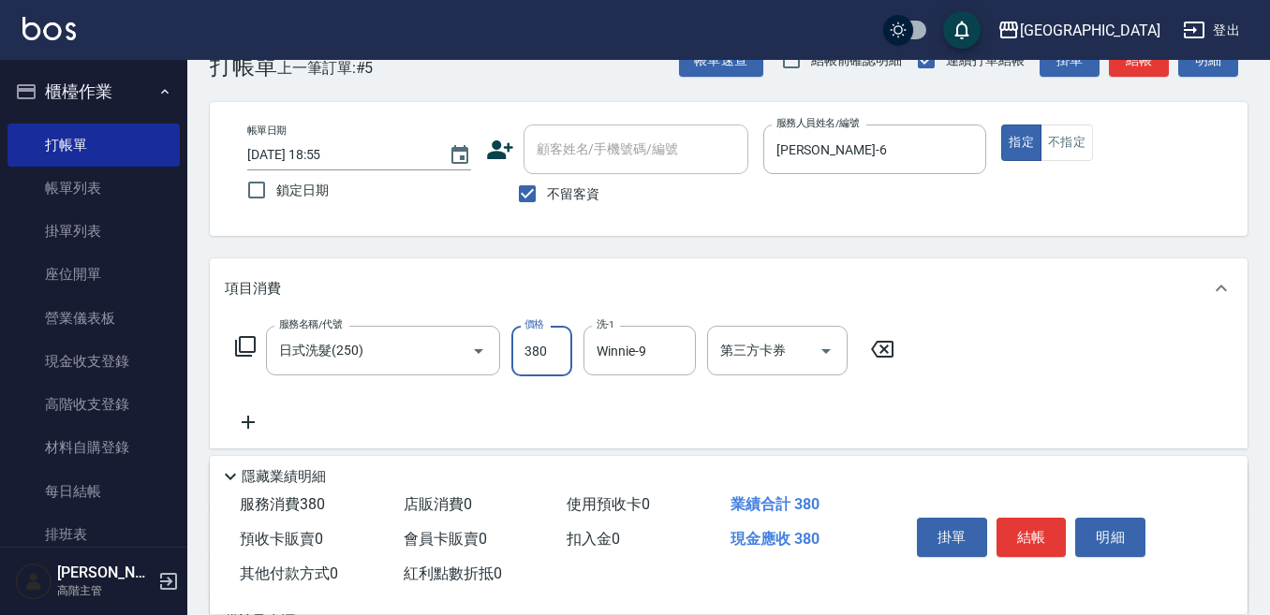
scroll to position [94, 0]
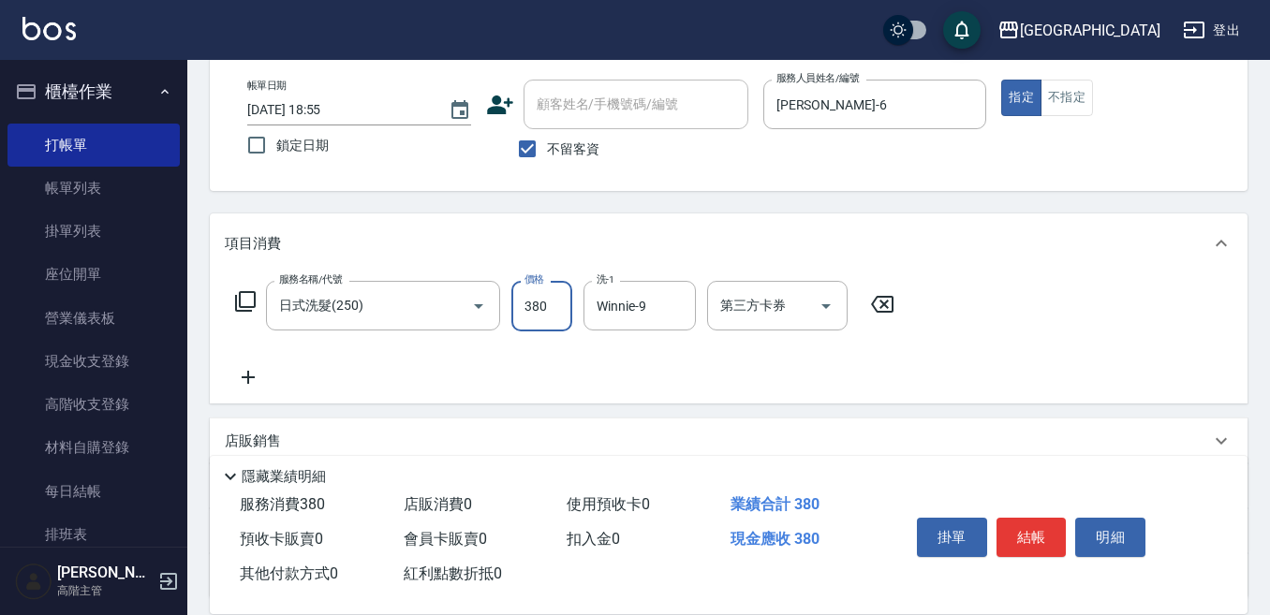
type input "380"
click at [251, 380] on icon at bounding box center [248, 377] width 47 height 22
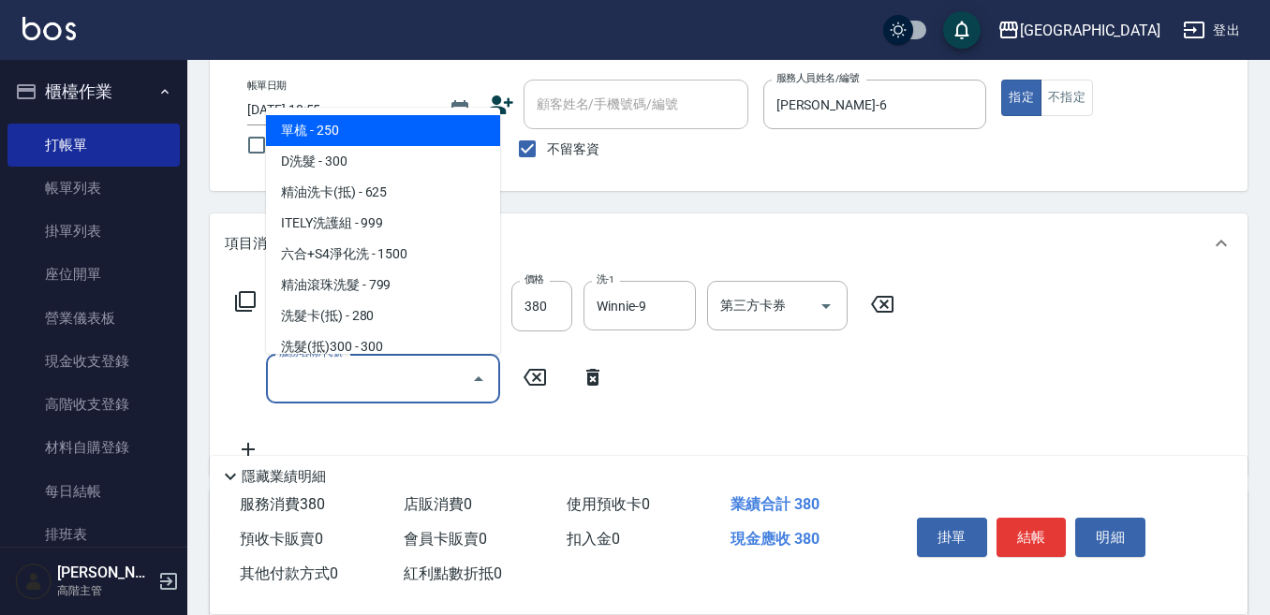
click at [275, 375] on input "服務名稱/代號" at bounding box center [368, 378] width 189 height 33
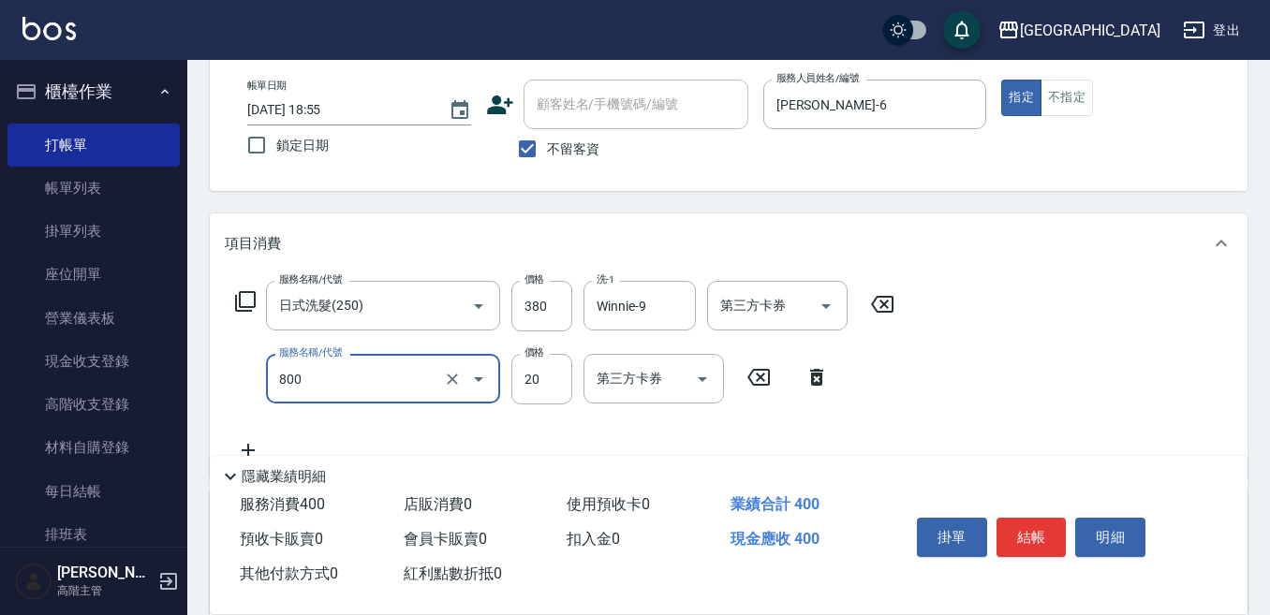
type input "潤絲精(800)"
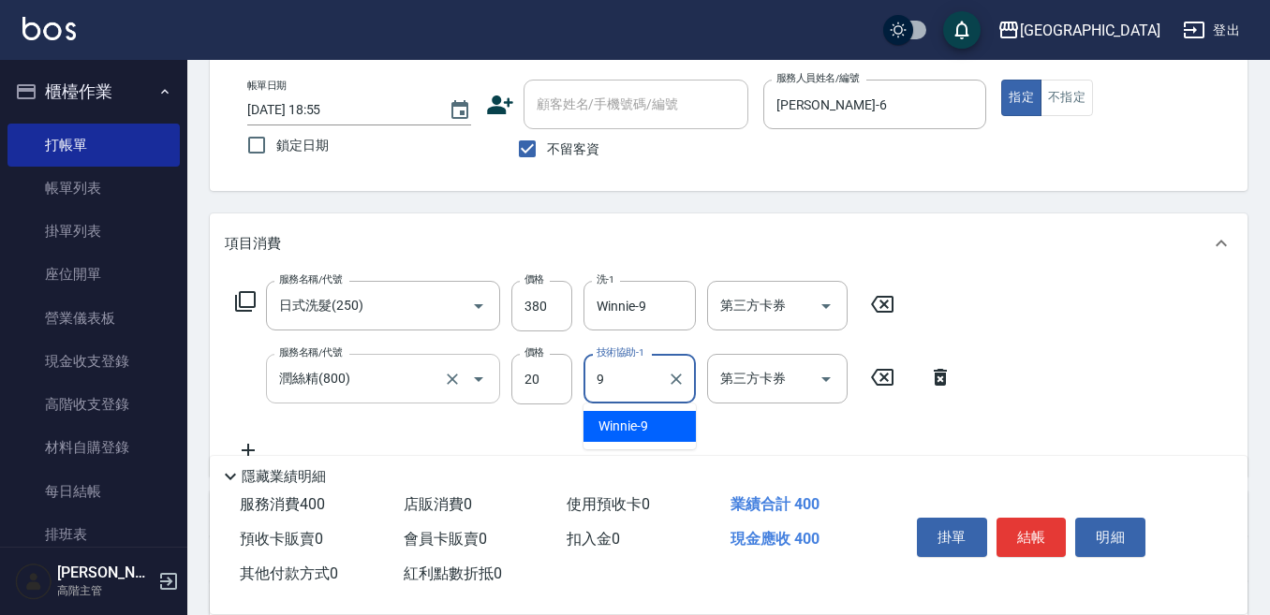
type input "Winnie-9"
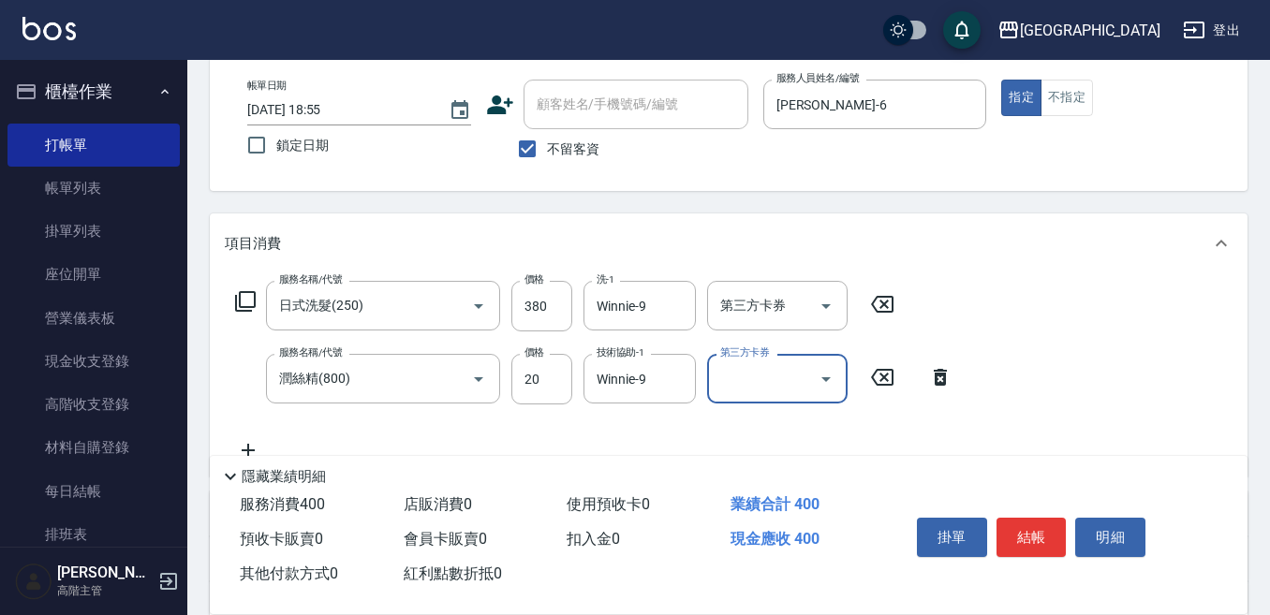
click at [1038, 518] on button "結帳" at bounding box center [1031, 537] width 70 height 39
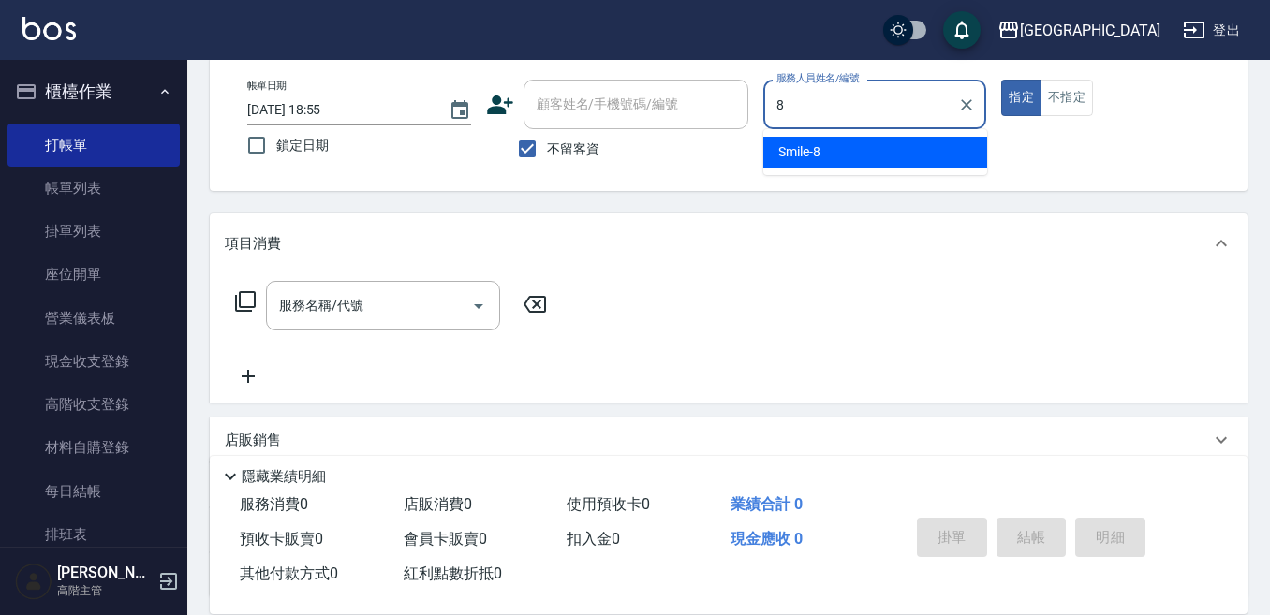
type input "Smile-8"
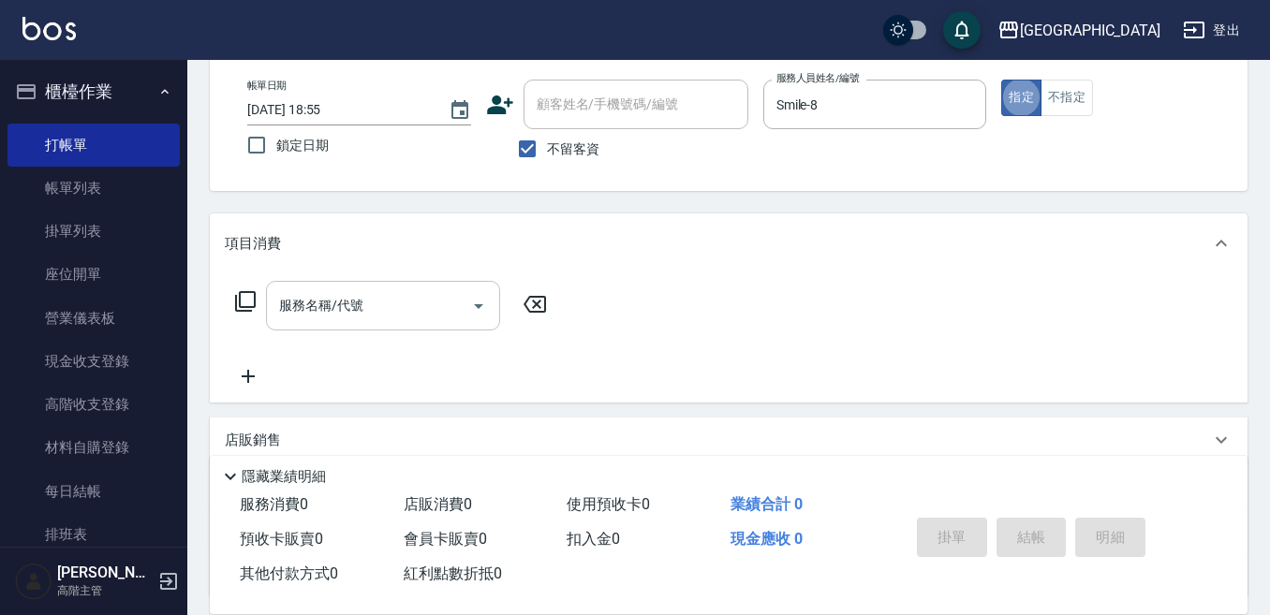
click at [322, 302] on input "服務名稱/代號" at bounding box center [368, 305] width 189 height 33
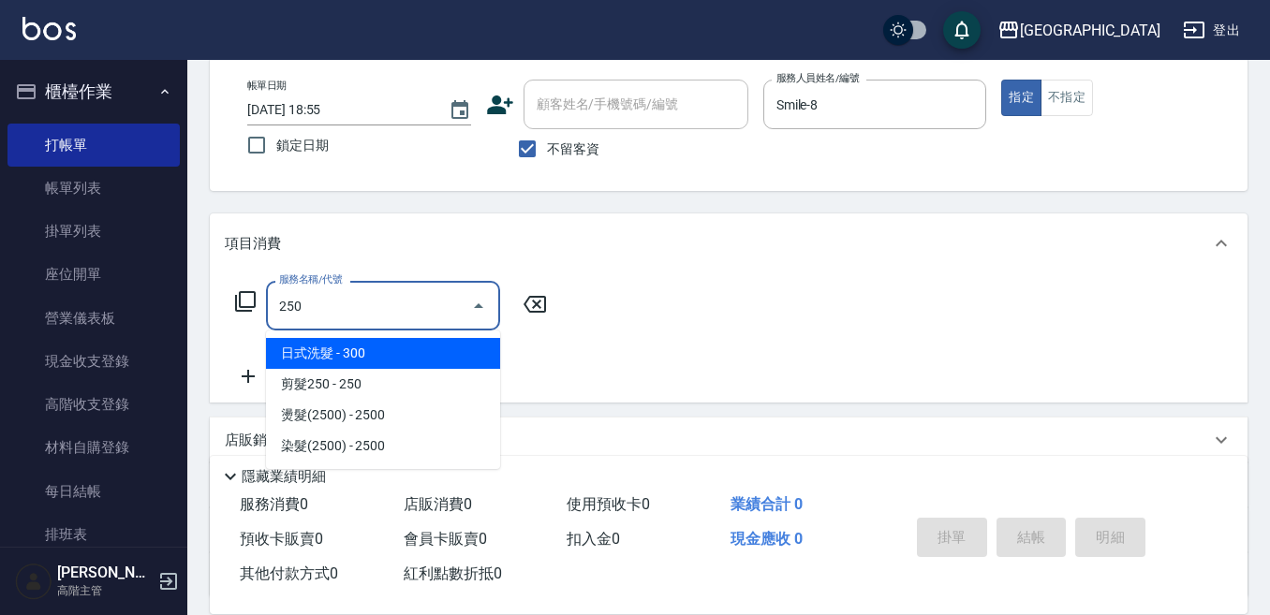
type input "日式洗髮(250)"
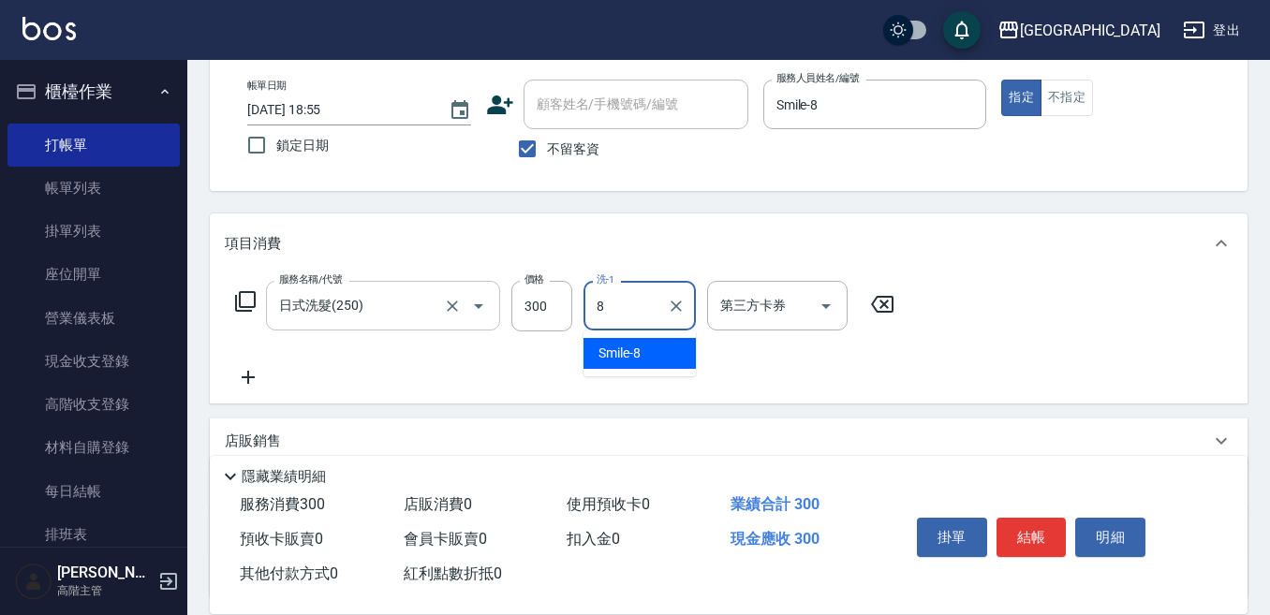
type input "Smile-8"
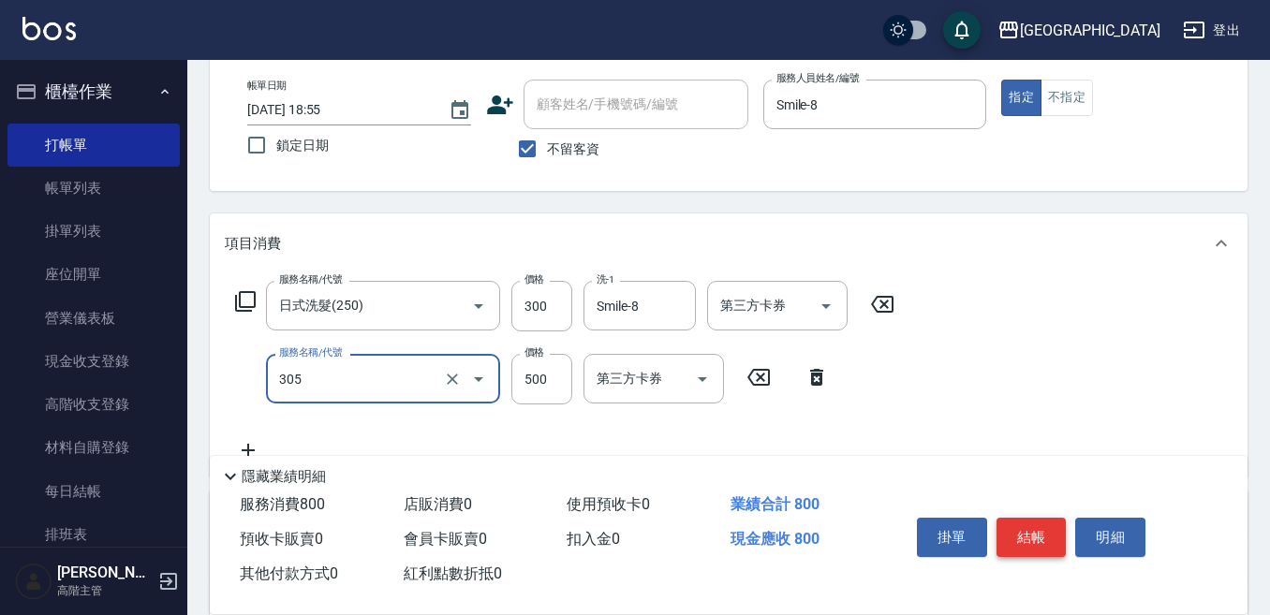
type input "剪髮500(305)"
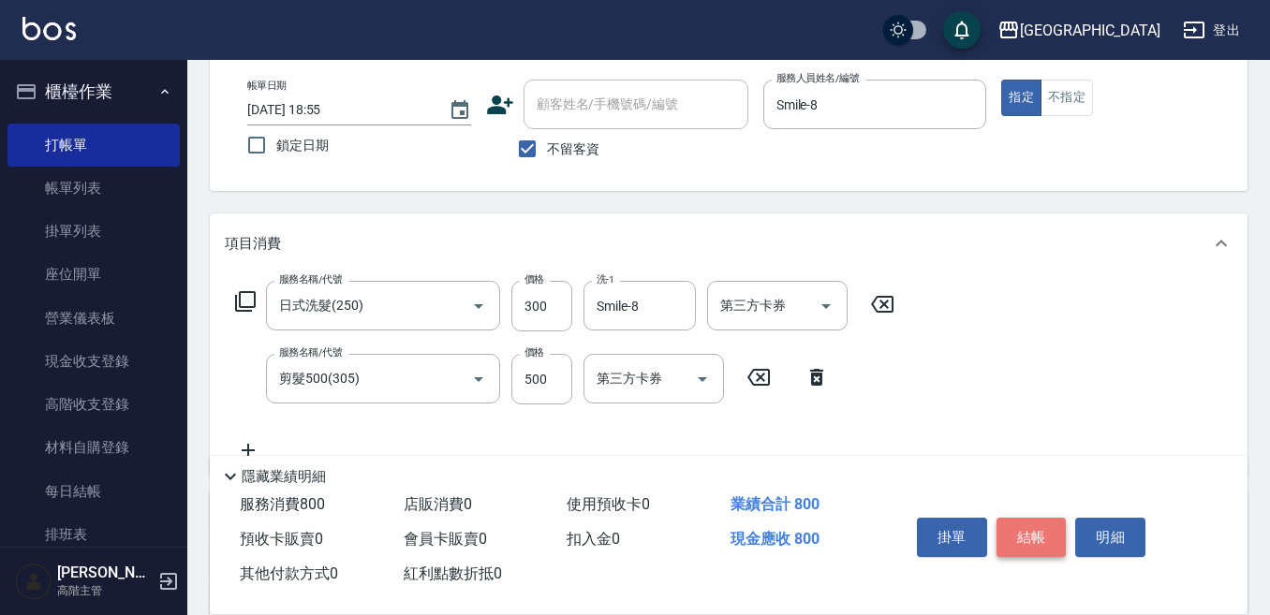
click at [1024, 528] on button "結帳" at bounding box center [1031, 537] width 70 height 39
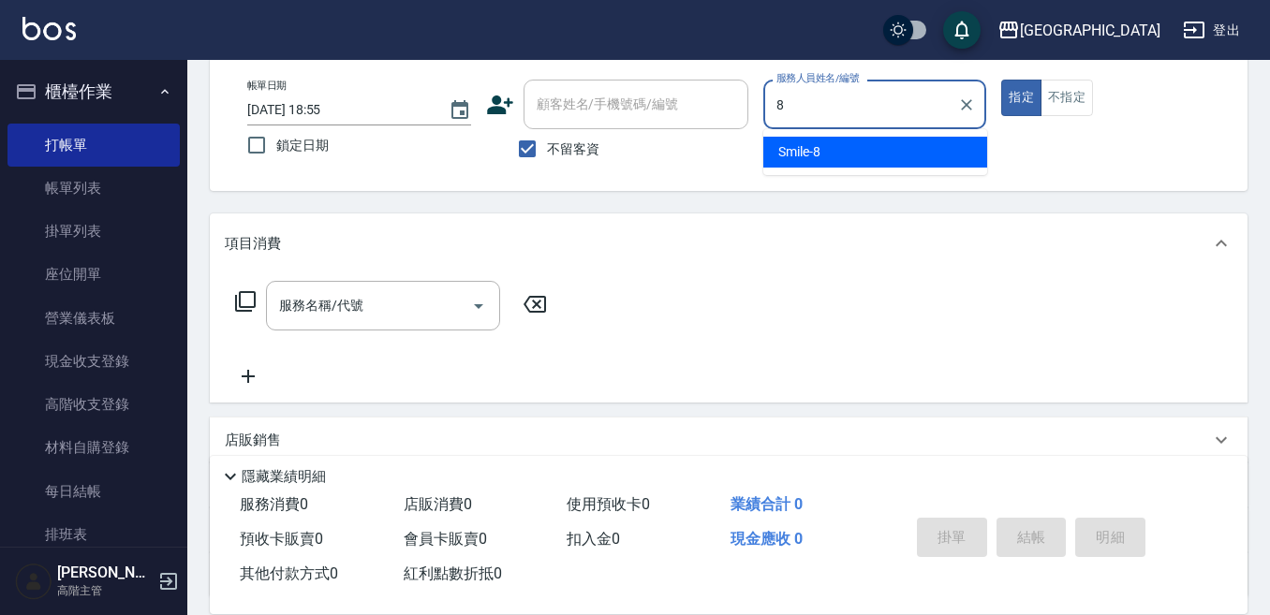
type input "Smile-8"
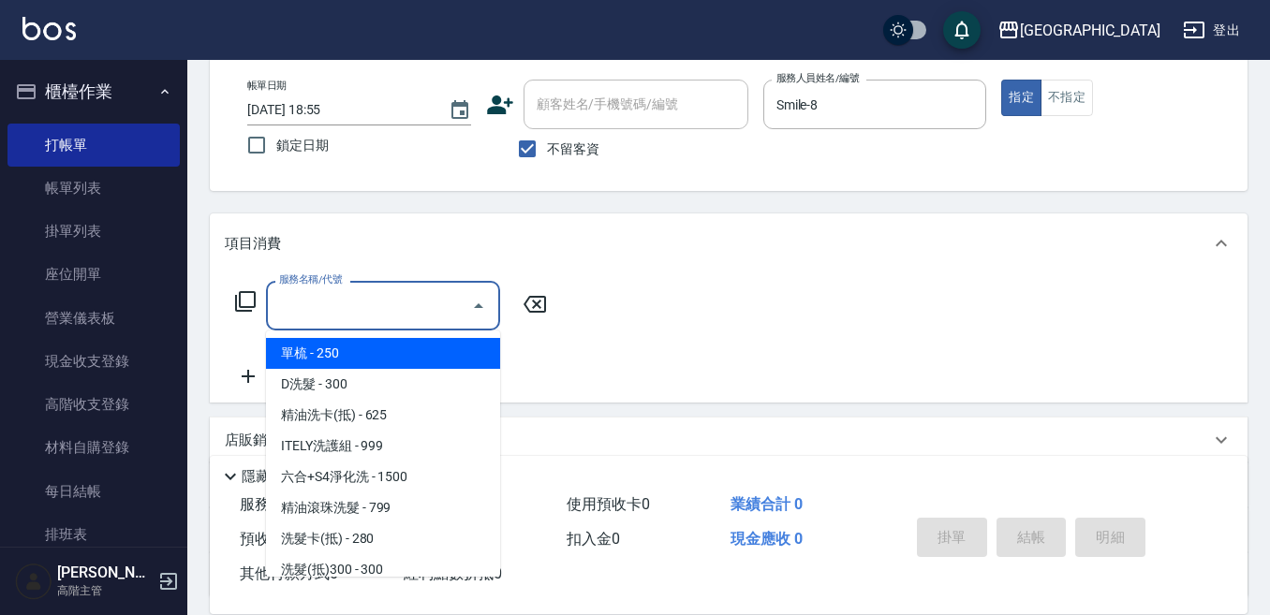
click at [288, 301] on input "服務名稱/代號" at bounding box center [368, 305] width 189 height 33
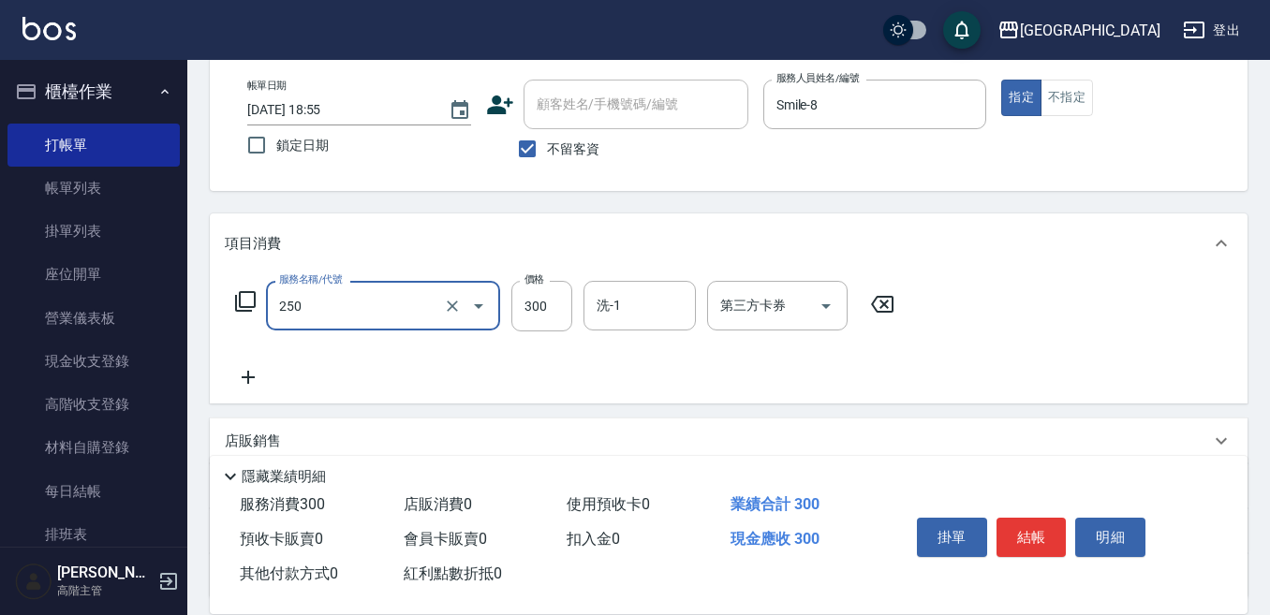
type input "日式洗髮(250)"
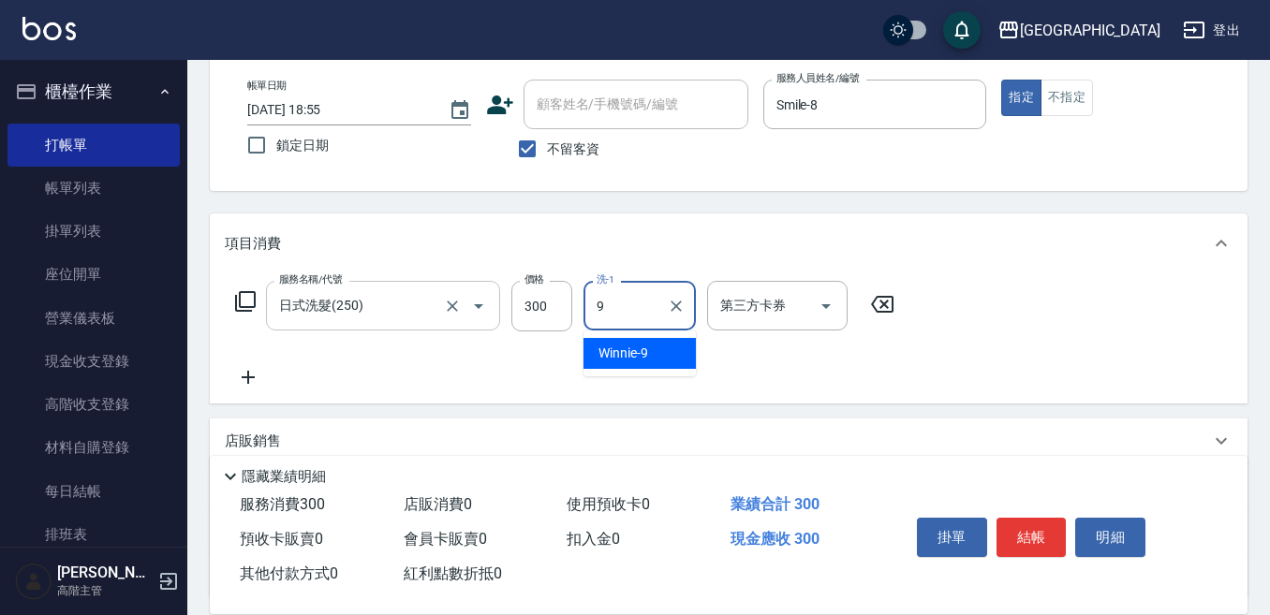
type input "Winnie-9"
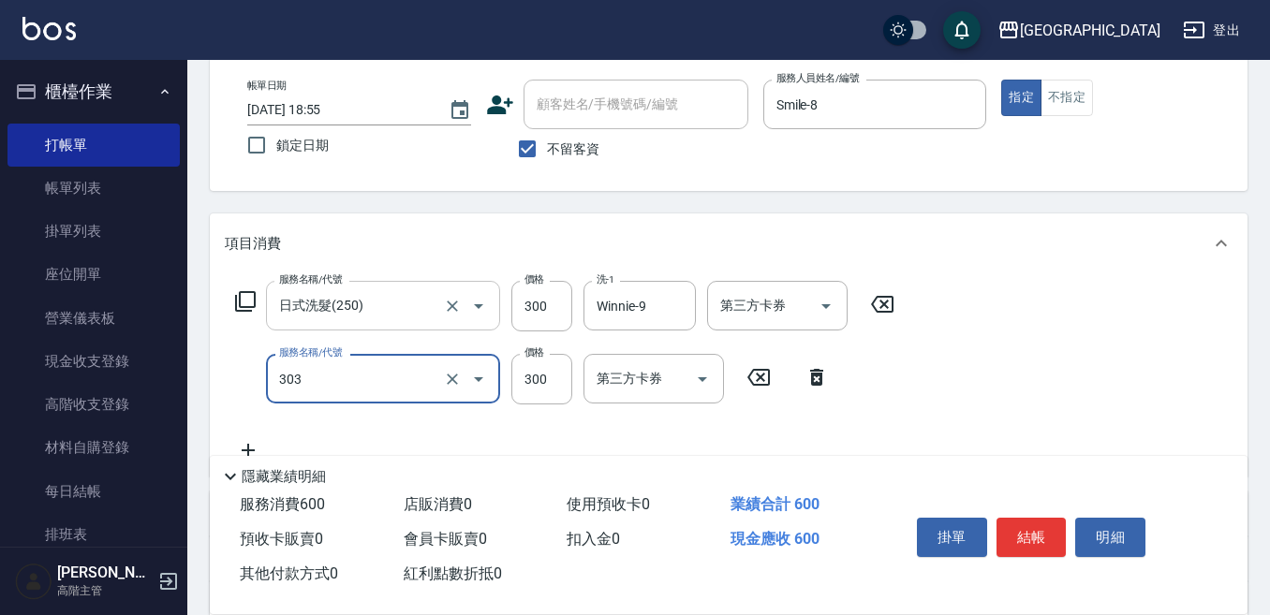
type input "剪髮300(303)"
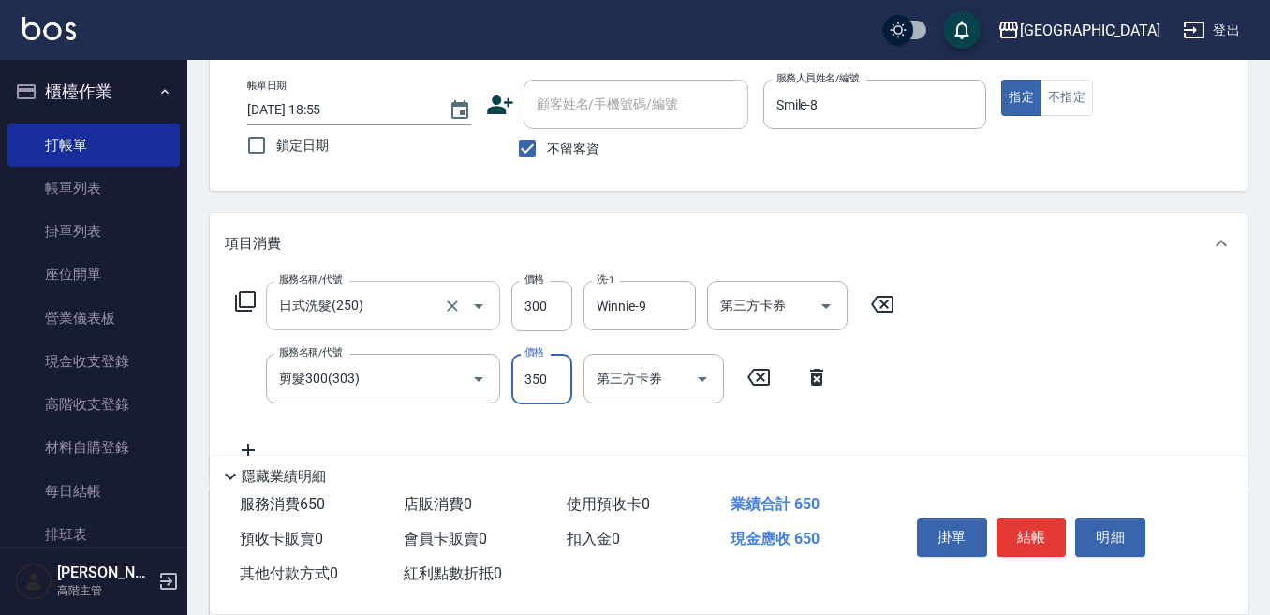
type input "350"
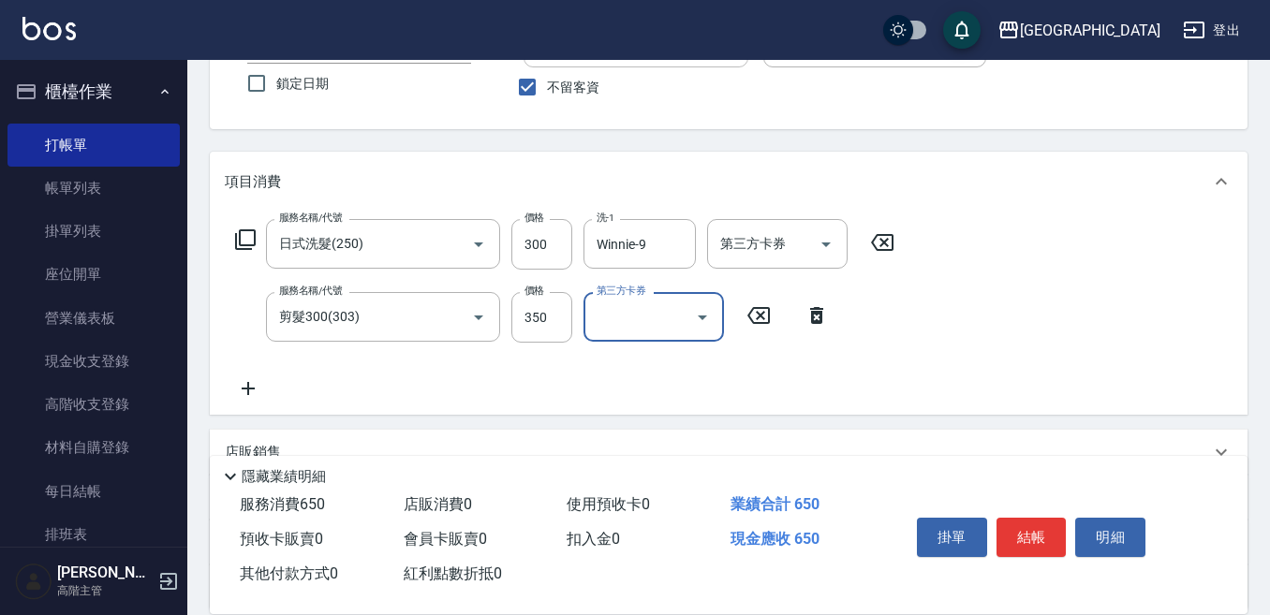
scroll to position [187, 0]
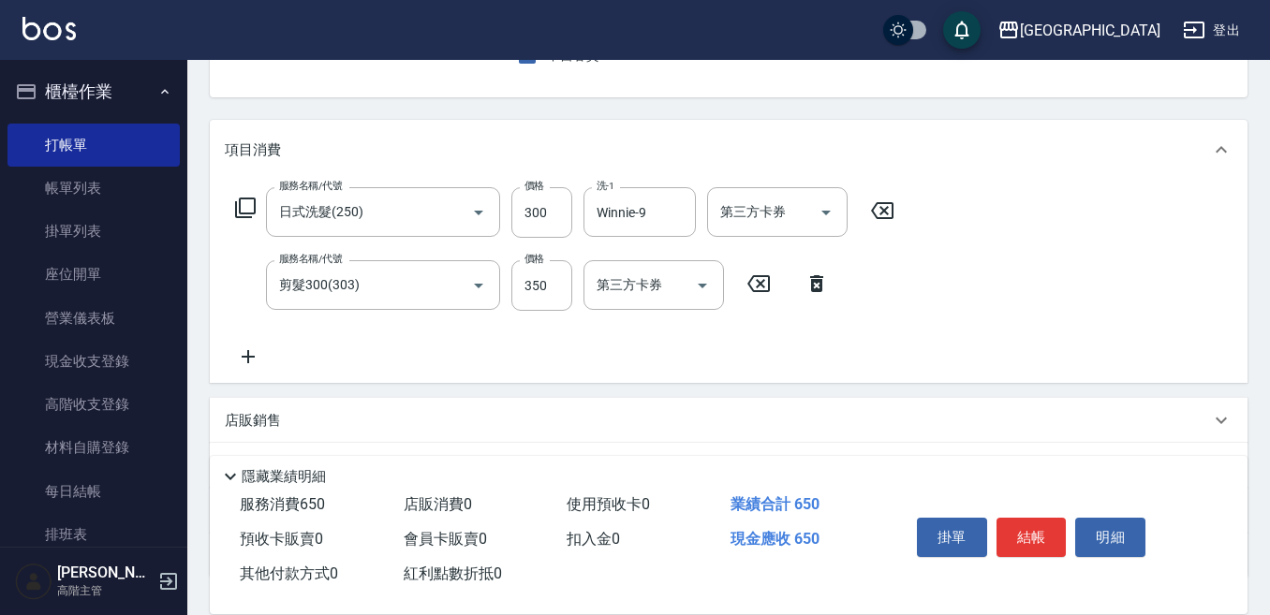
click at [253, 357] on icon at bounding box center [248, 357] width 47 height 22
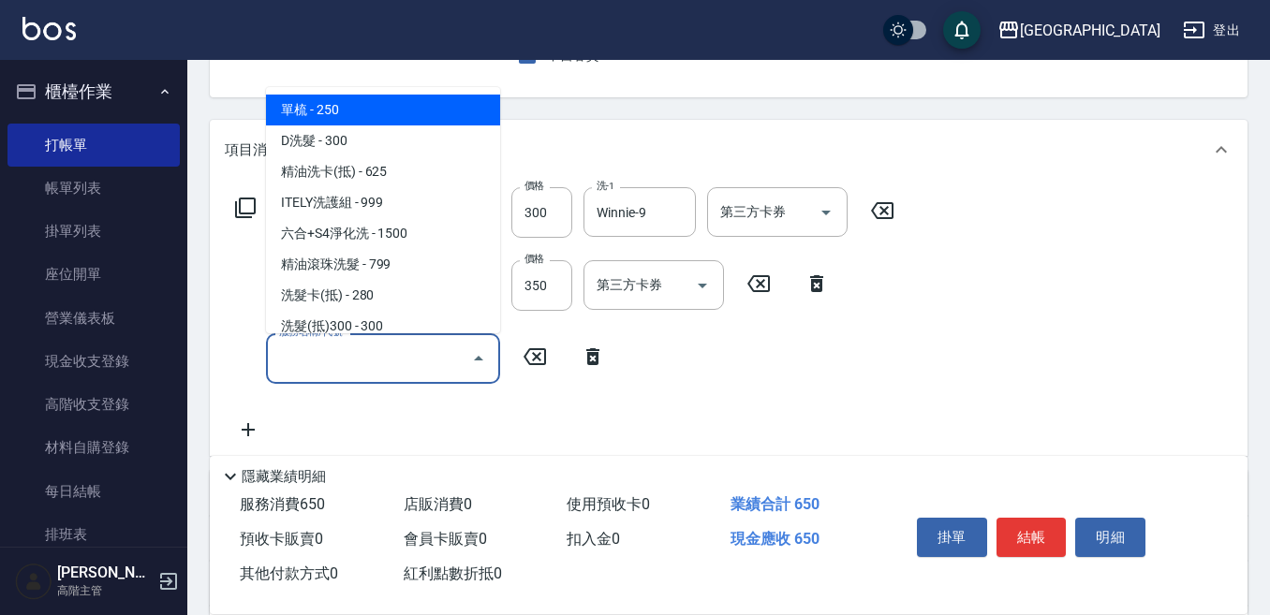
click at [286, 356] on input "服務名稱/代號" at bounding box center [368, 358] width 189 height 33
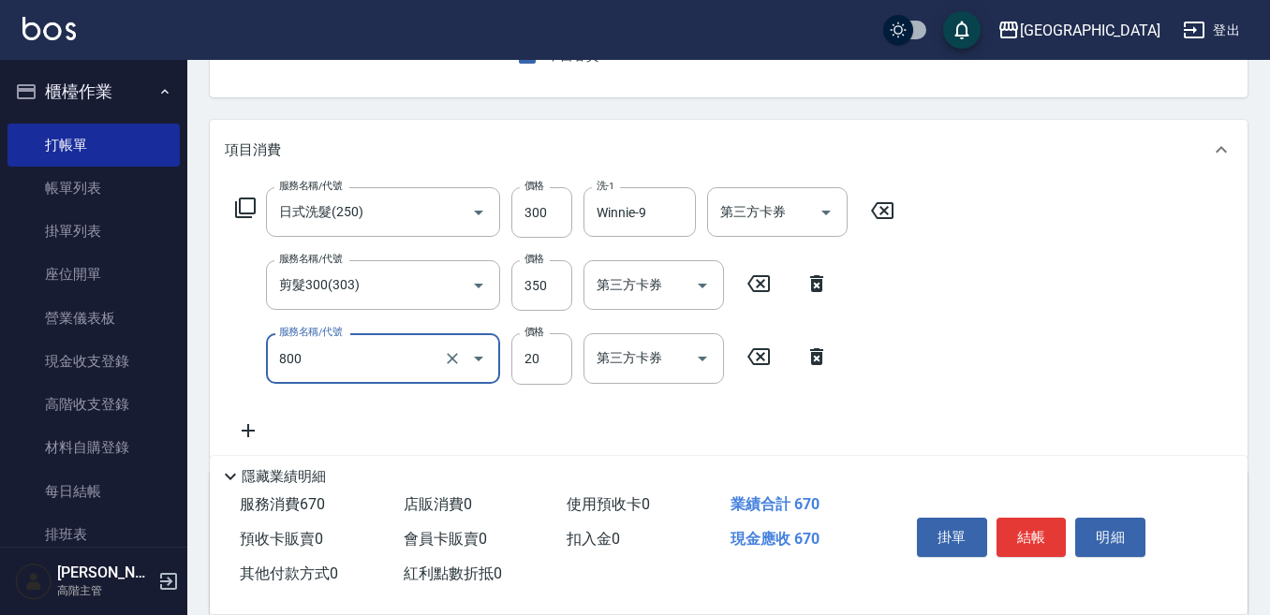
type input "潤絲精(800)"
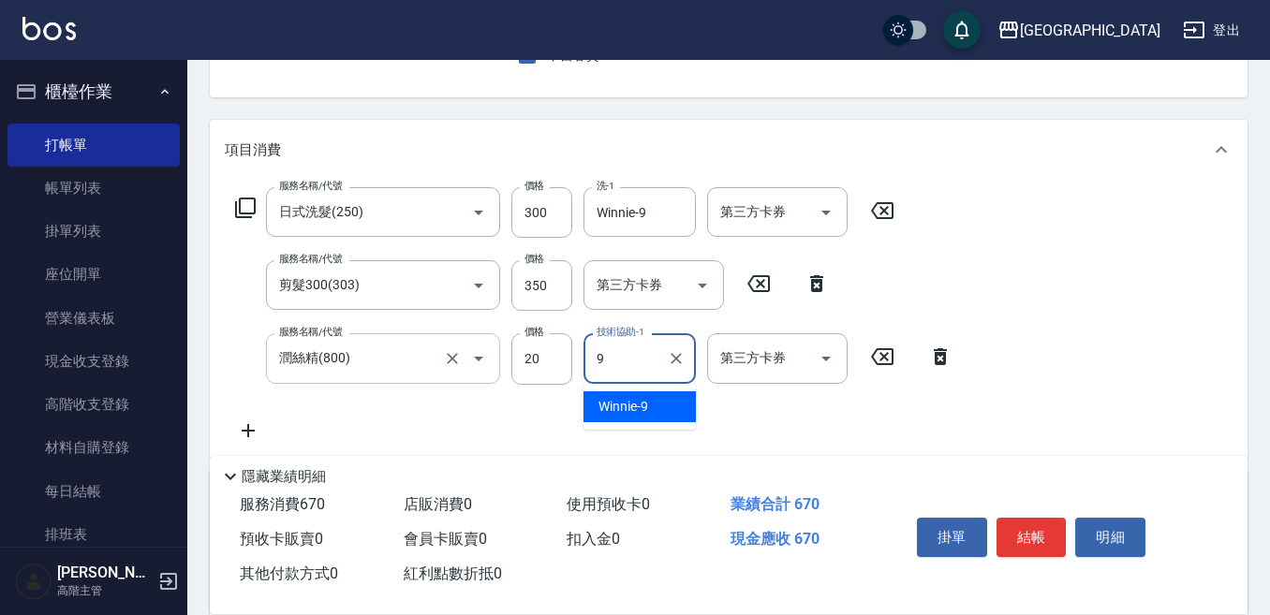
type input "Winnie-9"
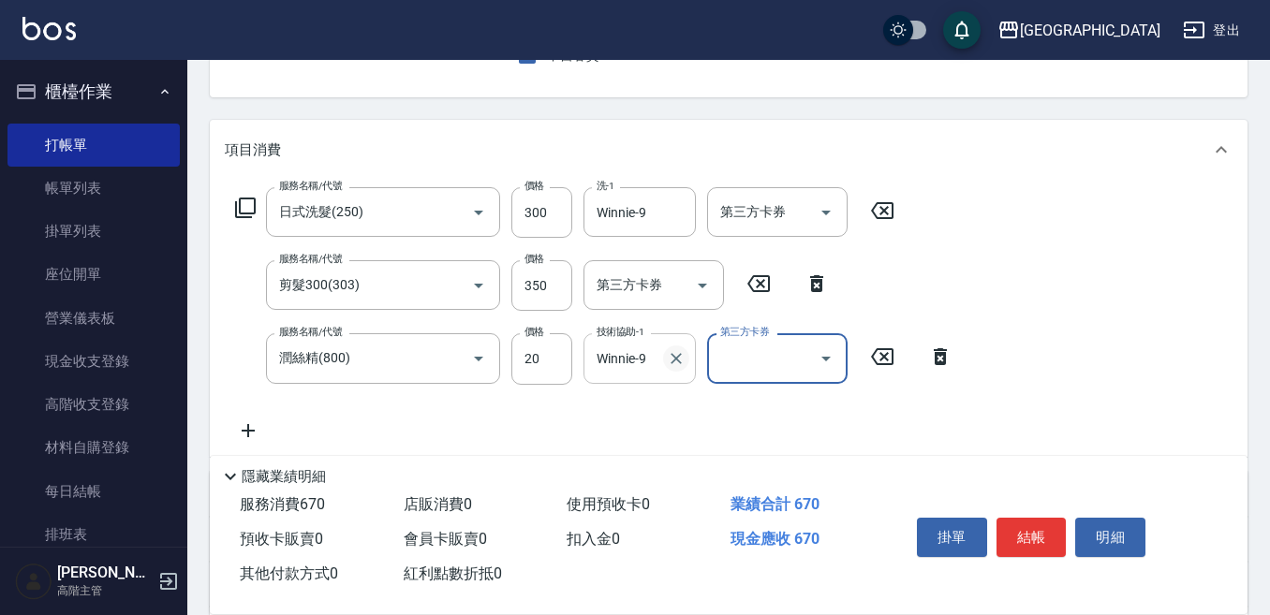
click at [678, 357] on icon "Clear" at bounding box center [675, 358] width 11 height 11
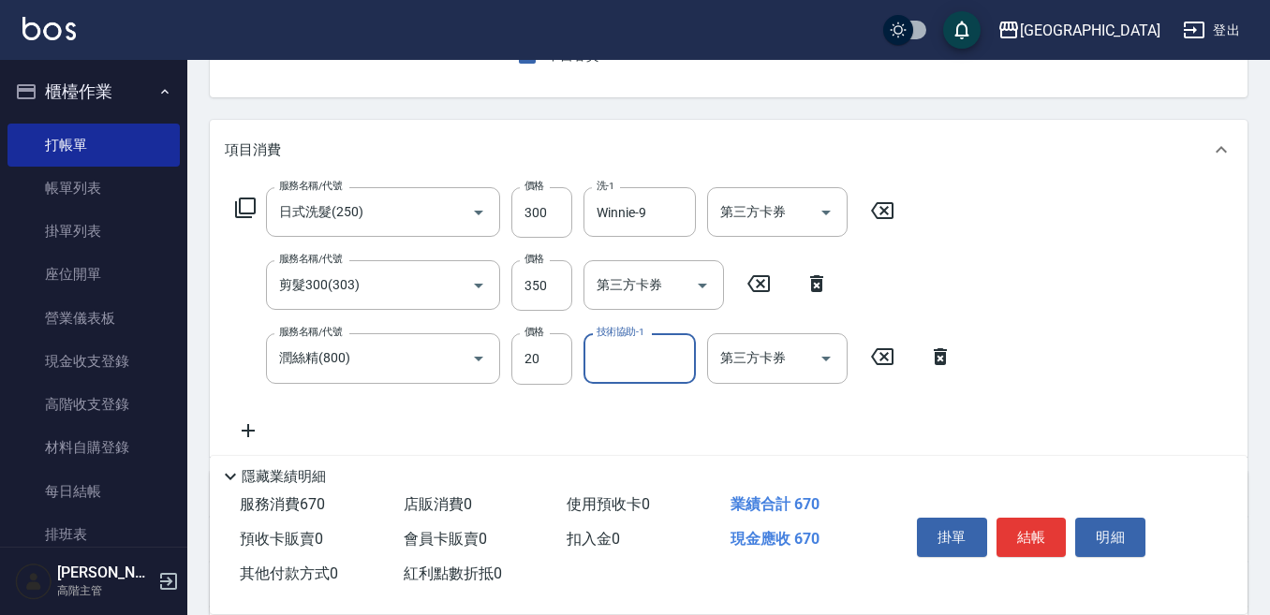
click at [951, 359] on icon at bounding box center [940, 357] width 47 height 22
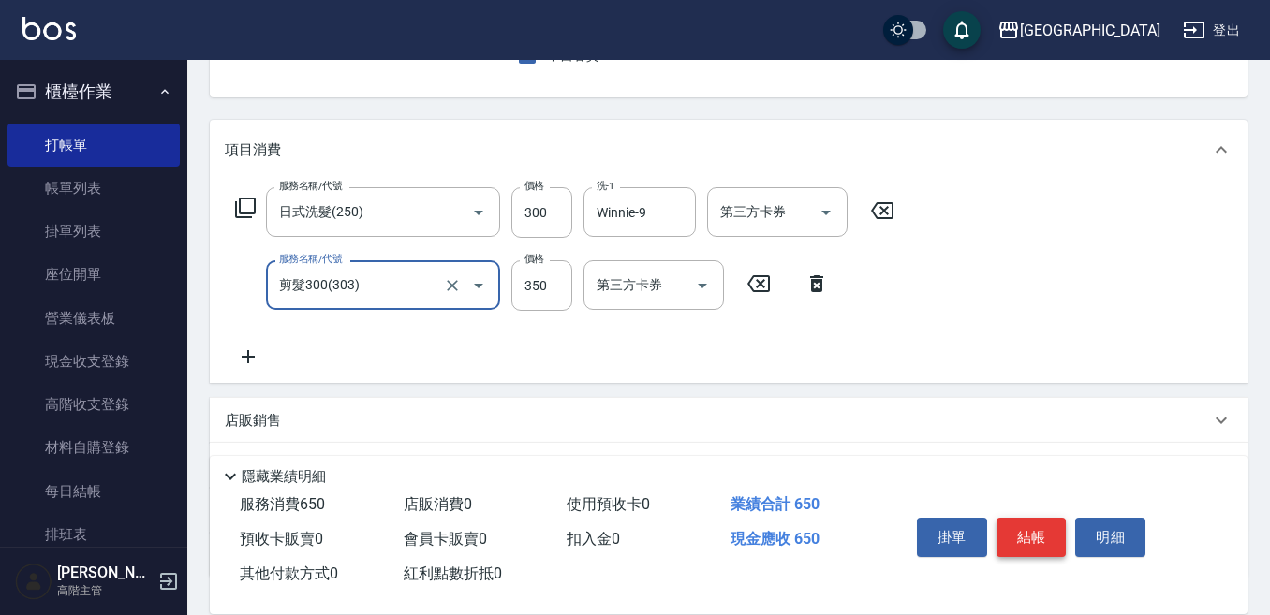
click at [1040, 522] on button "結帳" at bounding box center [1031, 537] width 70 height 39
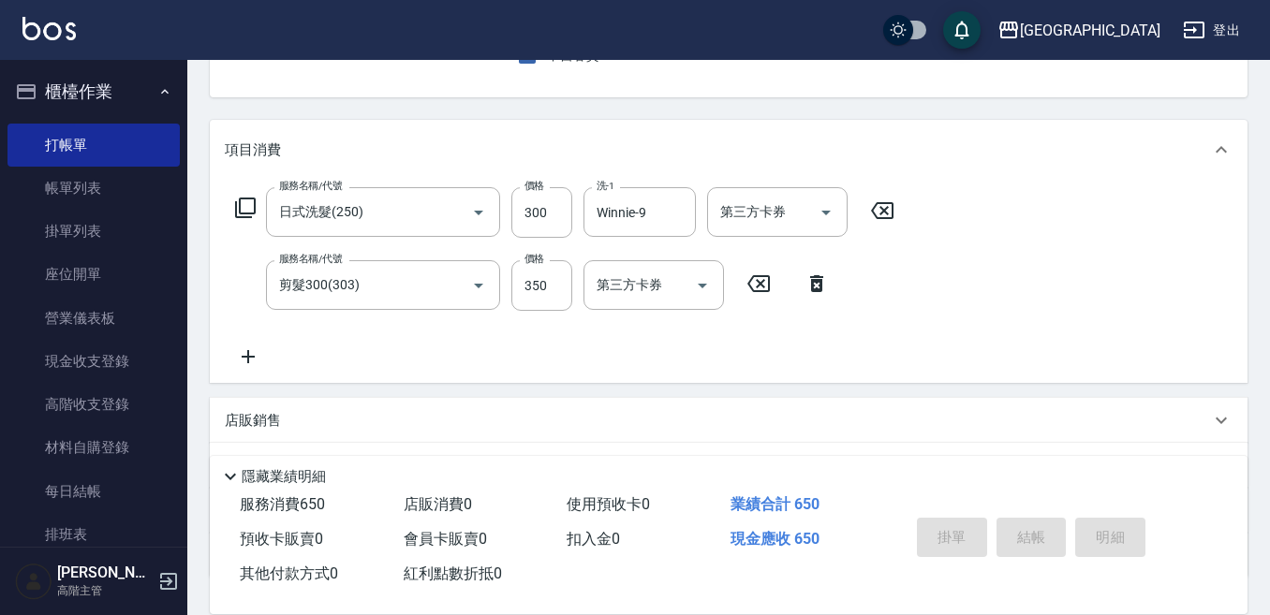
type input "[DATE] 18:57"
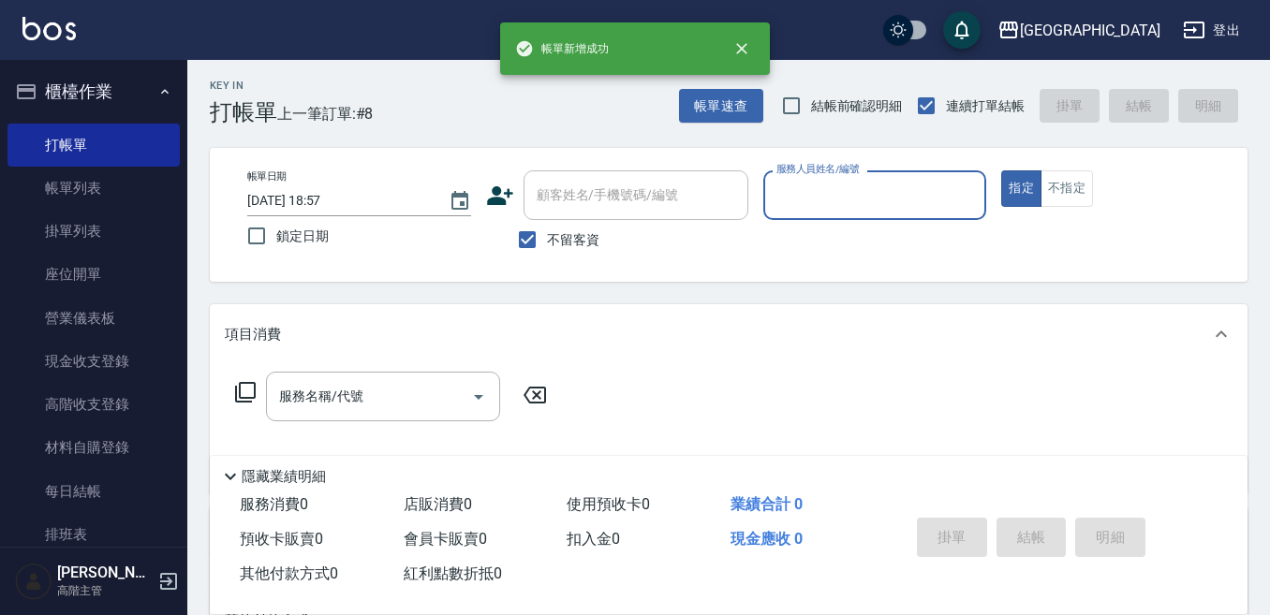
scroll to position [0, 0]
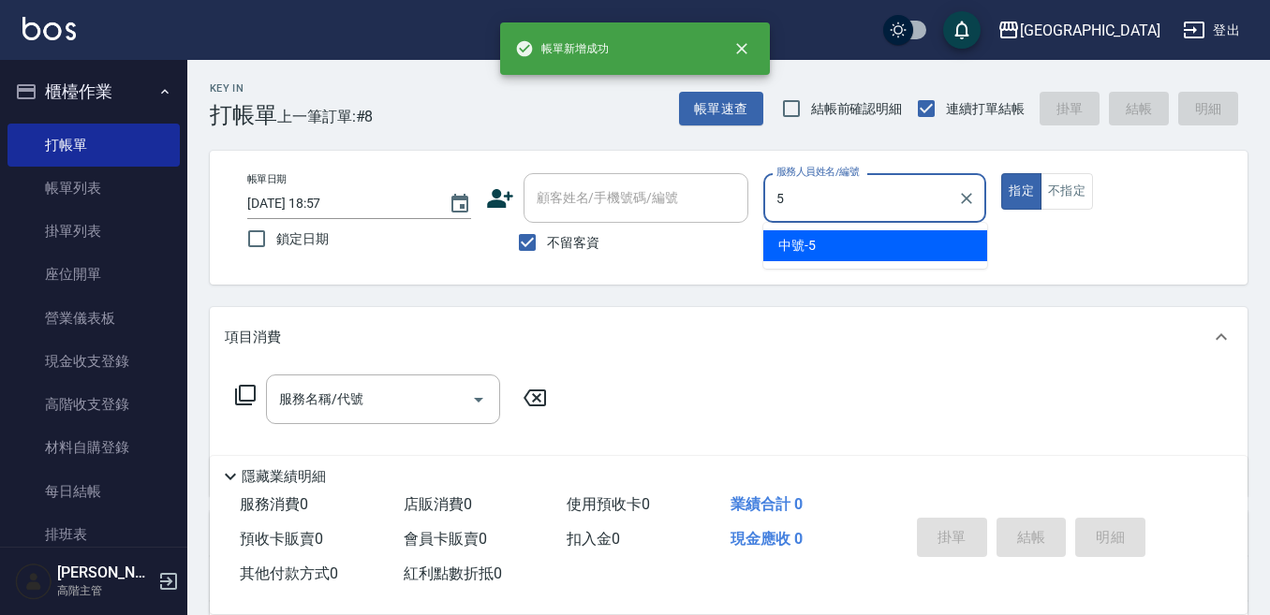
type input "中號-5"
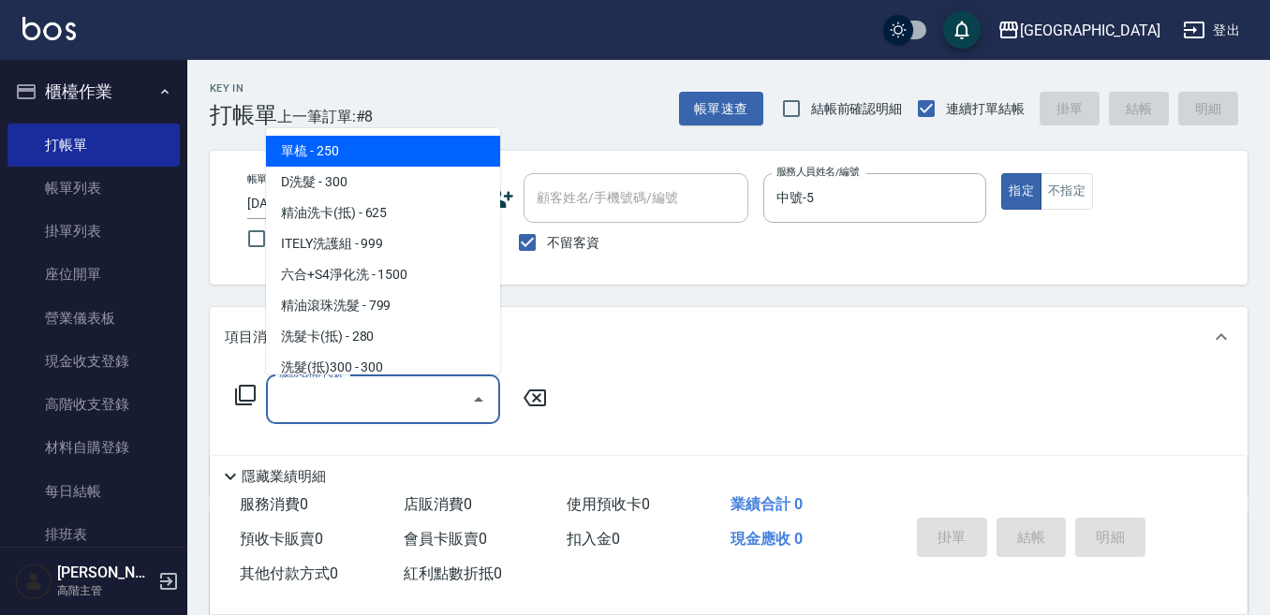
click at [313, 396] on input "服務名稱/代號" at bounding box center [368, 399] width 189 height 33
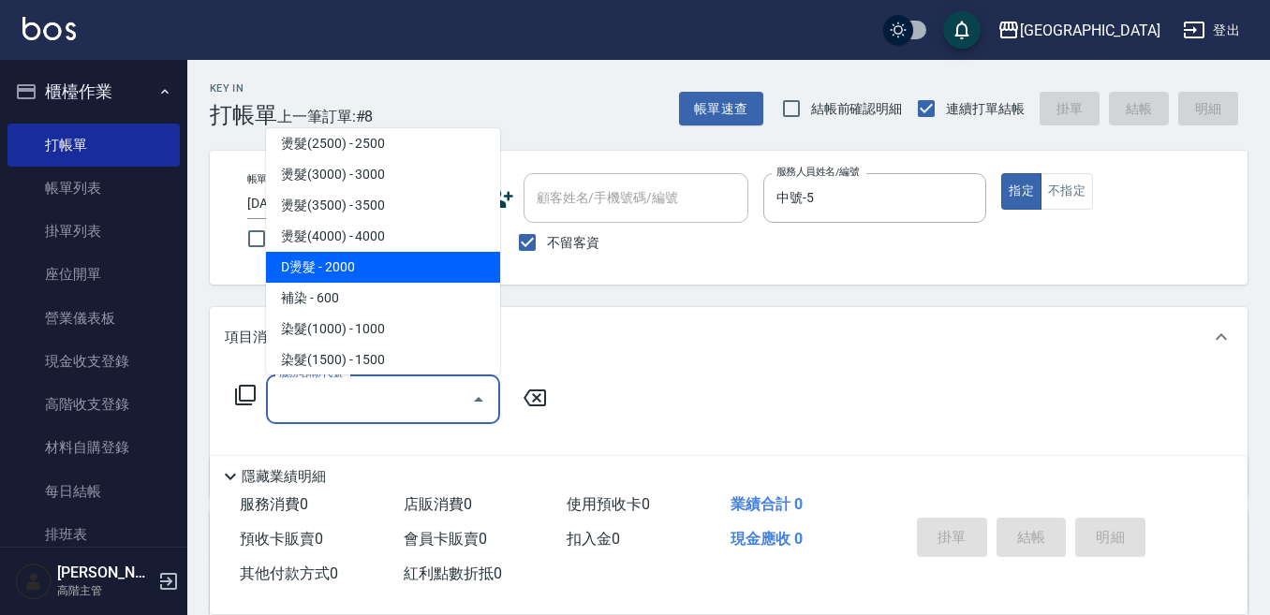
scroll to position [749, 0]
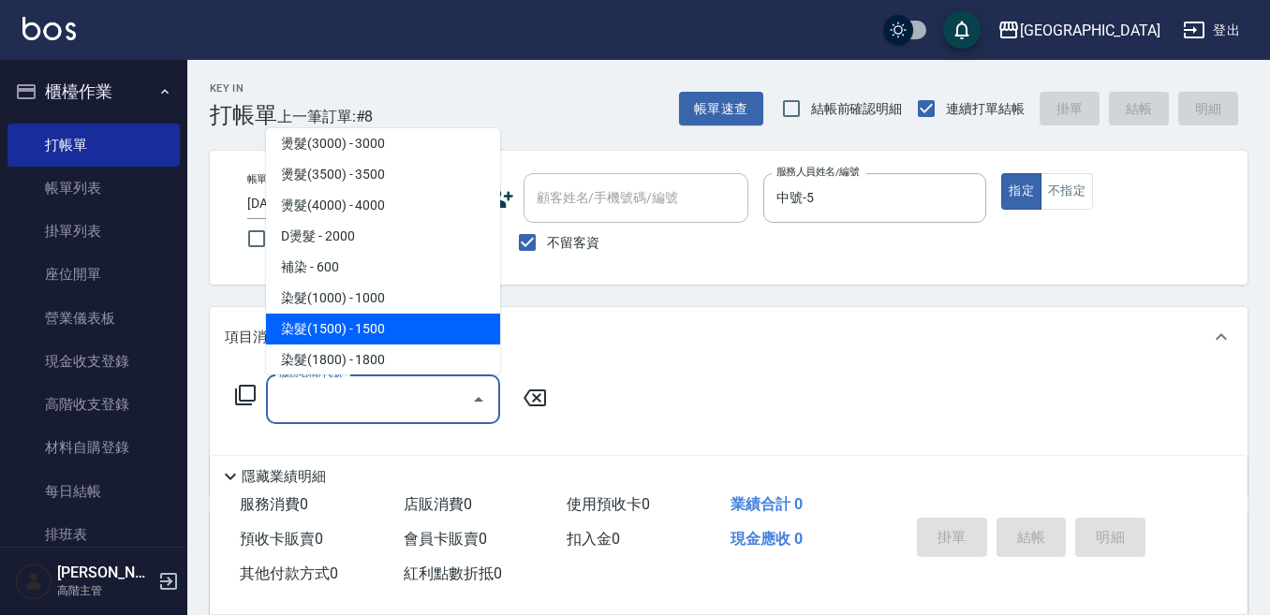
click at [362, 338] on span "染髮(1500) - 1500" at bounding box center [383, 329] width 234 height 31
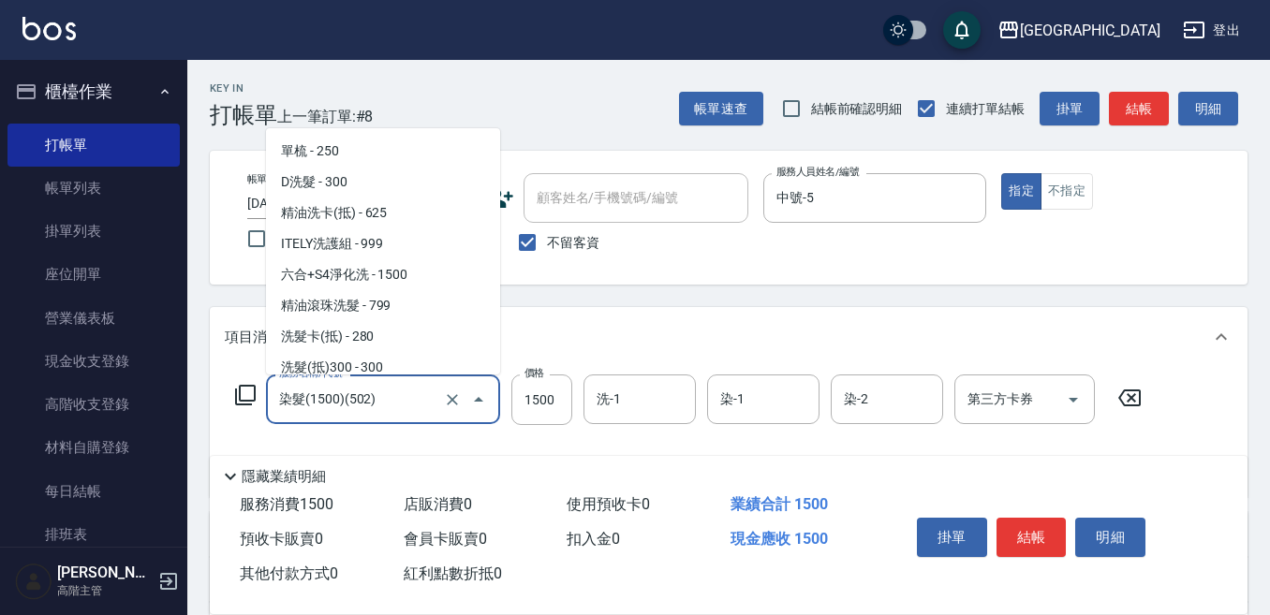
drag, startPoint x: 344, startPoint y: 404, endPoint x: 341, endPoint y: 394, distance: 9.8
click at [343, 400] on input "染髮(1500)(502)" at bounding box center [356, 399] width 165 height 33
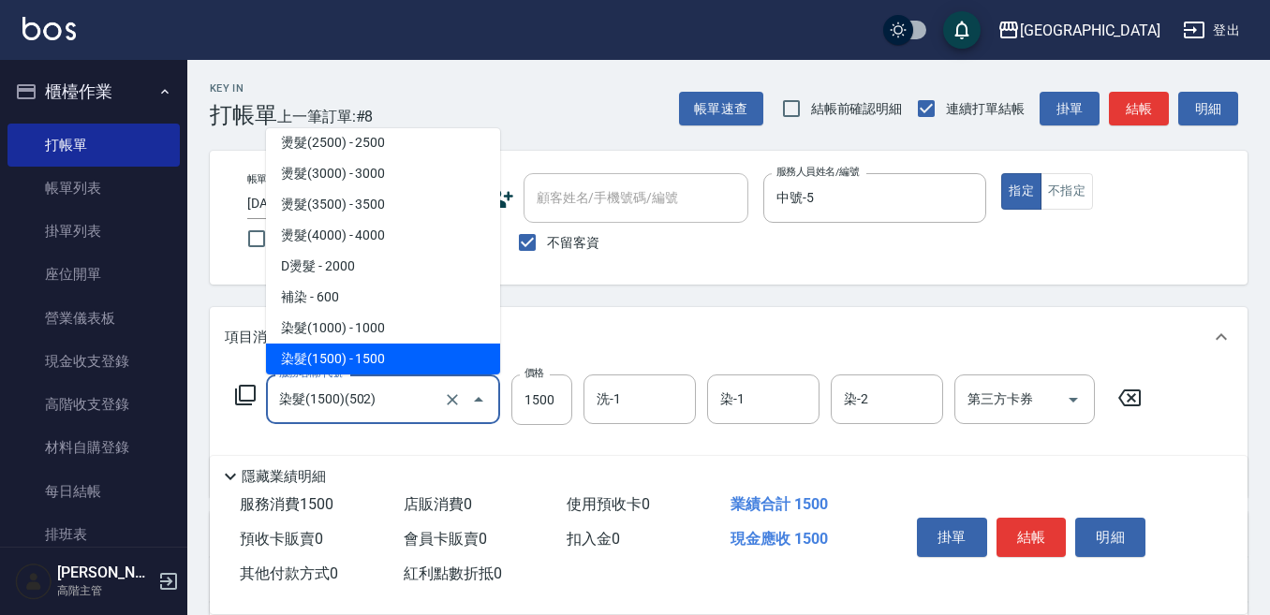
scroll to position [813, 0]
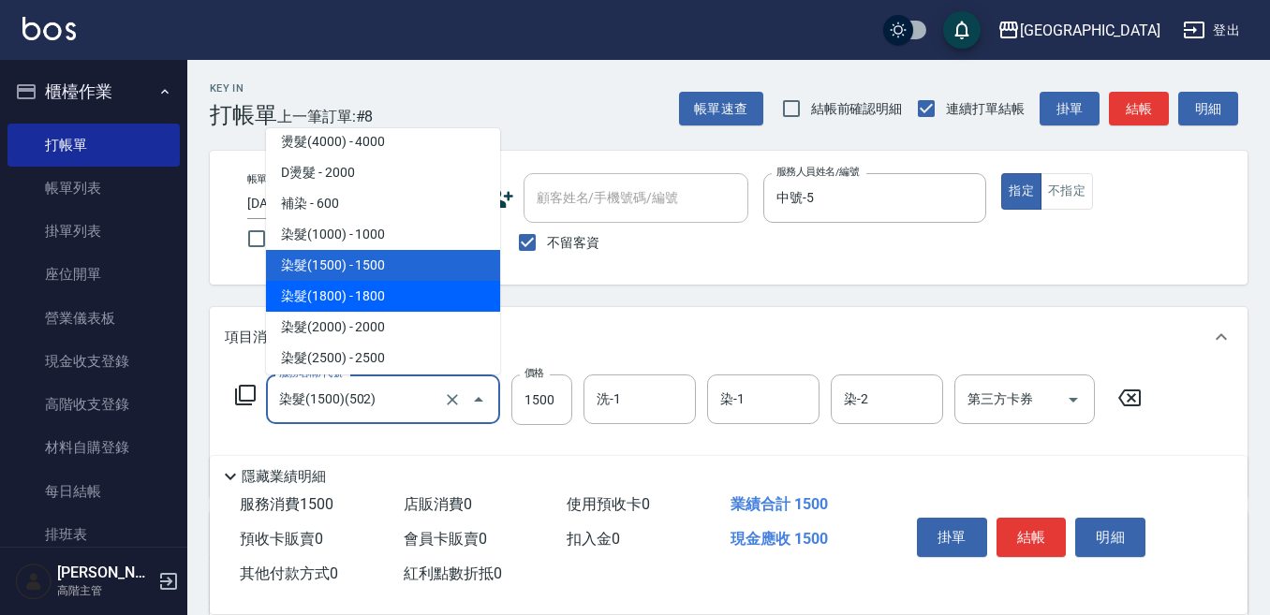
click at [394, 296] on span "染髮(1800) - 1800" at bounding box center [383, 296] width 234 height 31
type input "染髮(1800)(503)"
type input "1800"
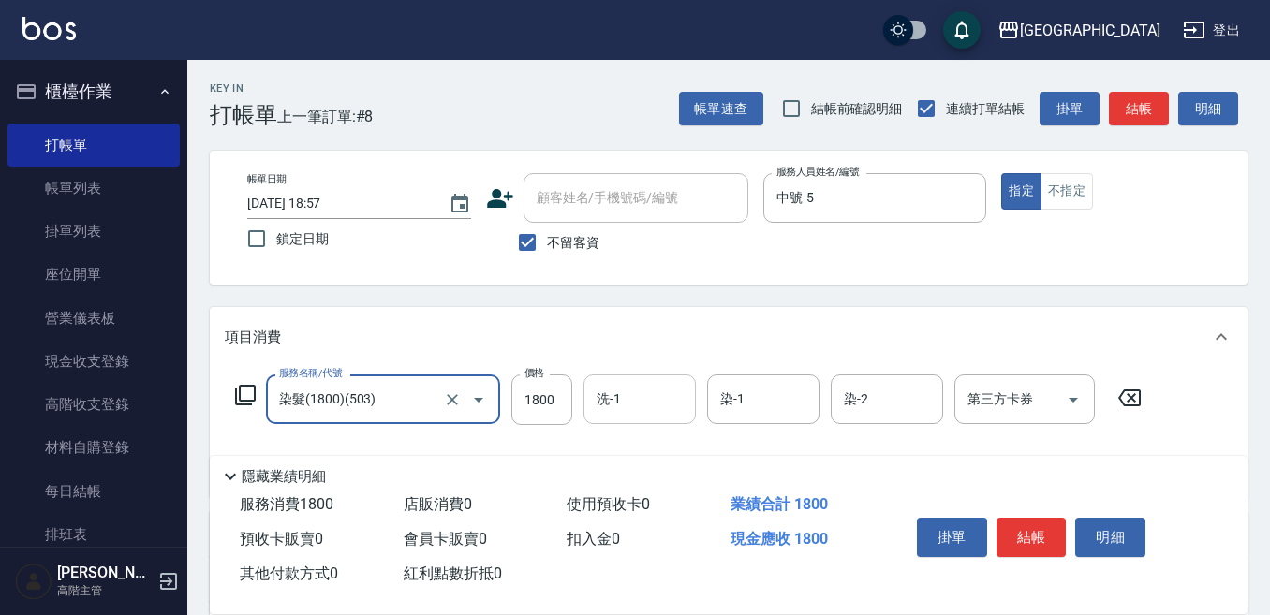
click at [632, 402] on input "洗-1" at bounding box center [640, 399] width 96 height 33
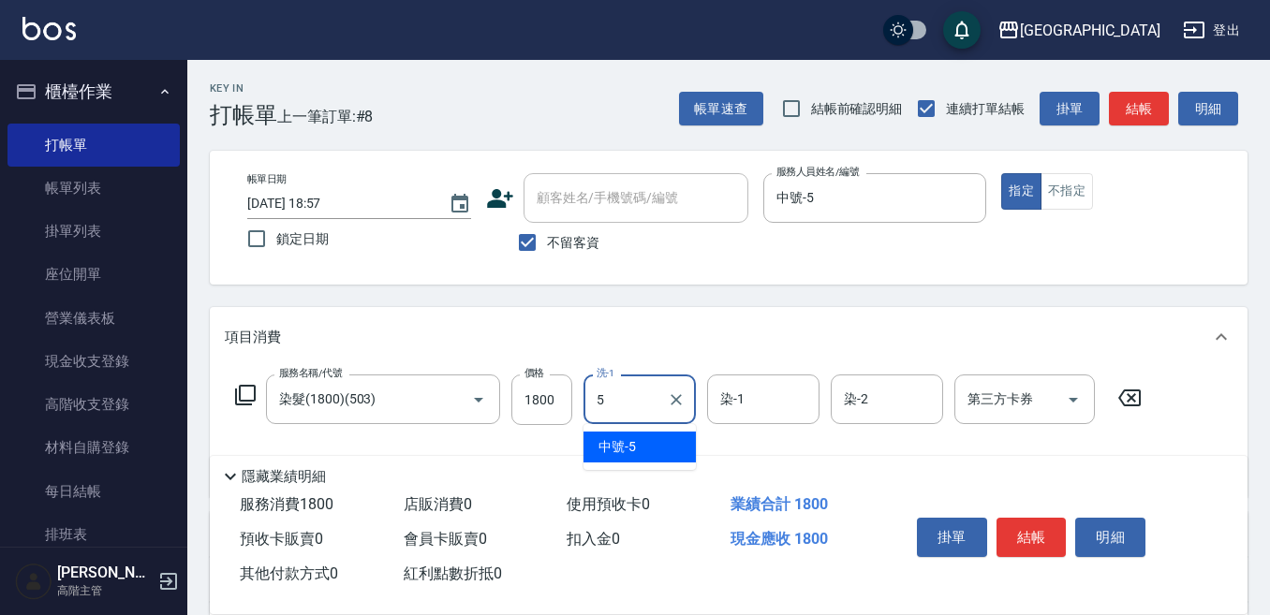
type input "中號-5"
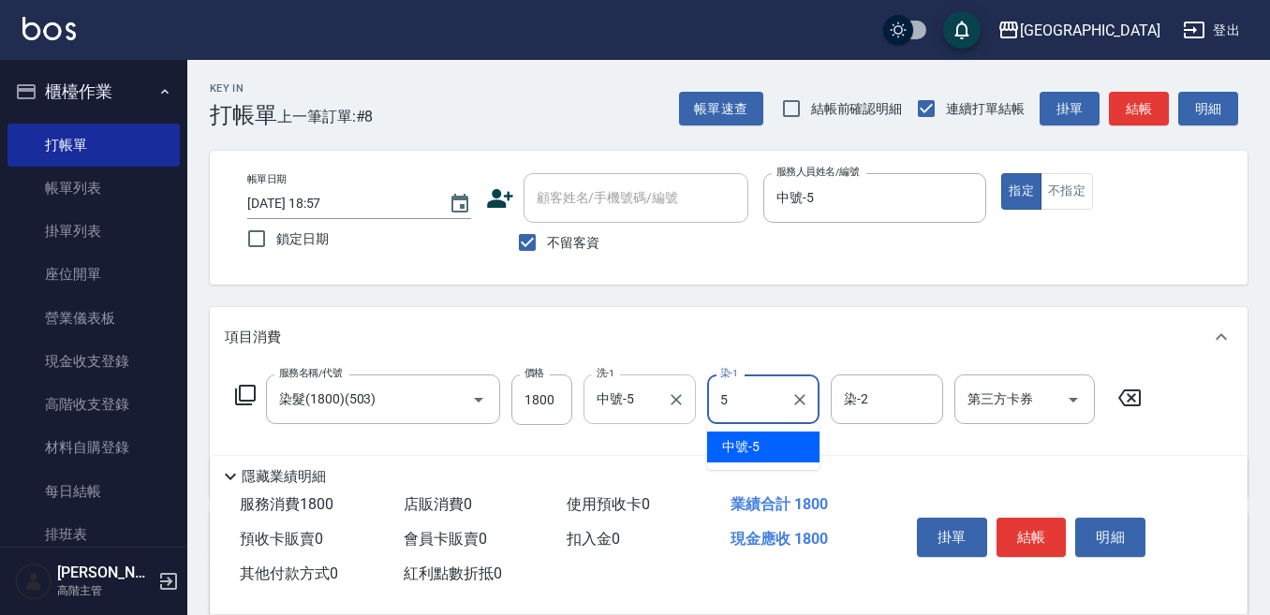
type input "中號-5"
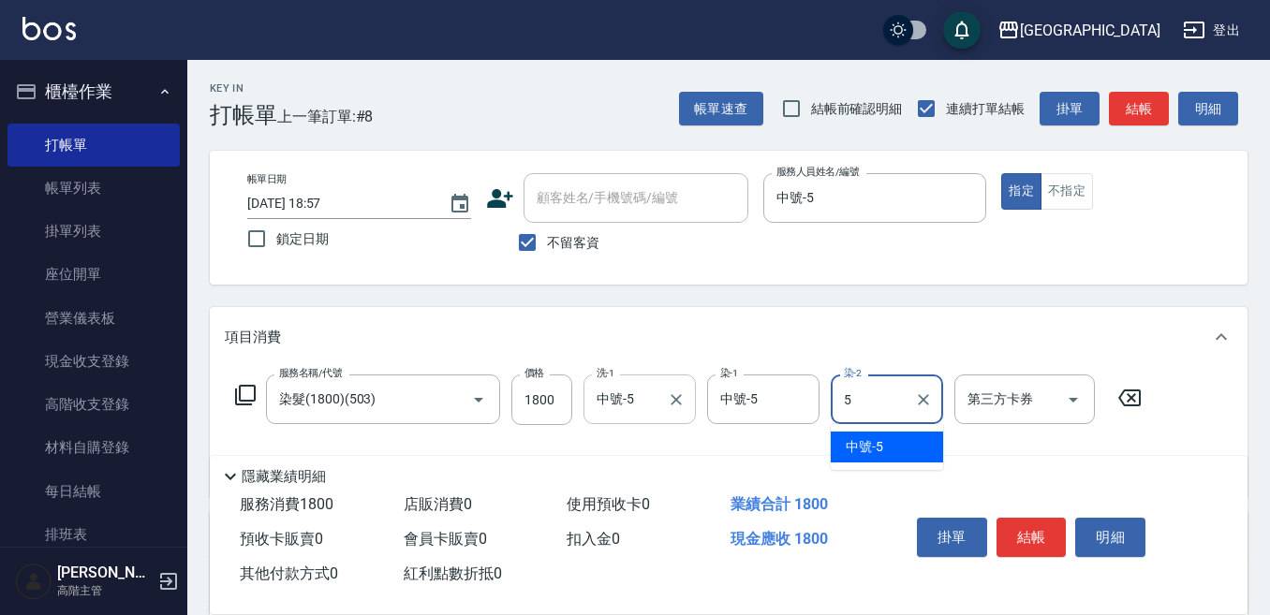
type input "中號-5"
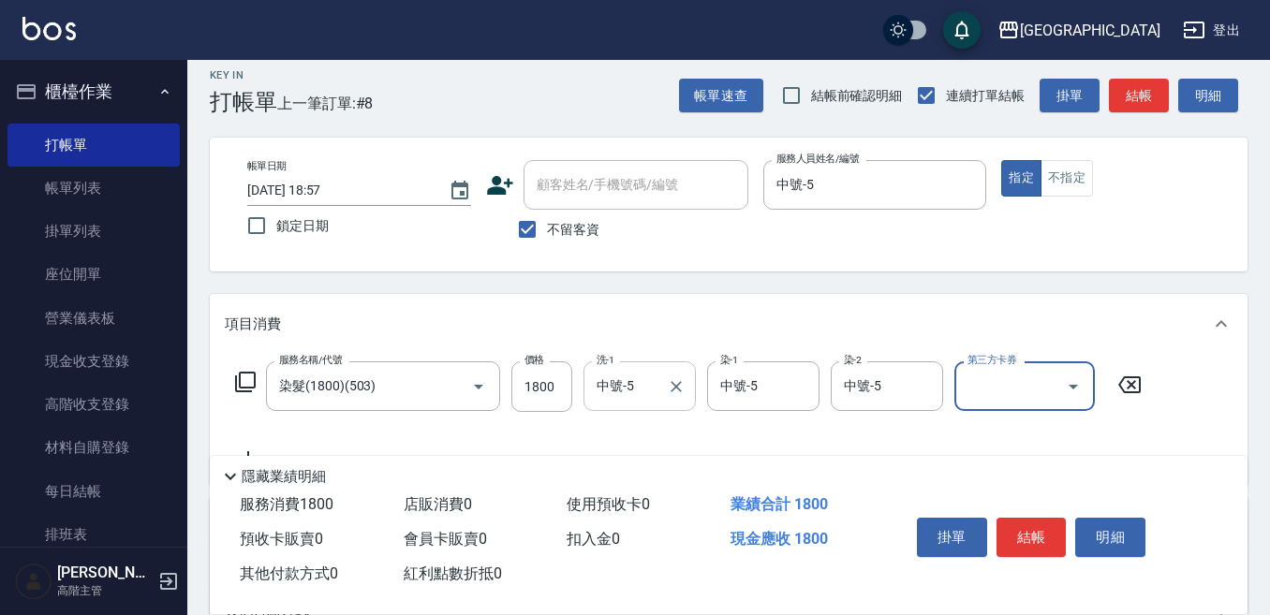
scroll to position [94, 0]
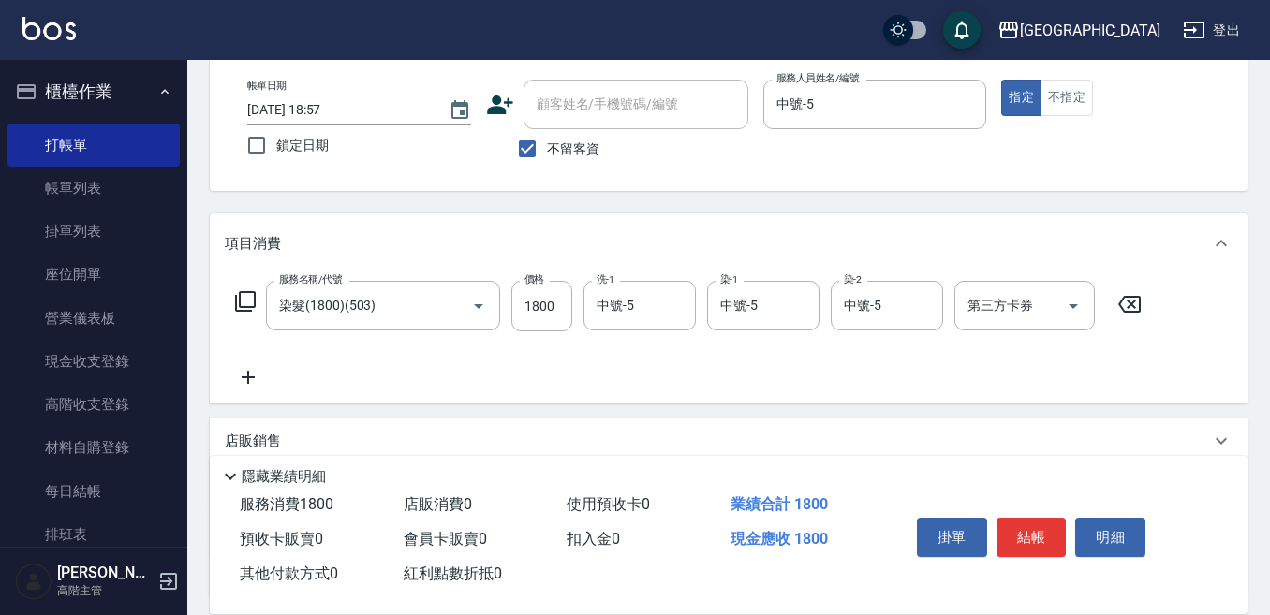
click at [250, 372] on icon at bounding box center [248, 377] width 47 height 22
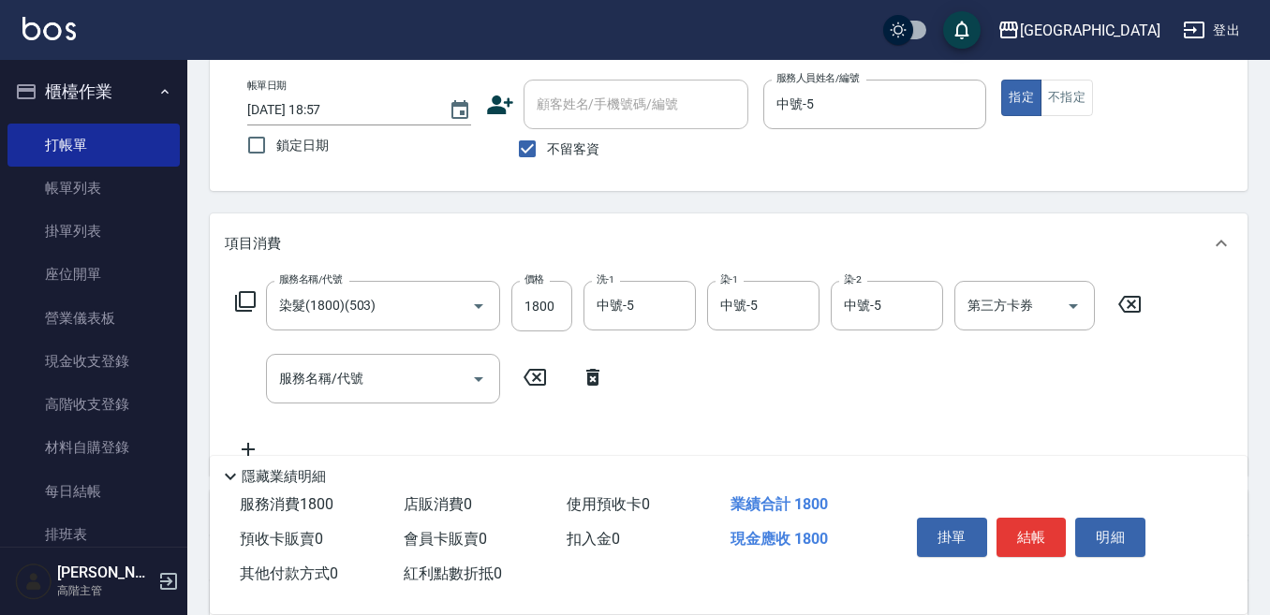
click at [257, 375] on div "服務名稱/代號 服務名稱/代號" at bounding box center [420, 379] width 391 height 50
click at [306, 379] on input "服務名稱/代號" at bounding box center [368, 378] width 189 height 33
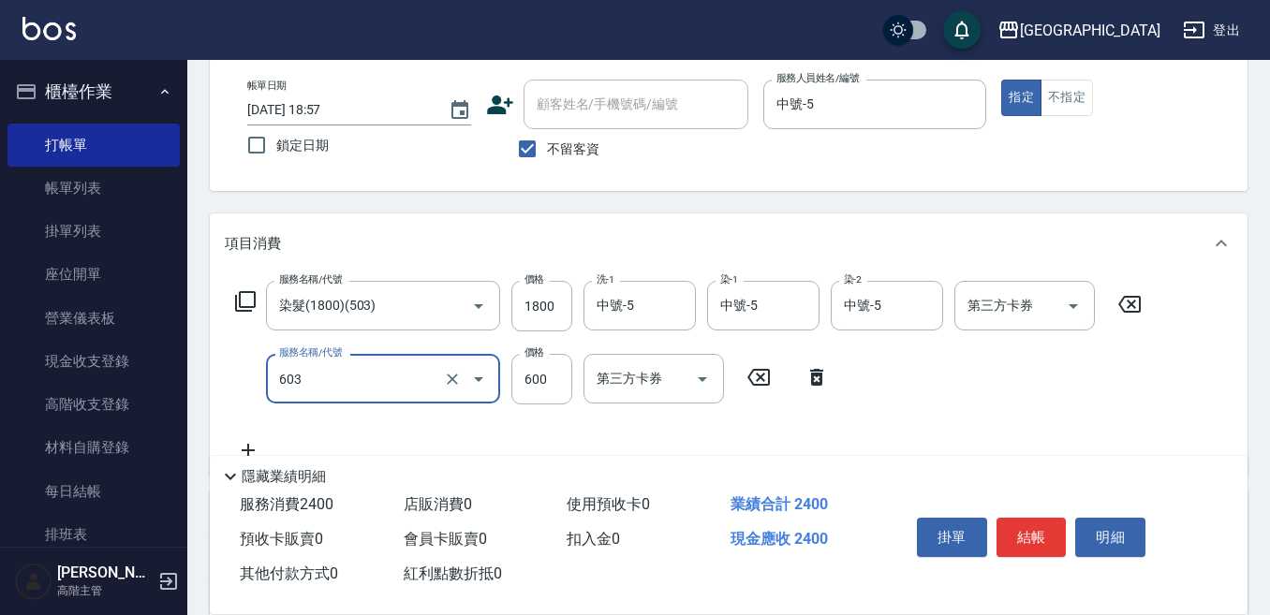
type input "DP水導素(603)"
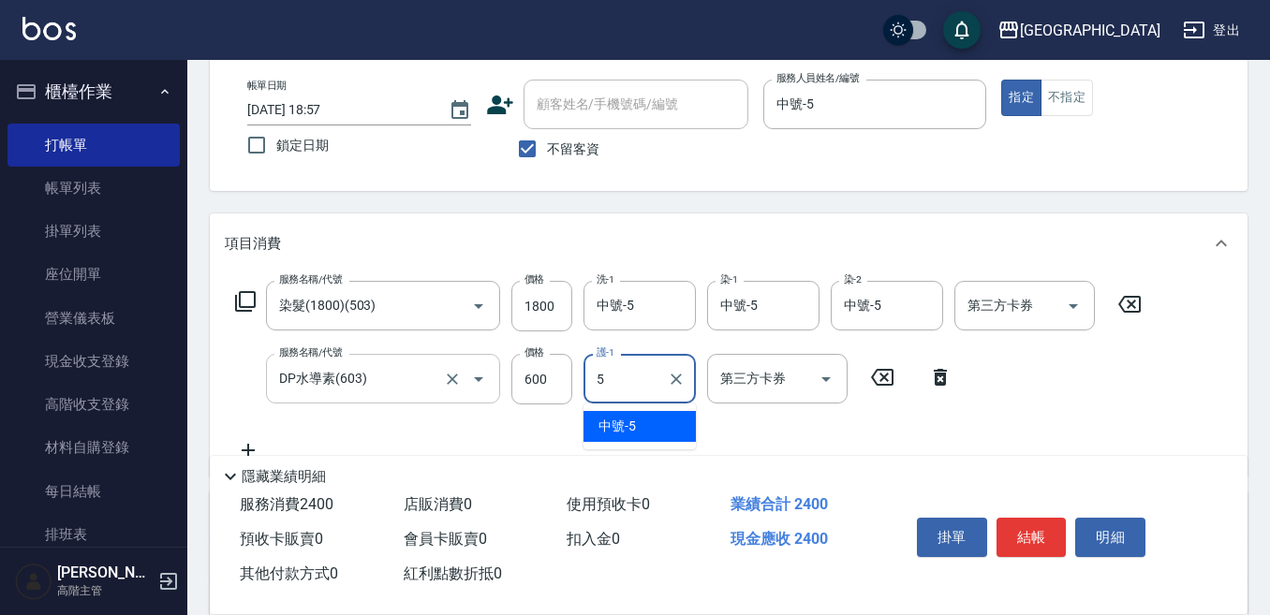
type input "中號-5"
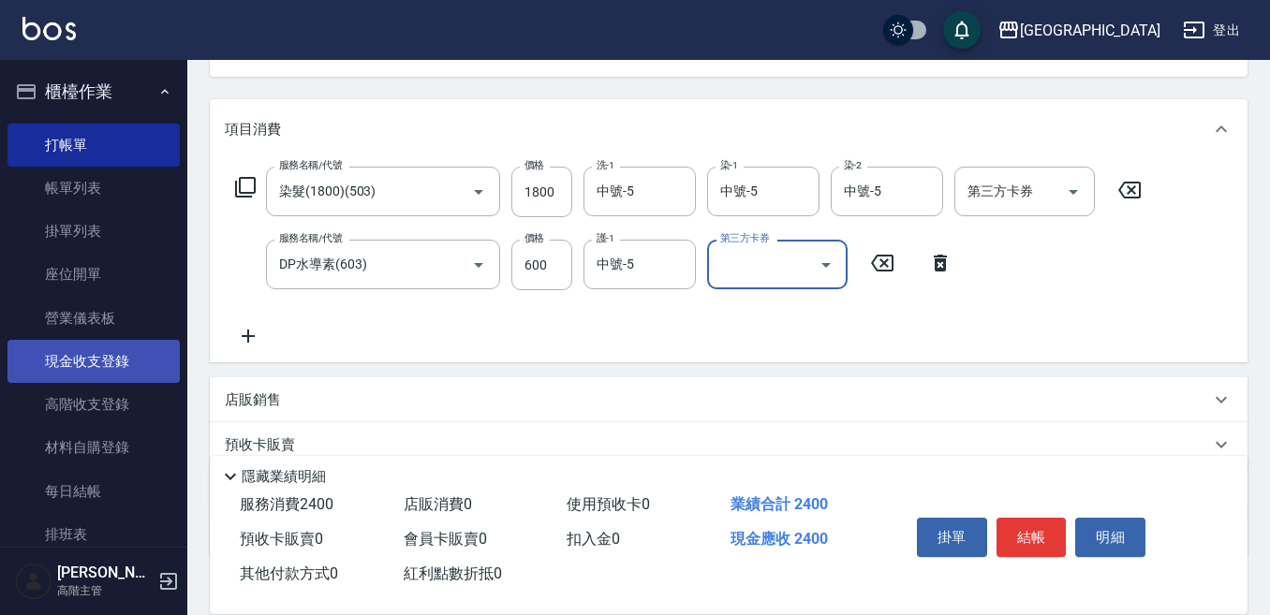
scroll to position [187, 0]
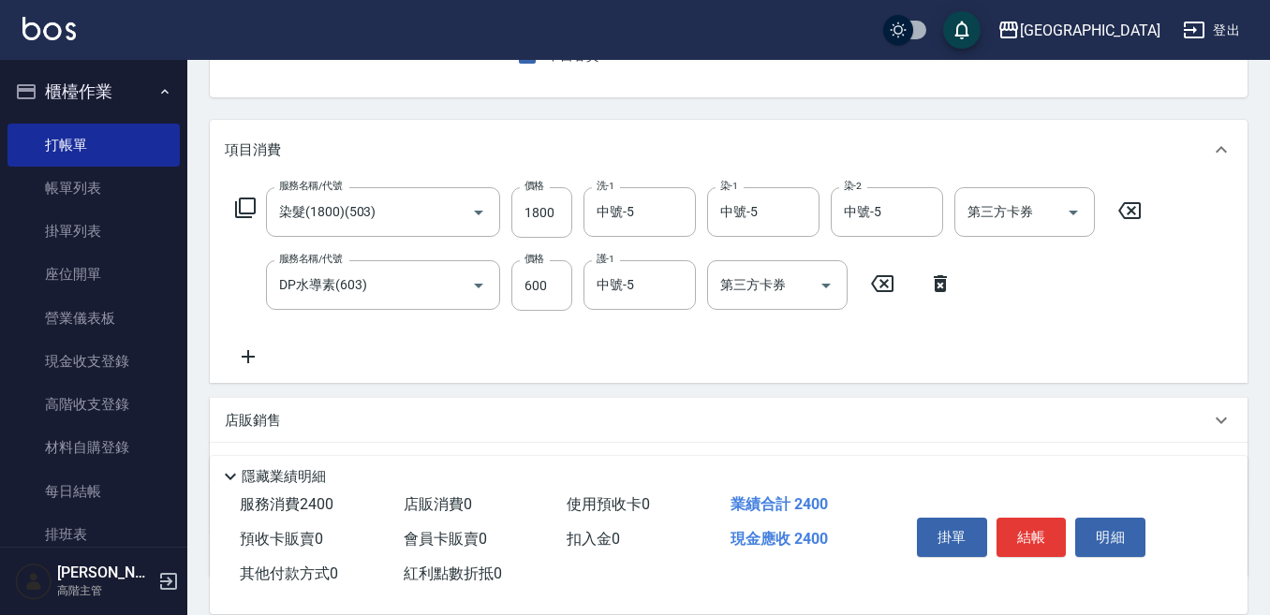
click at [244, 414] on p "店販銷售" at bounding box center [253, 421] width 56 height 20
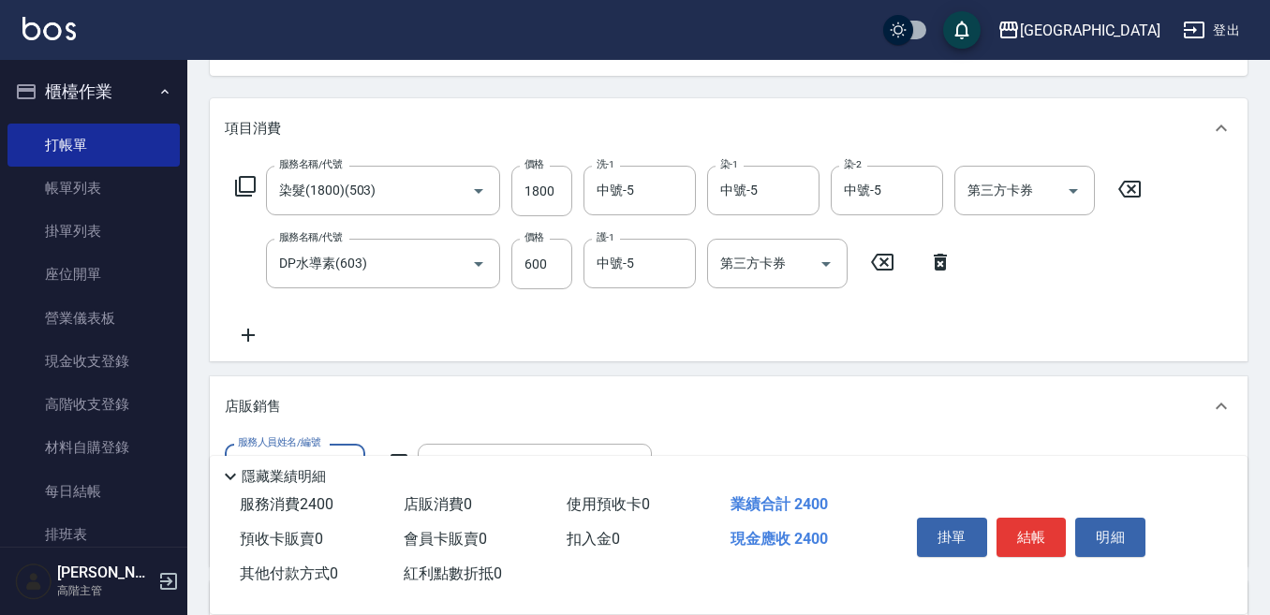
scroll to position [281, 0]
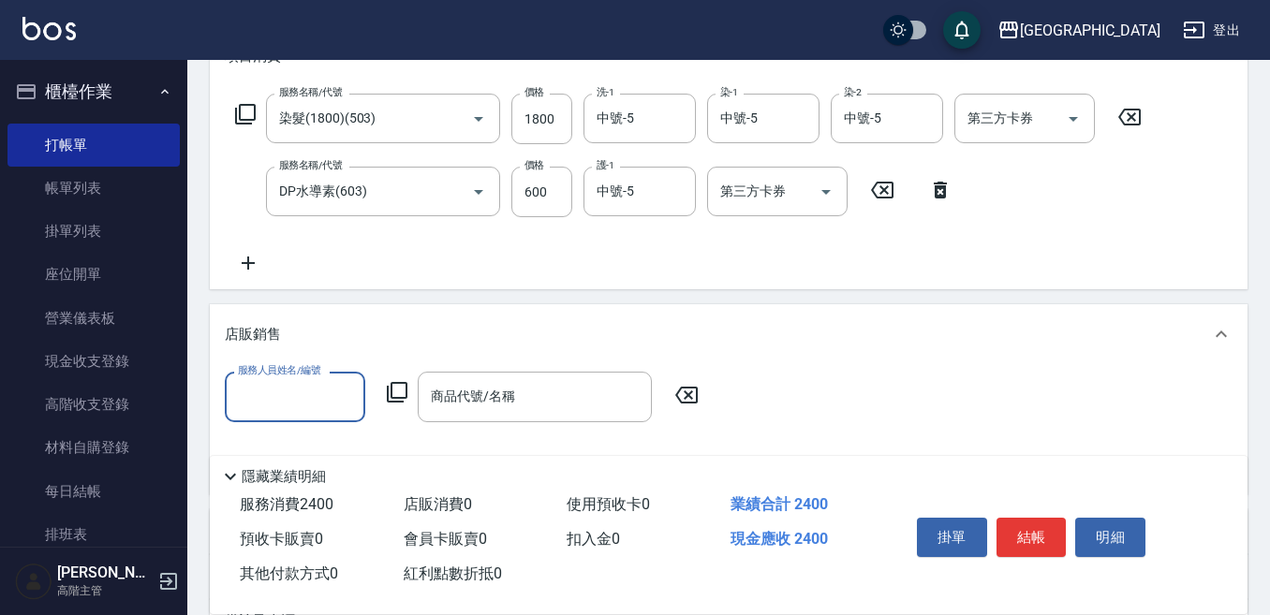
click at [266, 396] on input "服務人員姓名/編號" at bounding box center [295, 396] width 124 height 33
type input "中號-5"
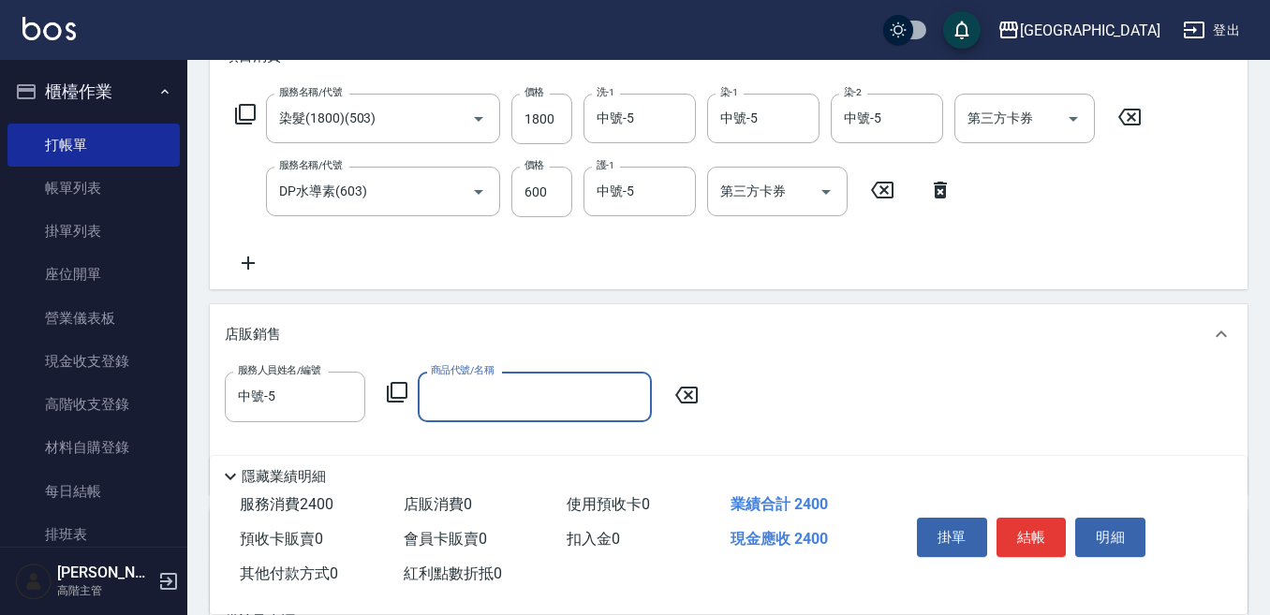
click at [402, 388] on icon at bounding box center [397, 392] width 22 height 22
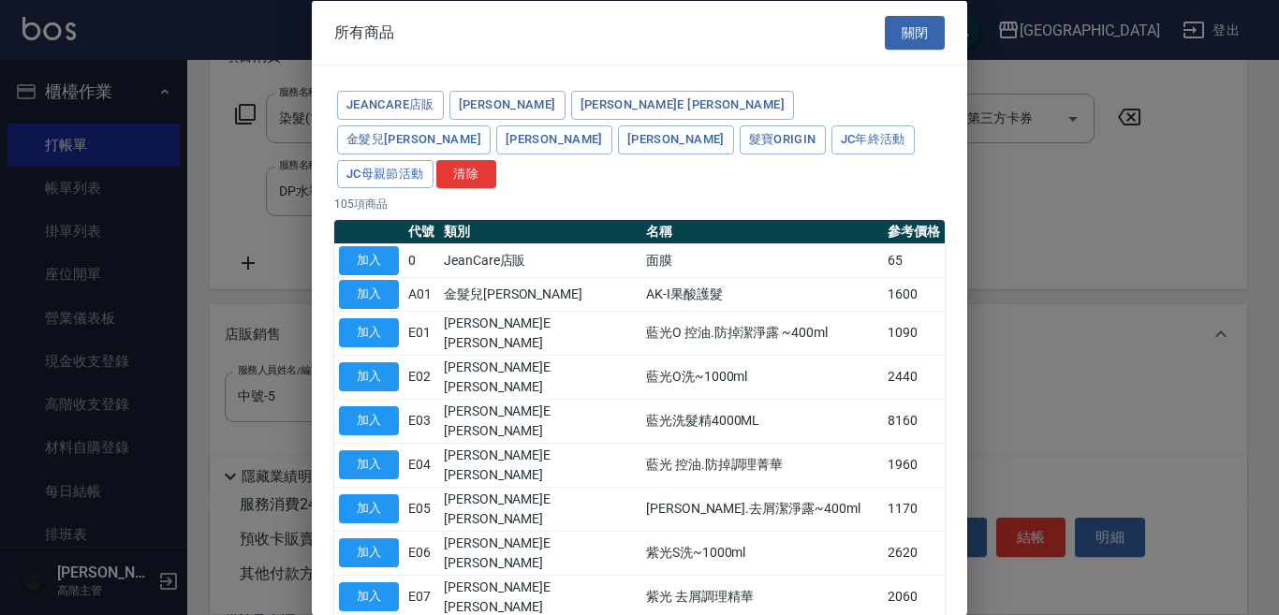
type input "[PERSON_NAME]防護精華-10ml"
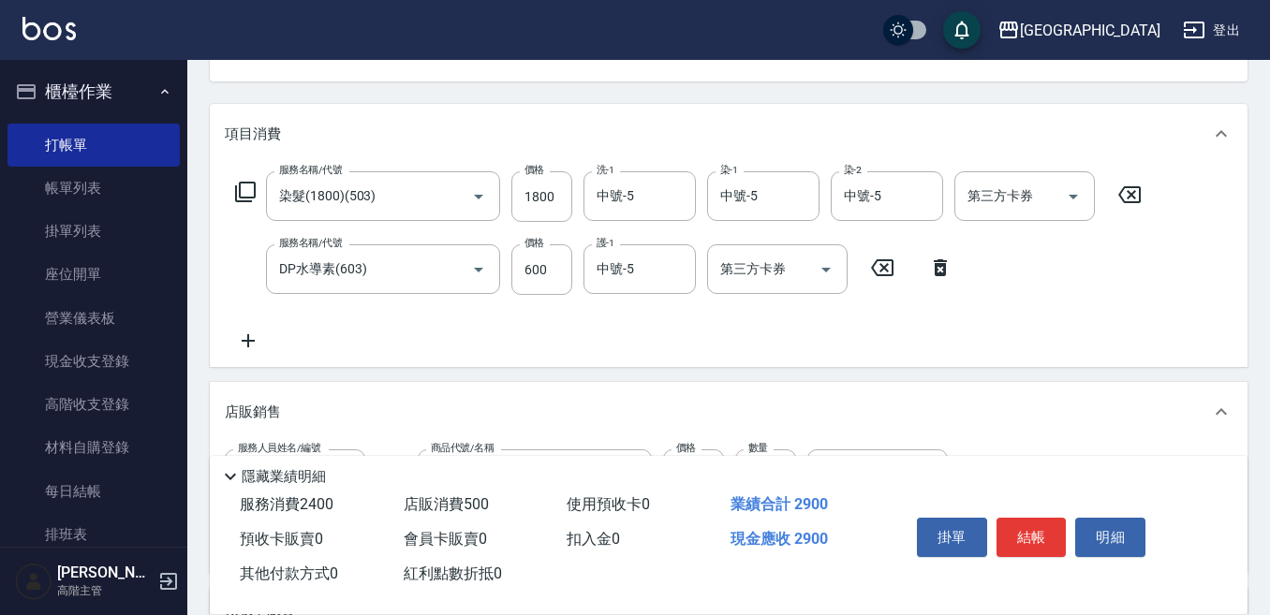
scroll to position [94, 0]
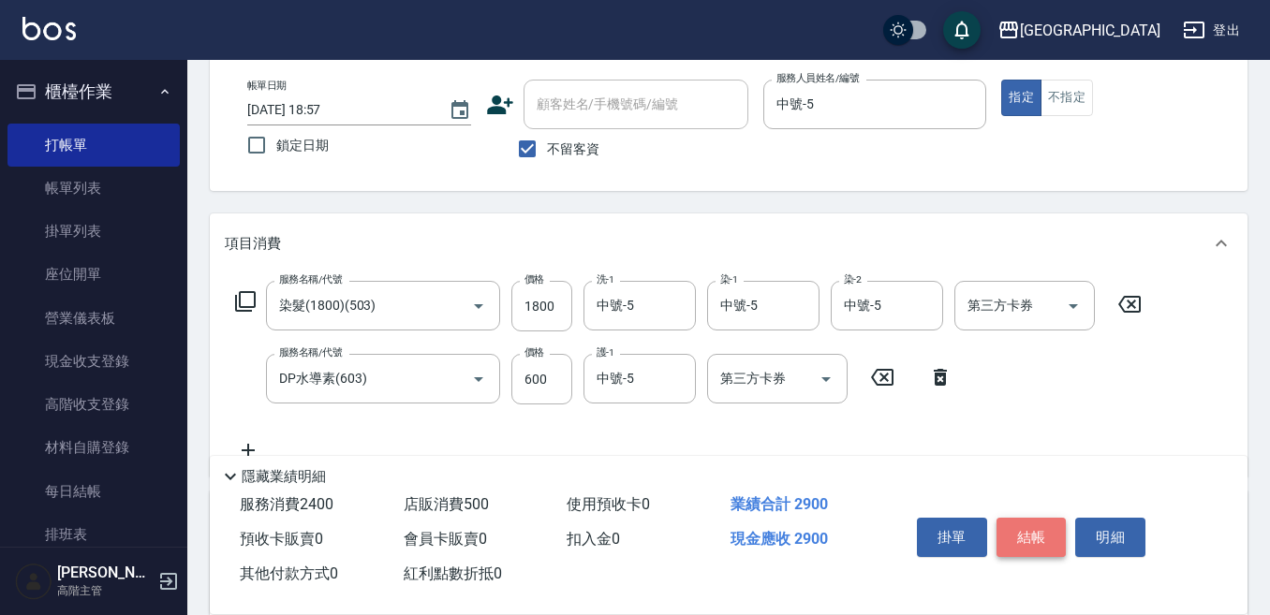
click at [1034, 525] on button "結帳" at bounding box center [1031, 537] width 70 height 39
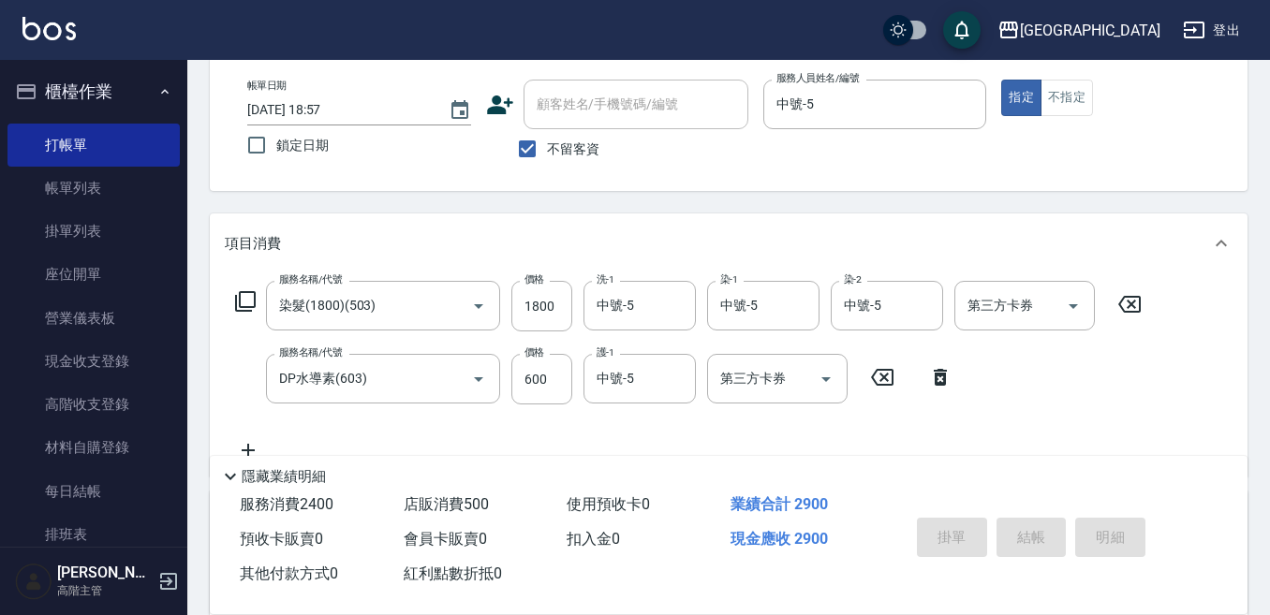
type input "[DATE] 18:58"
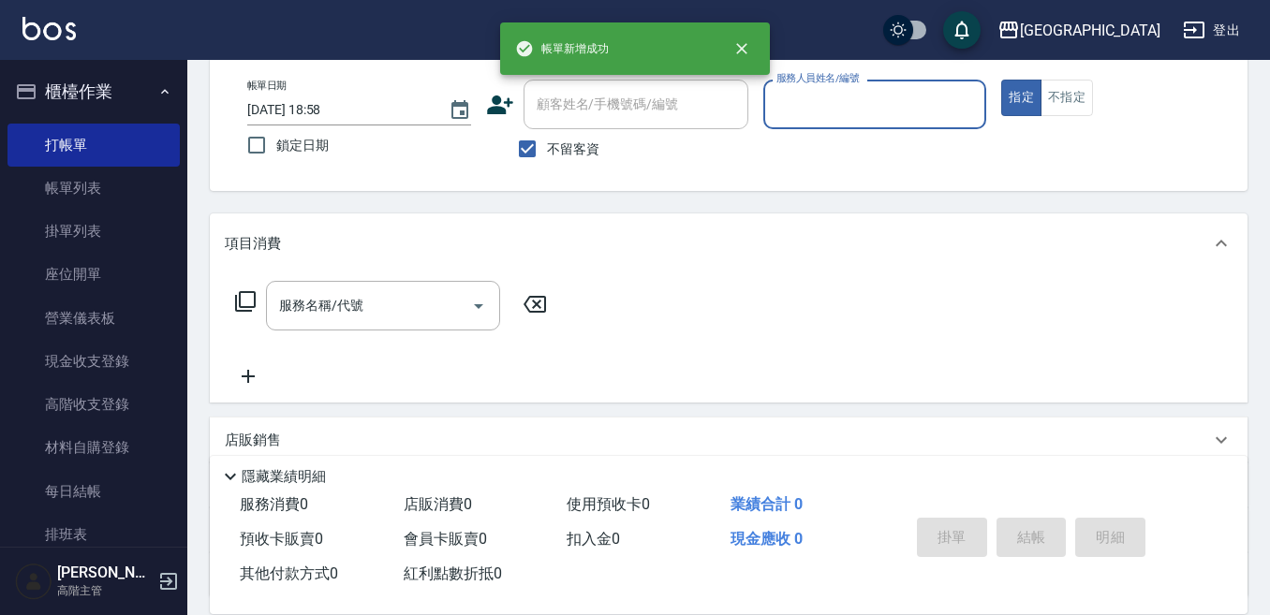
scroll to position [0, 0]
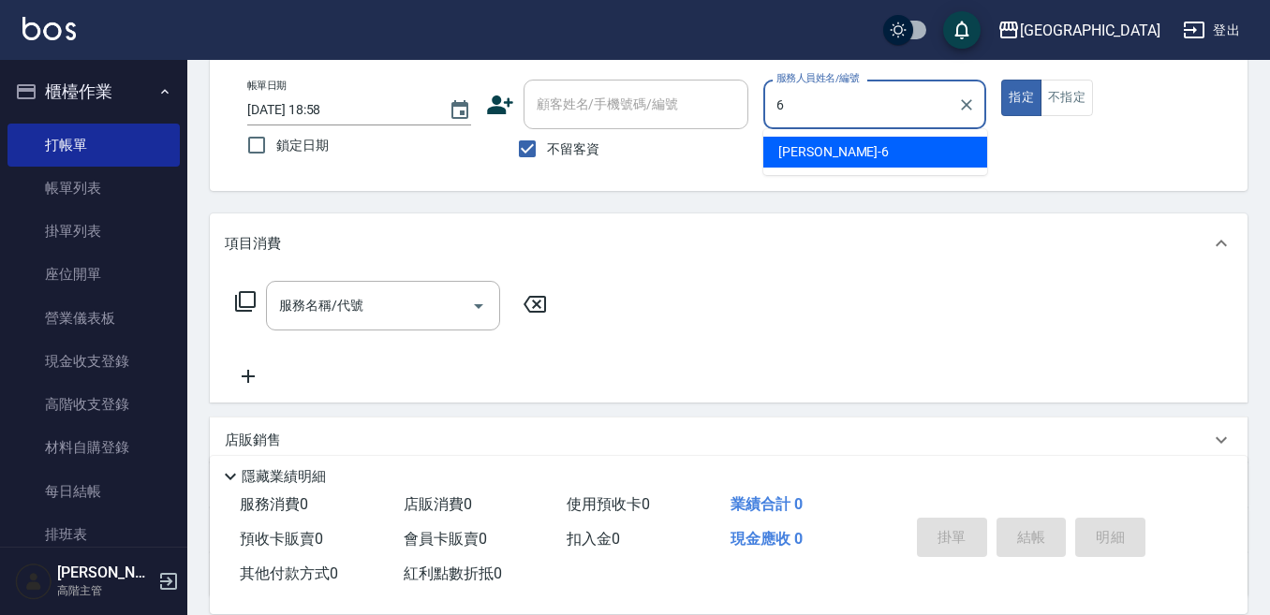
type input "[PERSON_NAME]-6"
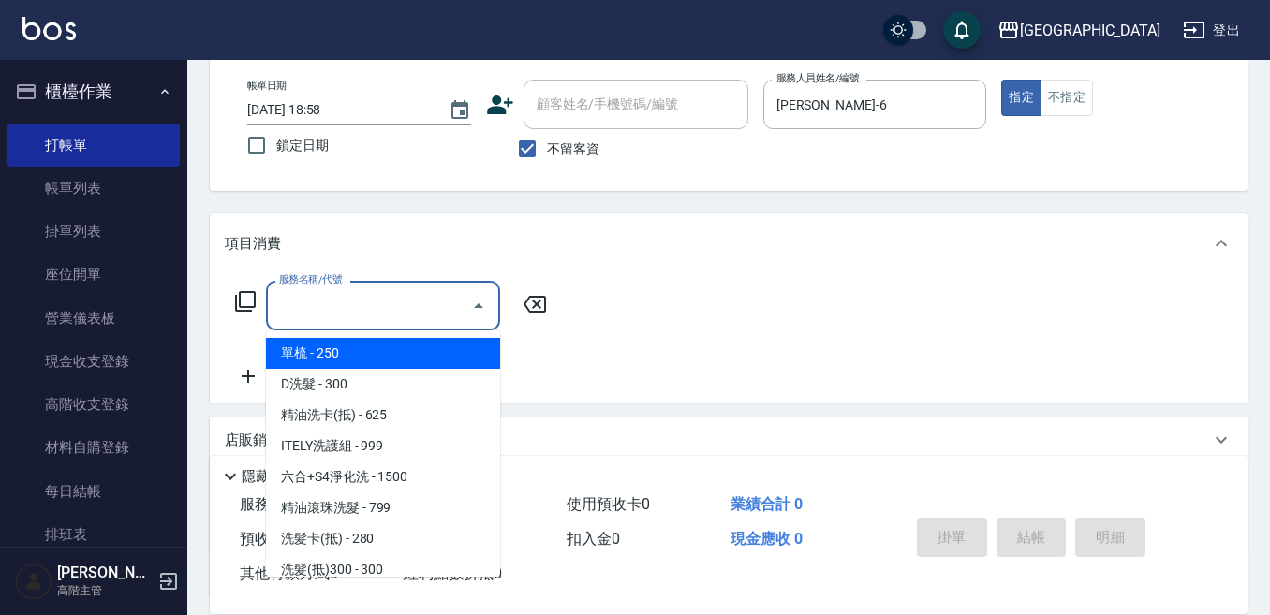
click at [360, 314] on input "服務名稱/代號" at bounding box center [368, 305] width 189 height 33
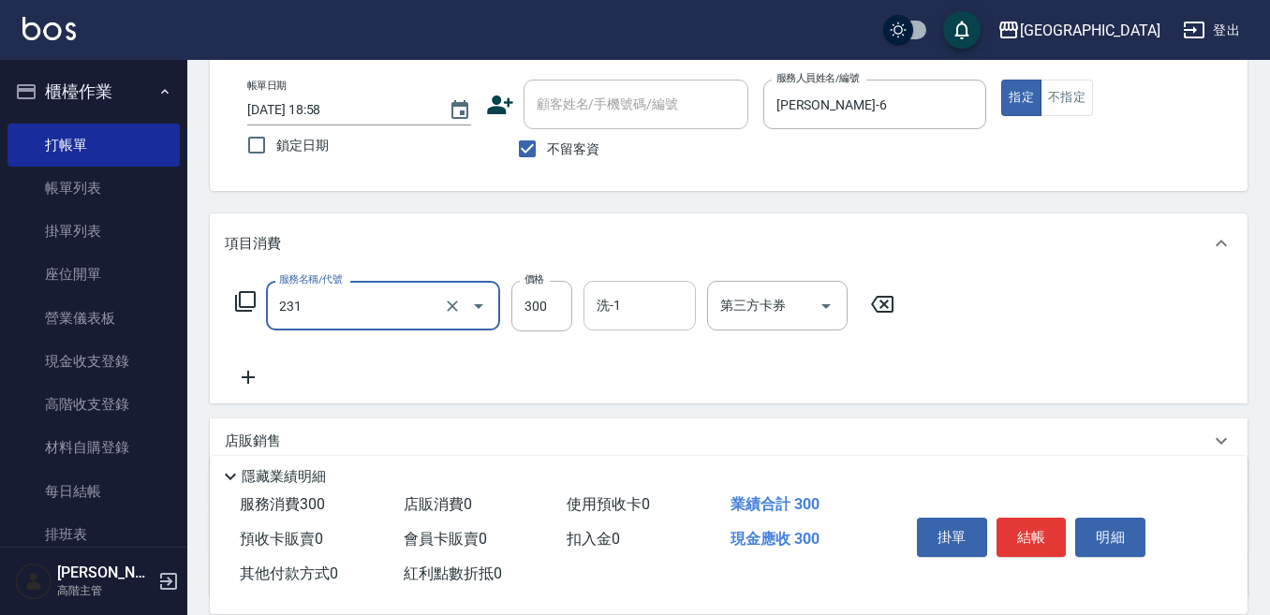
type input "洗髮(抵)300(231)"
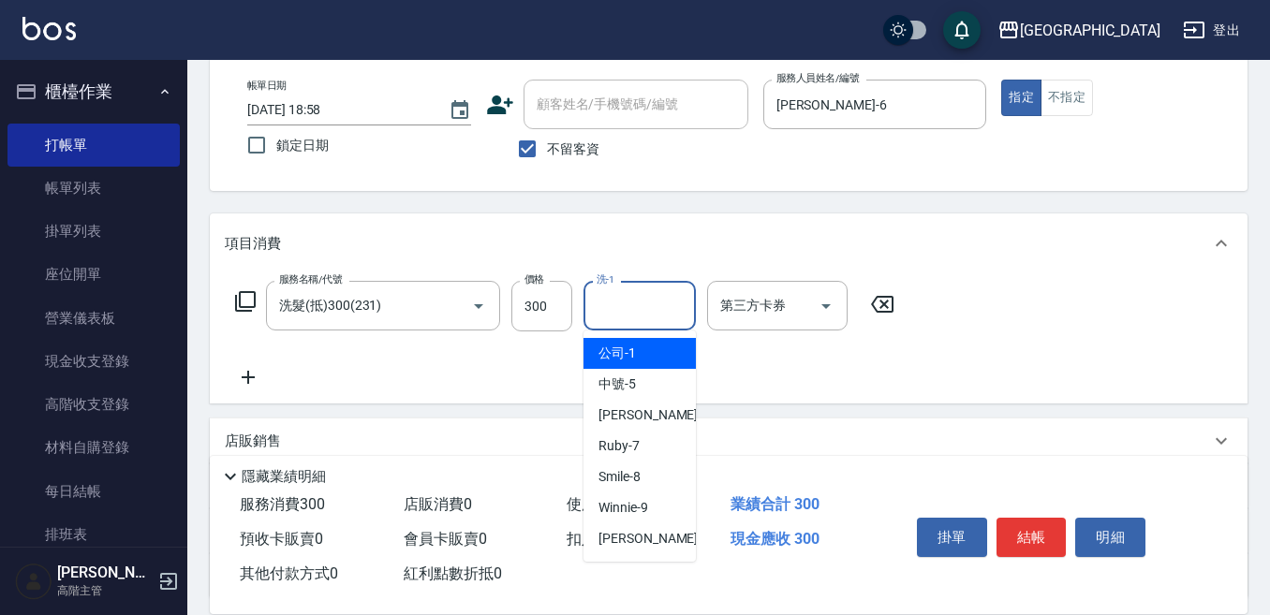
click at [615, 302] on input "洗-1" at bounding box center [640, 305] width 96 height 33
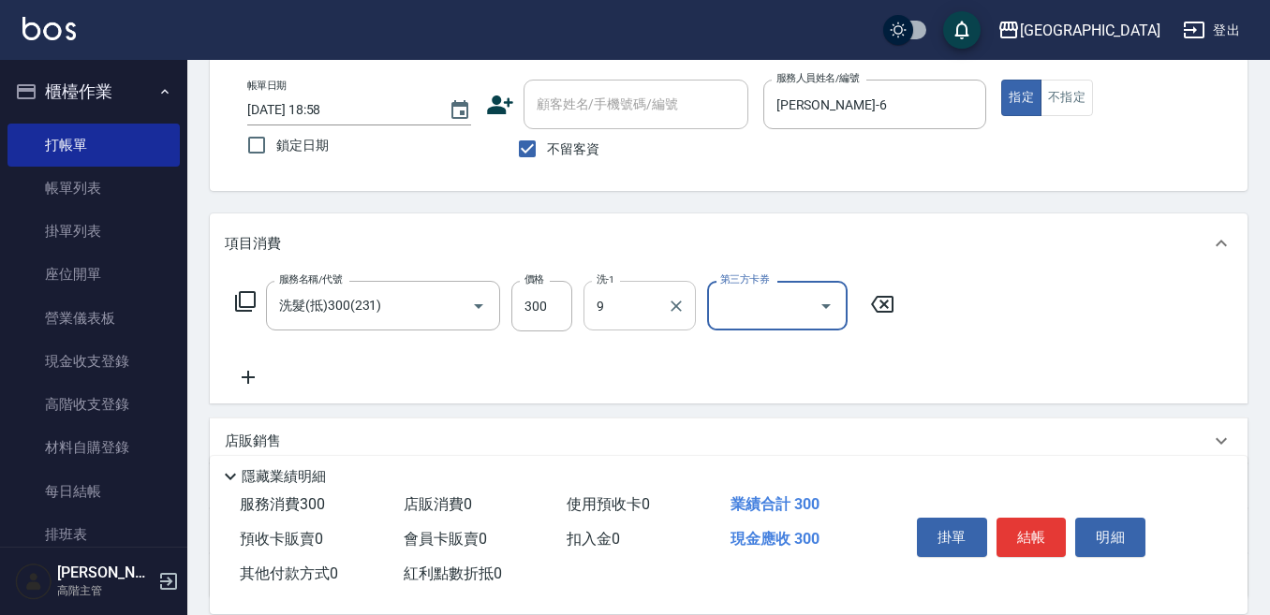
type input "Winnie-9"
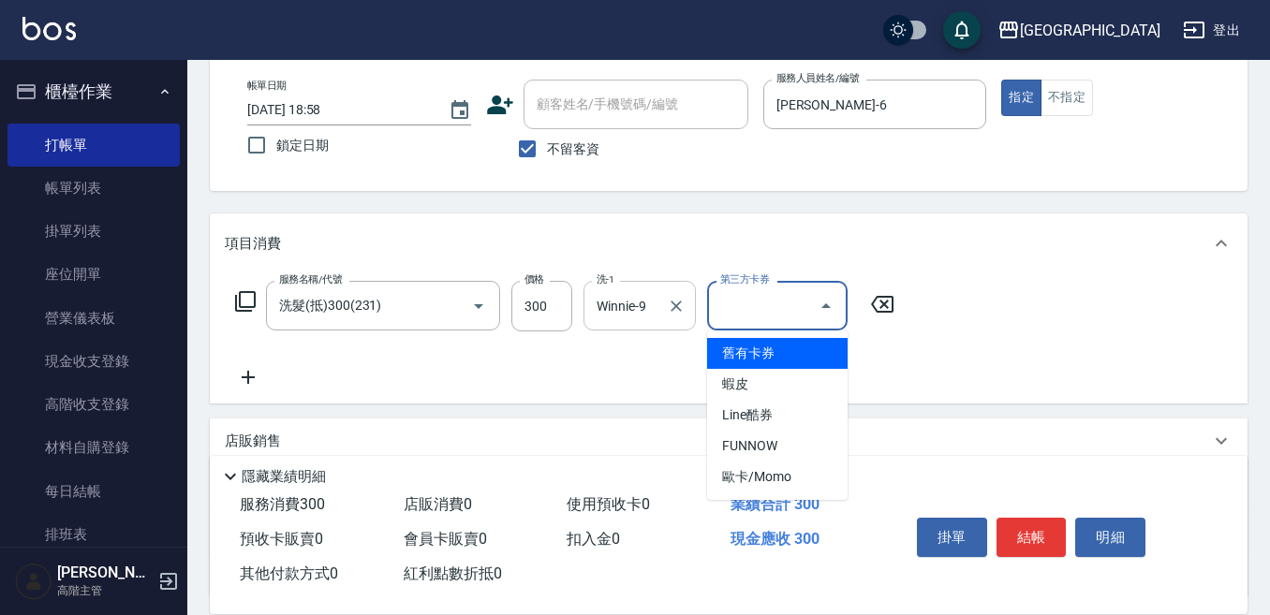
type input "舊有卡券"
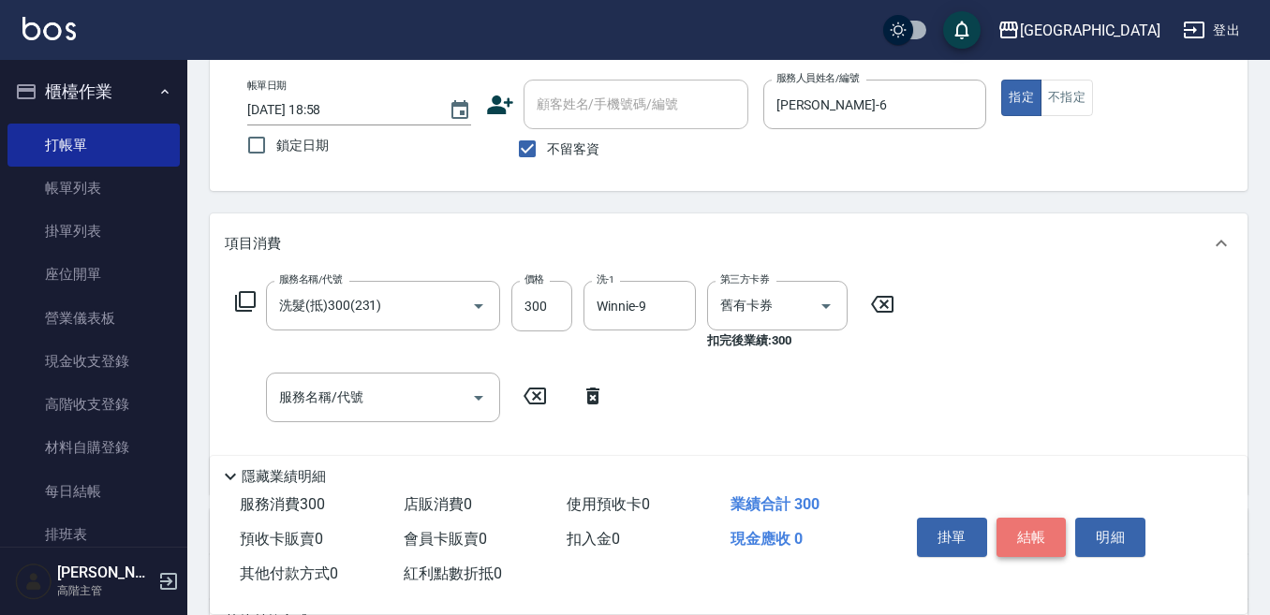
click at [1023, 519] on button "結帳" at bounding box center [1031, 537] width 70 height 39
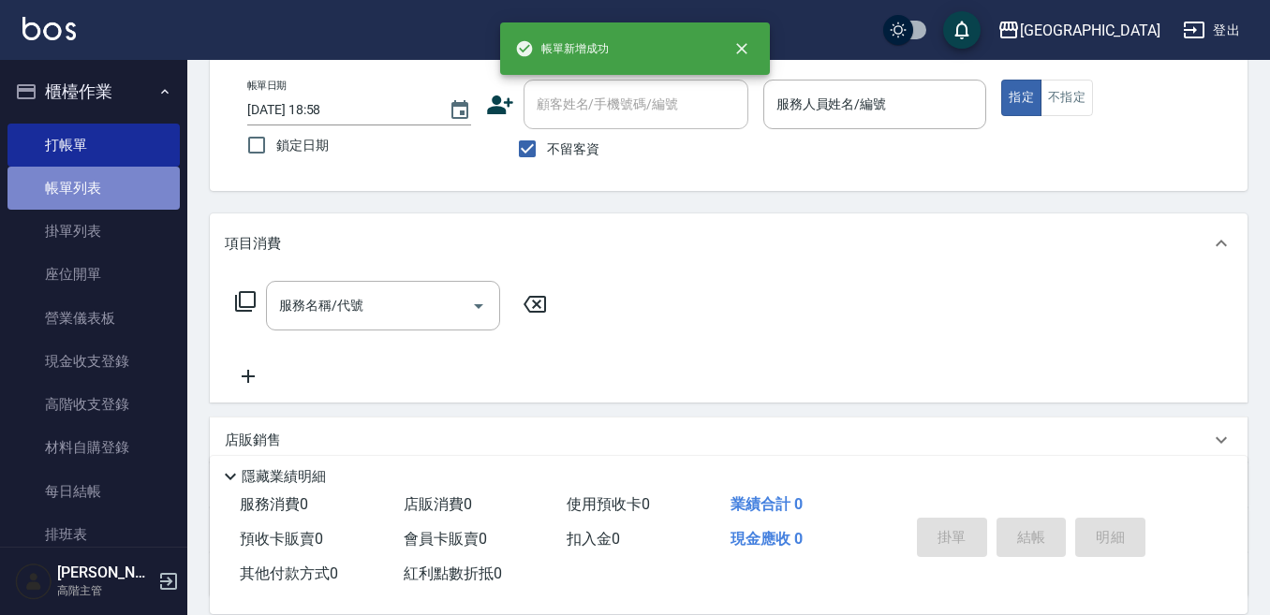
click at [109, 192] on link "帳單列表" at bounding box center [93, 188] width 172 height 43
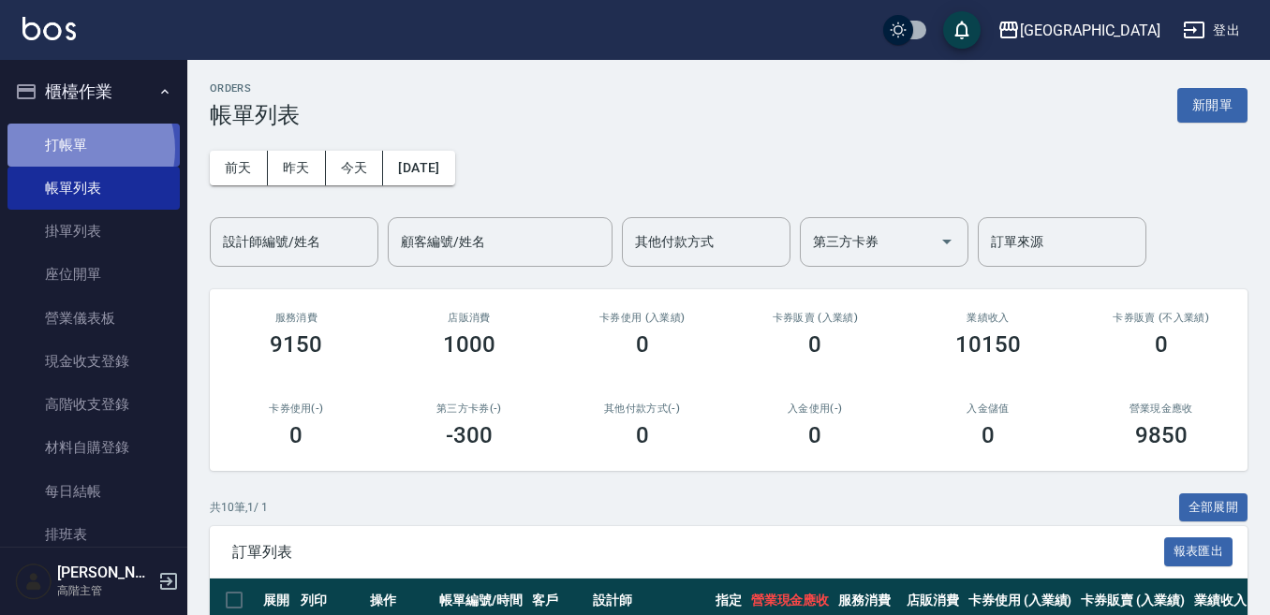
click at [73, 149] on link "打帳單" at bounding box center [93, 145] width 172 height 43
